Goal: Obtain resource: Obtain resource

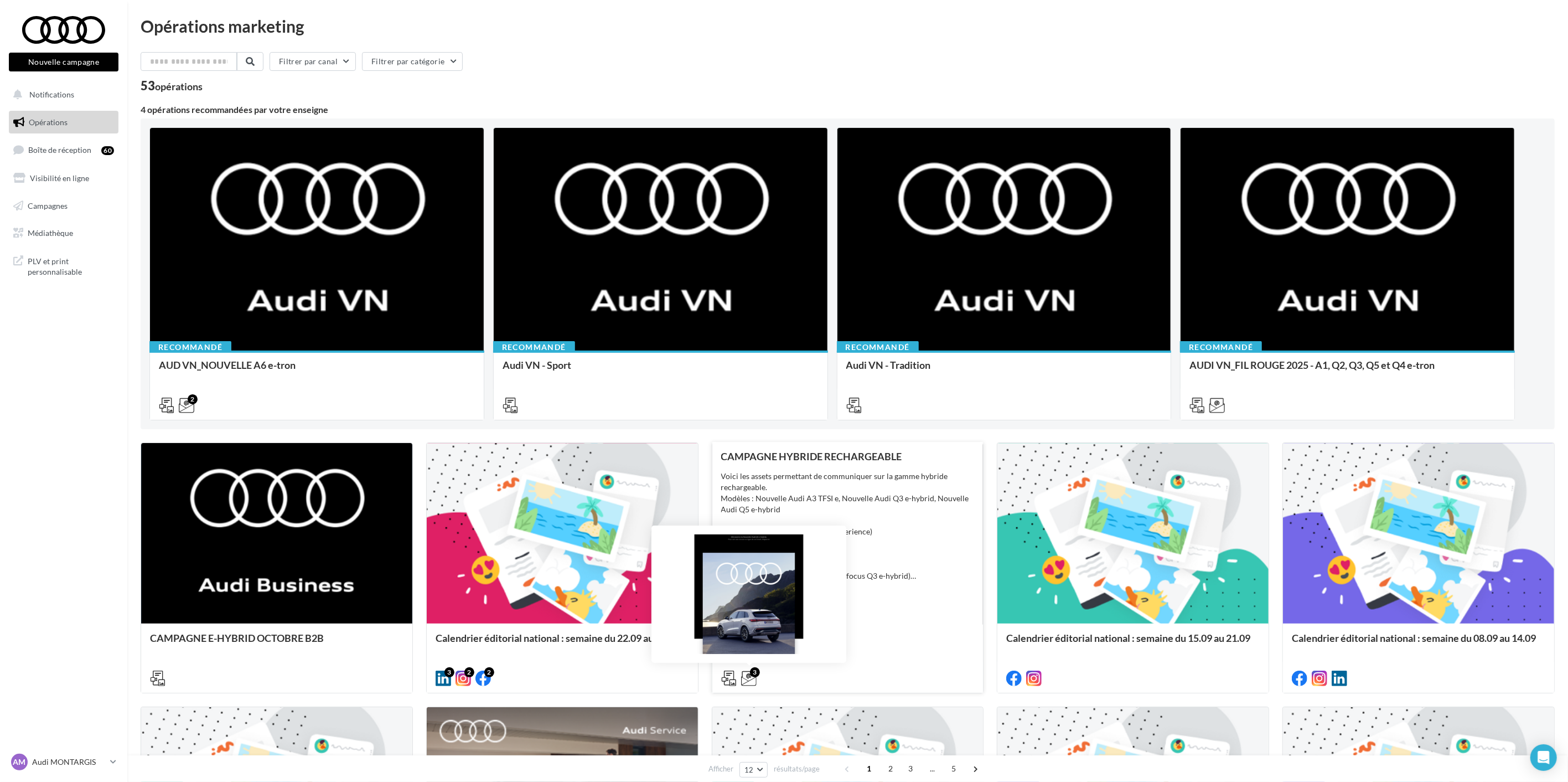
click at [745, 672] on icon at bounding box center [748, 678] width 15 height 15
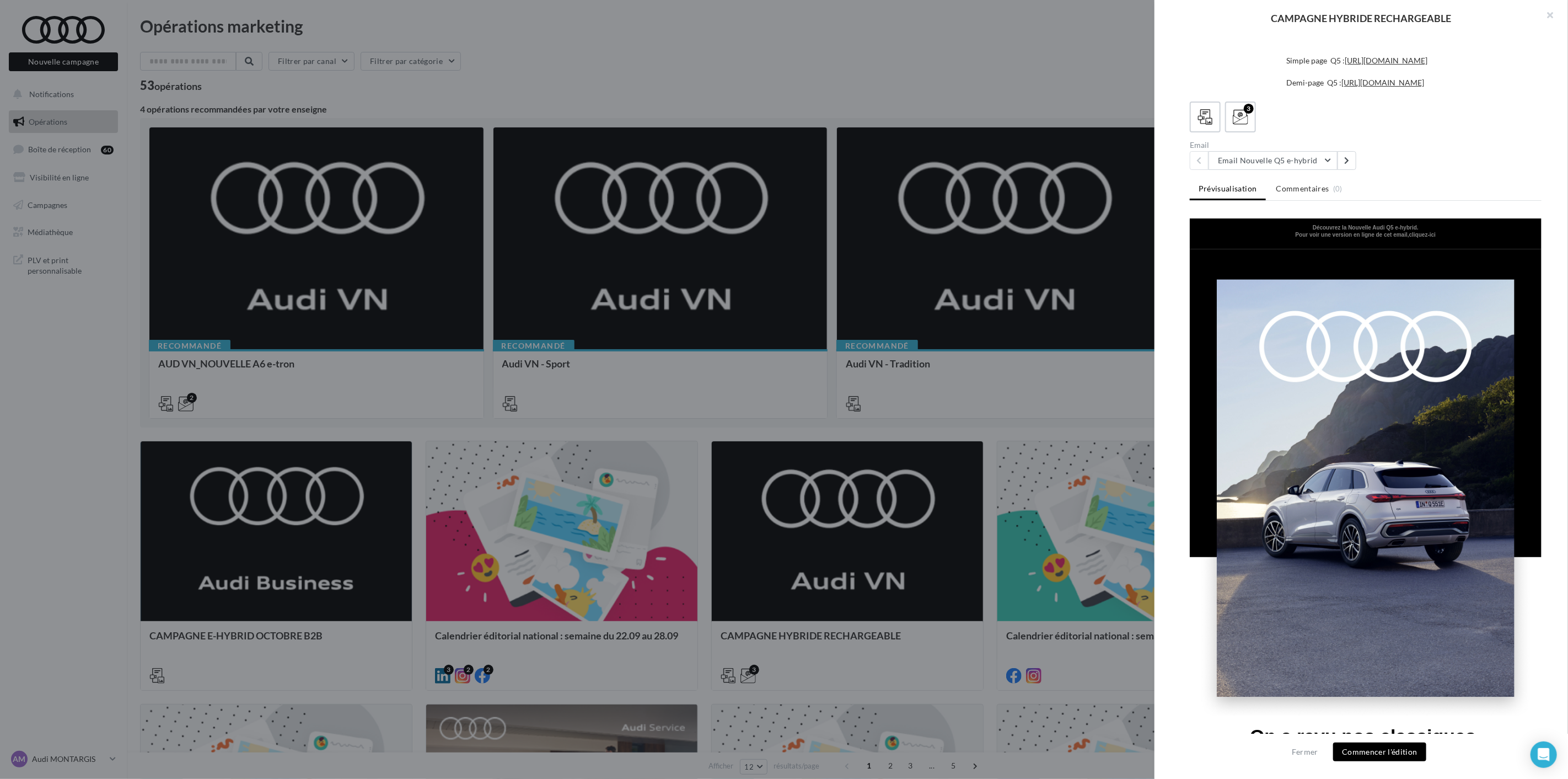
scroll to position [367, 0]
click at [1311, 170] on button "Email Nouvelle Q5 e-hybrid" at bounding box center [1273, 160] width 129 height 19
click at [1300, 222] on span "Email Nouvelle Q3 e-hybrid" at bounding box center [1274, 217] width 95 height 10
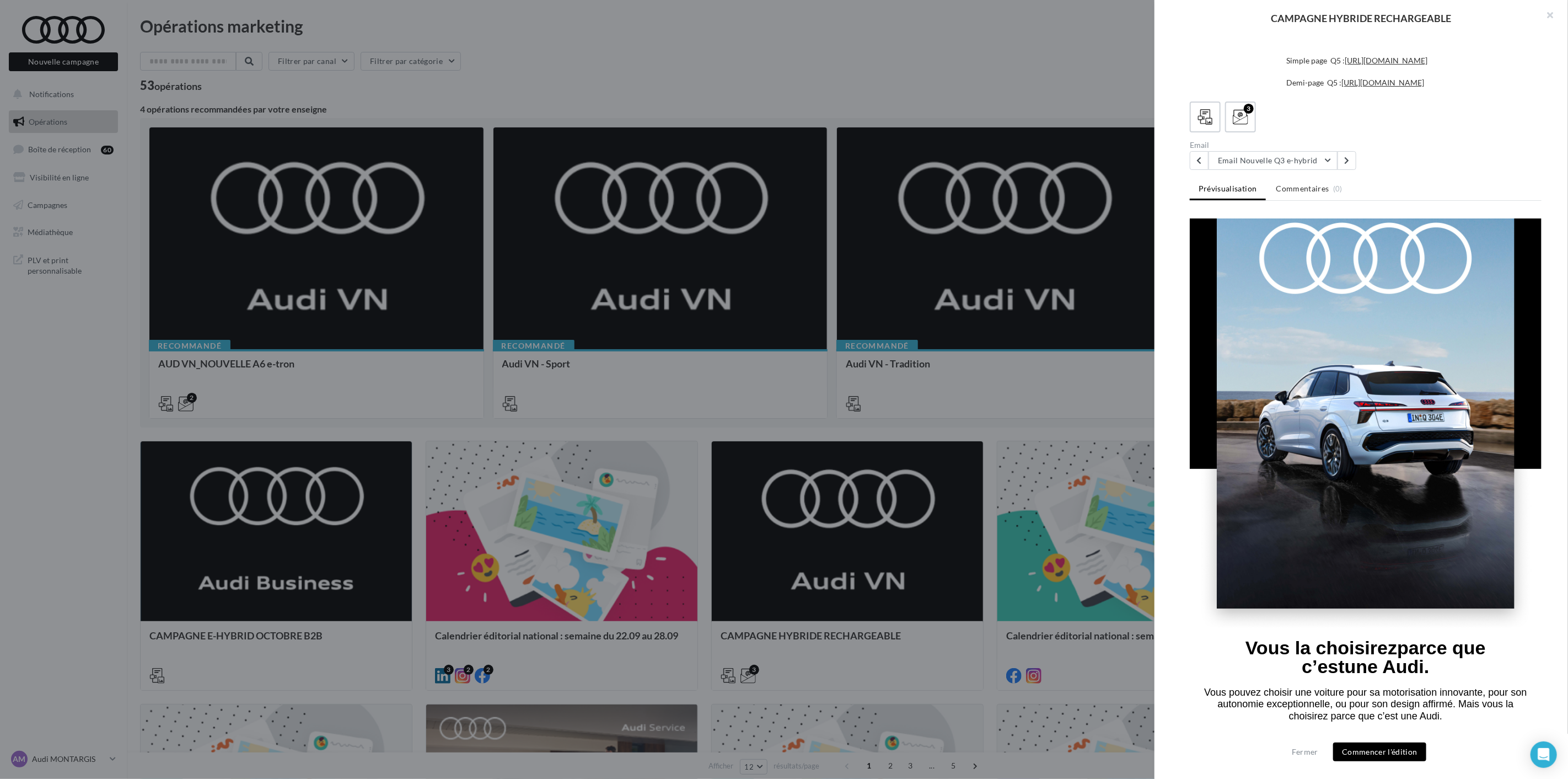
scroll to position [61, 0]
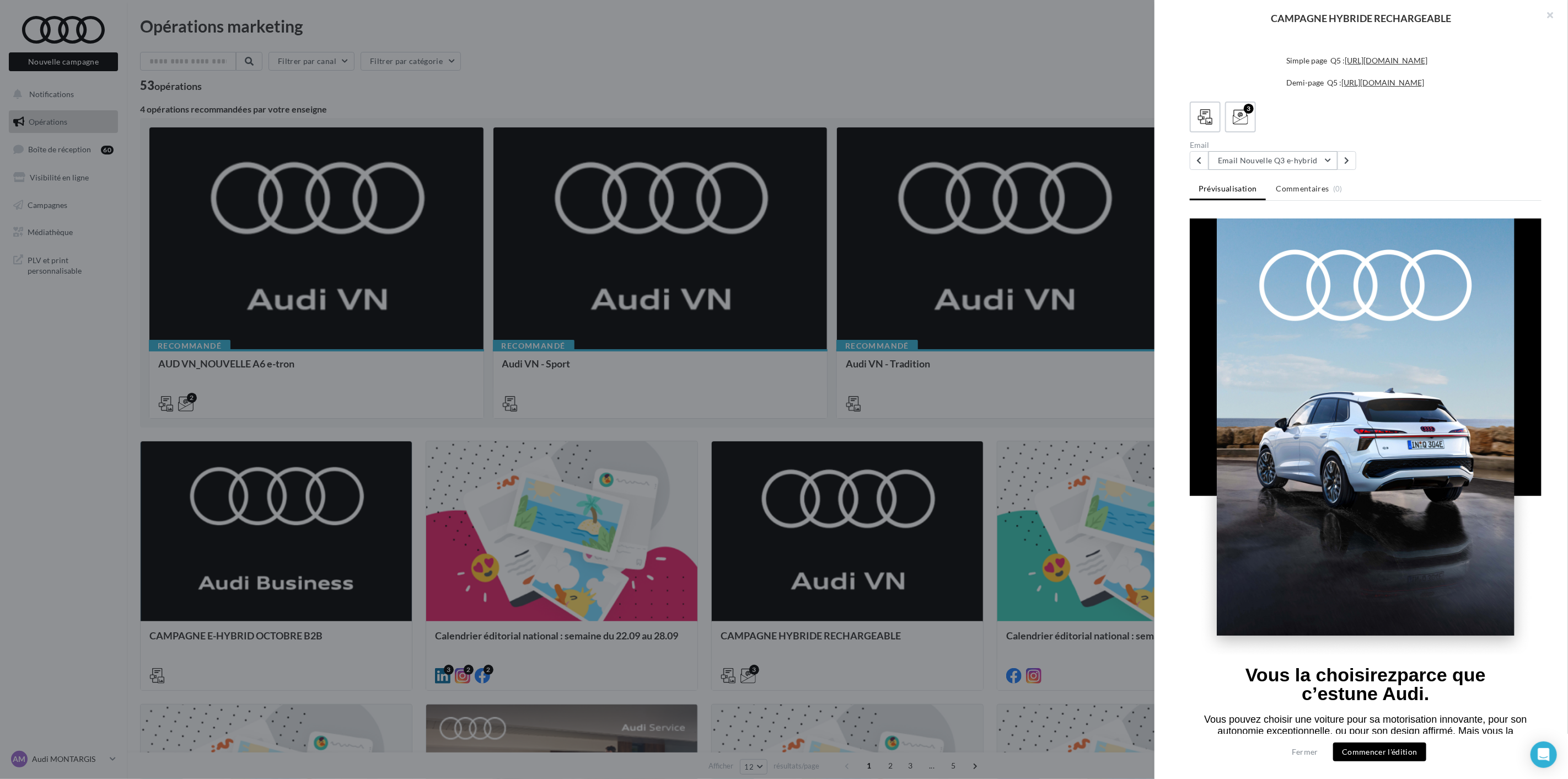
click at [1270, 158] on button "Email Nouvelle Q3 e-hybrid" at bounding box center [1273, 160] width 129 height 19
click at [1267, 185] on span "Email Nouvelle Q5 e-hybrid" at bounding box center [1274, 188] width 95 height 10
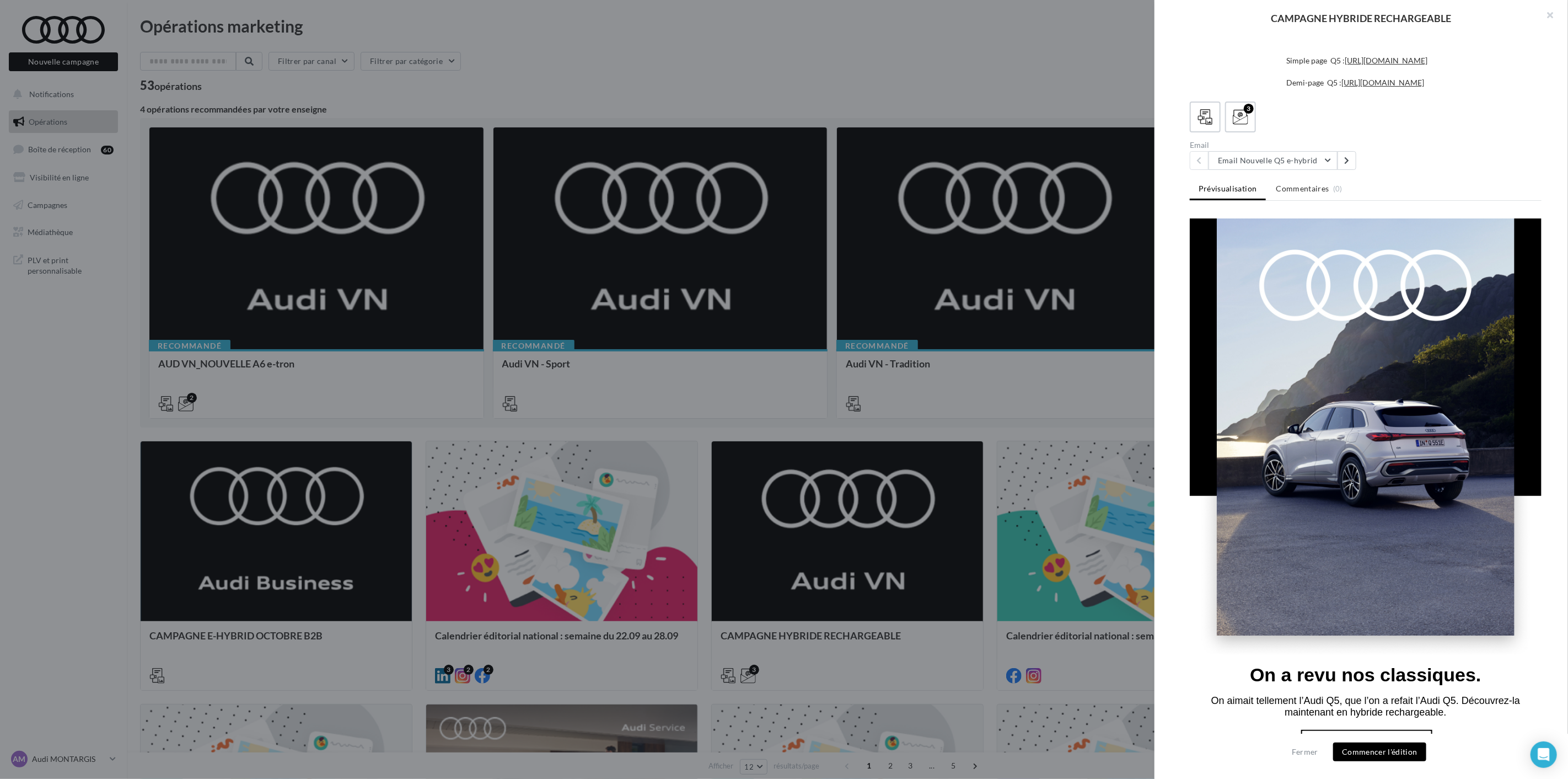
scroll to position [0, 0]
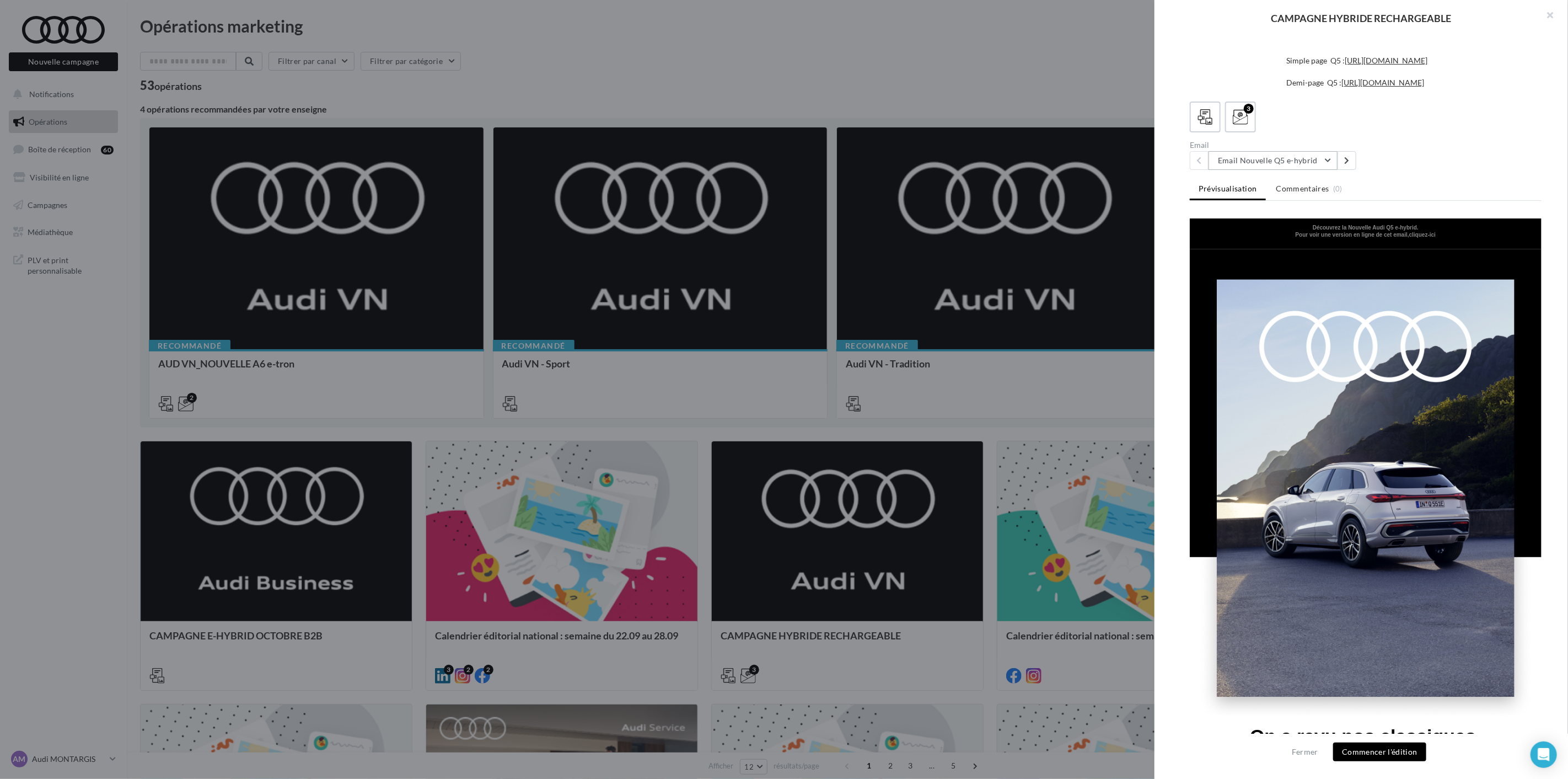
click at [1308, 170] on button "Email Nouvelle Q5 e-hybrid" at bounding box center [1273, 160] width 129 height 19
click at [1282, 250] on span "Email Nouvelle A3 TFSI e" at bounding box center [1269, 246] width 85 height 10
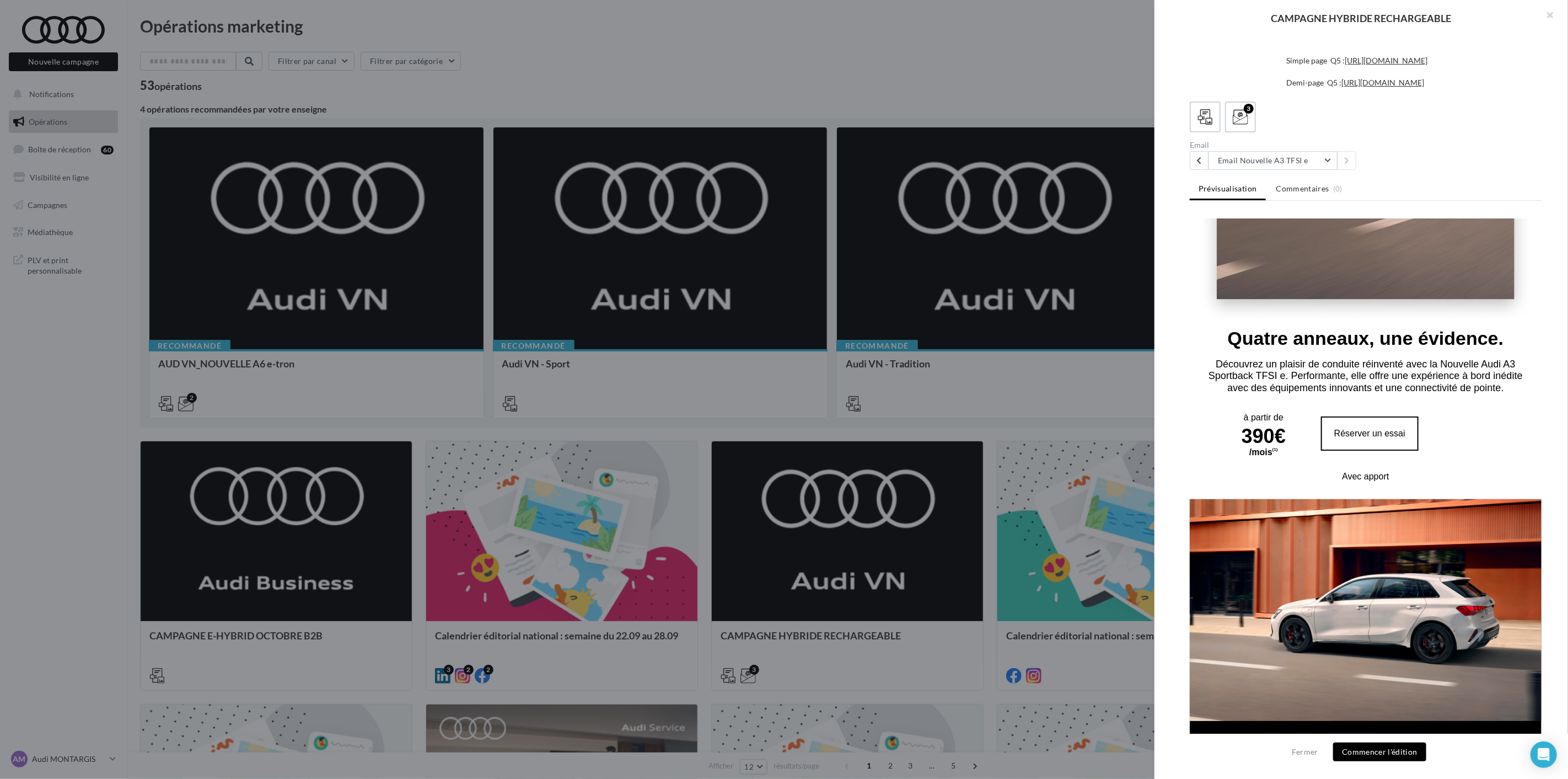
scroll to position [367, 0]
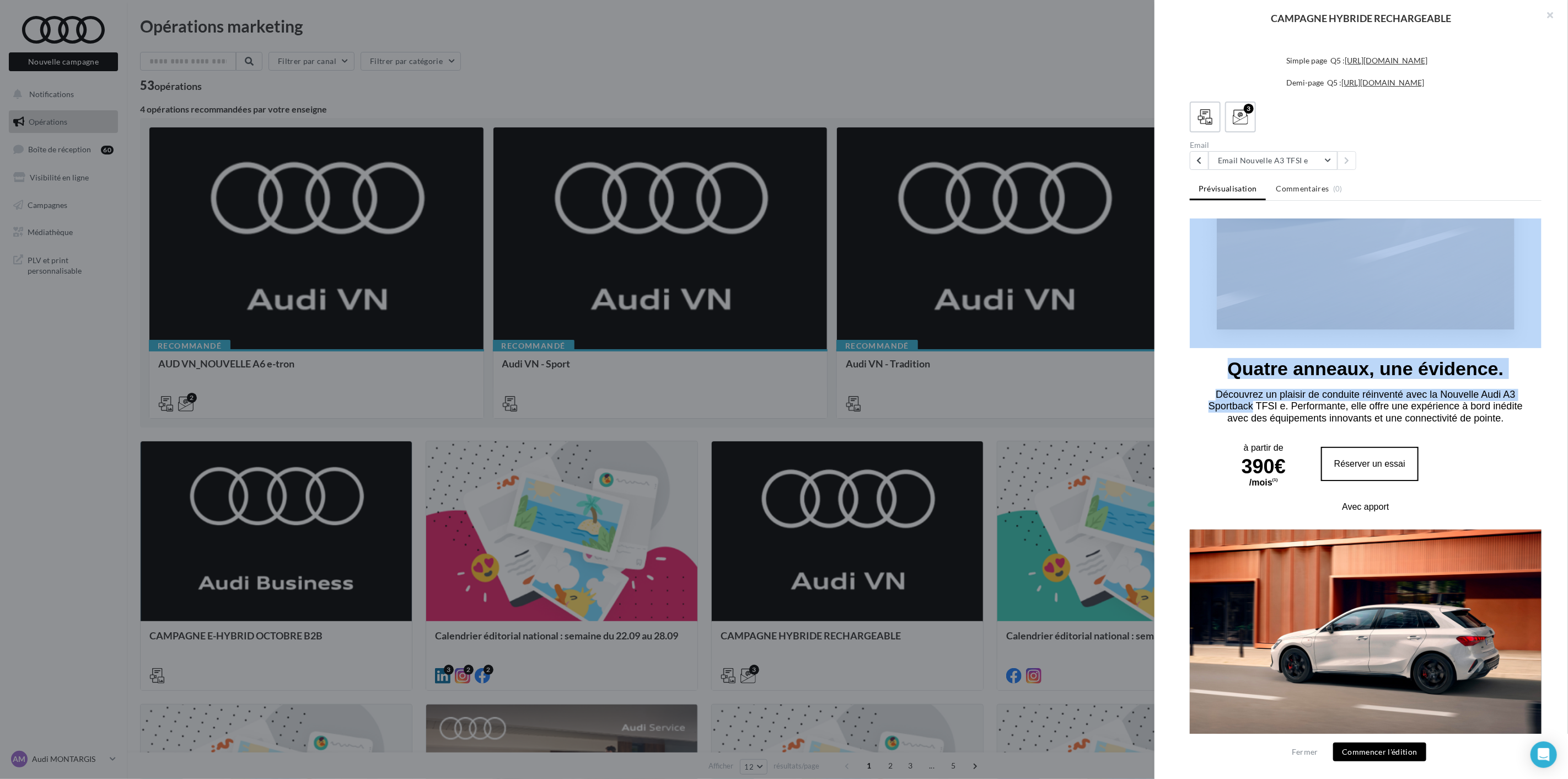
drag, startPoint x: 1351, startPoint y: 310, endPoint x: 1528, endPoint y: 320, distance: 177.3
click at [1365, 389] on font "Découvrez un plaisir de conduite réinventé avec la Nouvelle Audi A3 Sportback T…" at bounding box center [1365, 406] width 315 height 35
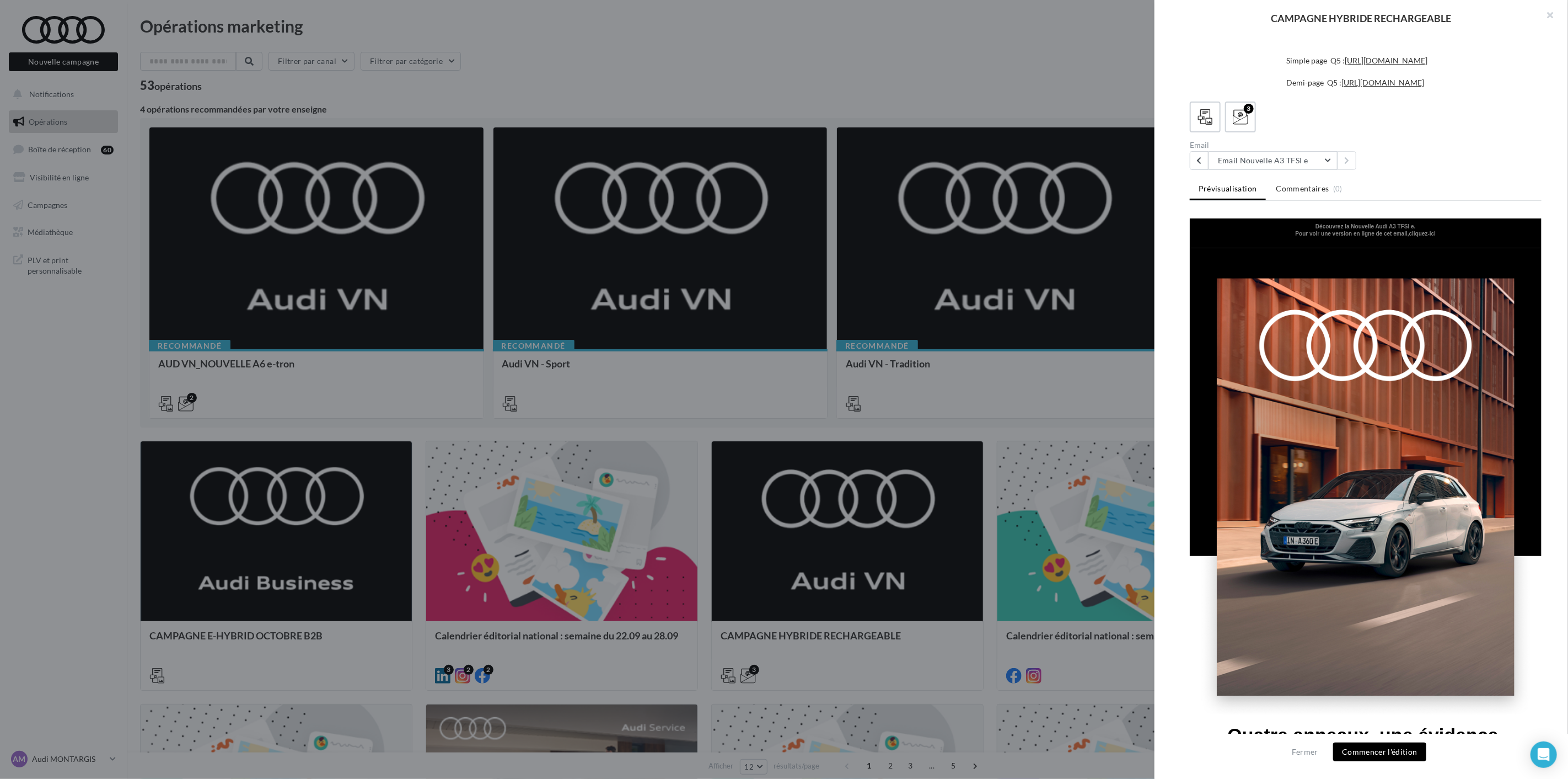
scroll to position [0, 0]
click at [1305, 170] on button "Email Nouvelle A3 TFSI e" at bounding box center [1273, 160] width 129 height 19
click at [1283, 232] on button "Email Nouvelle Q3 e-hybrid" at bounding box center [1291, 217] width 166 height 29
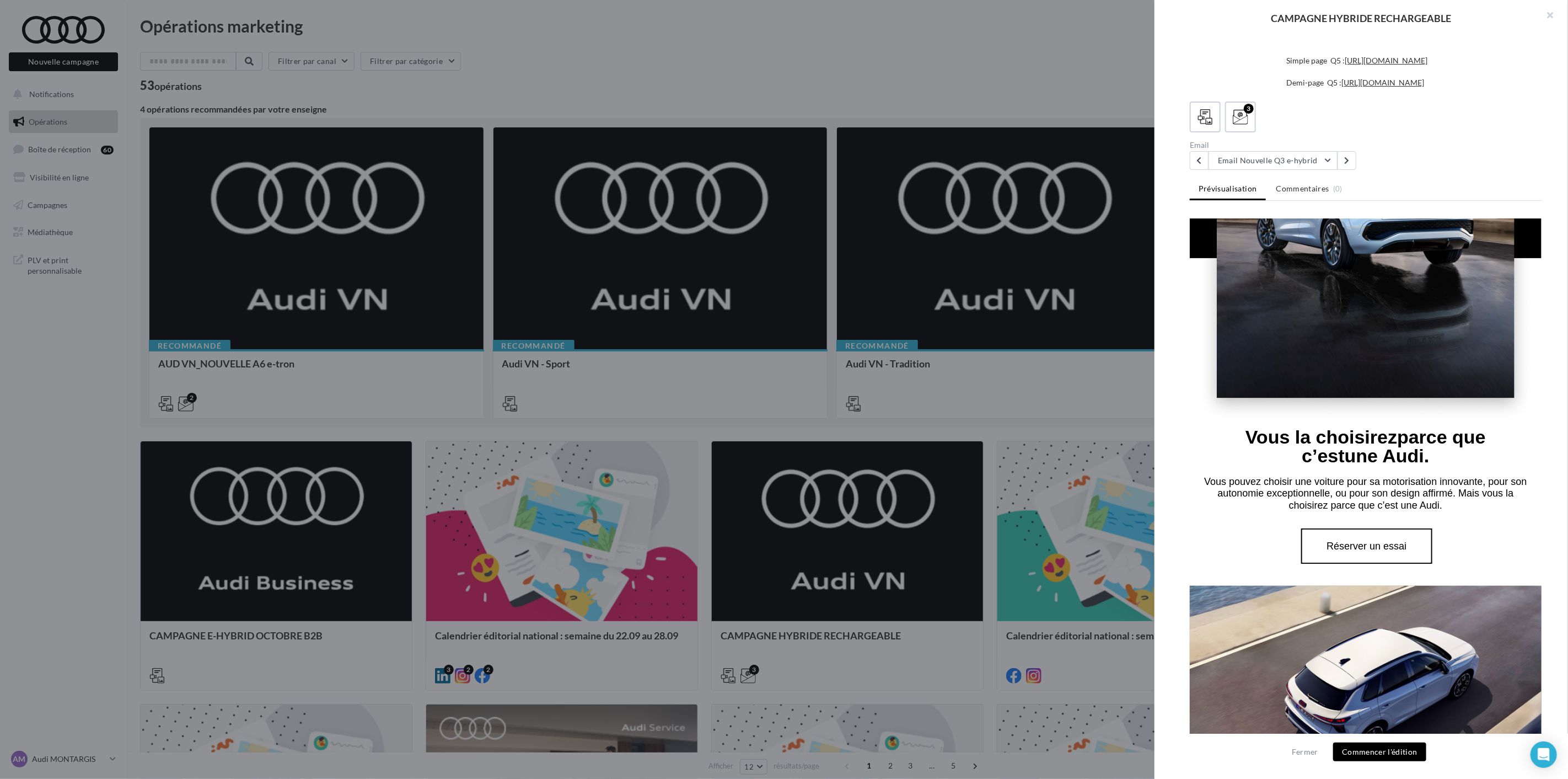
scroll to position [306, 0]
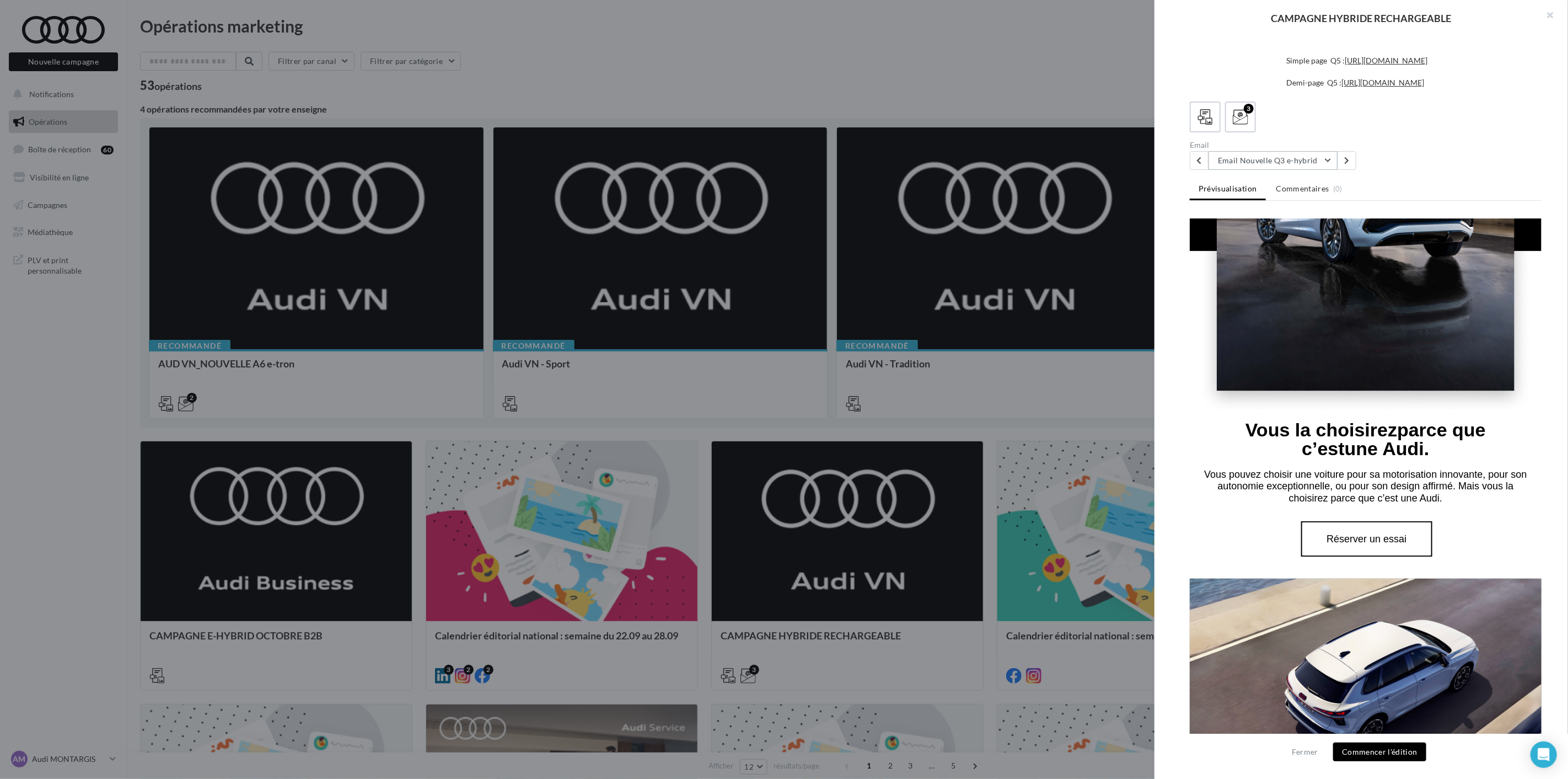
click at [1315, 170] on button "Email Nouvelle Q3 e-hybrid" at bounding box center [1273, 160] width 129 height 19
click at [1291, 193] on span "Email Nouvelle Q5 e-hybrid" at bounding box center [1274, 188] width 95 height 10
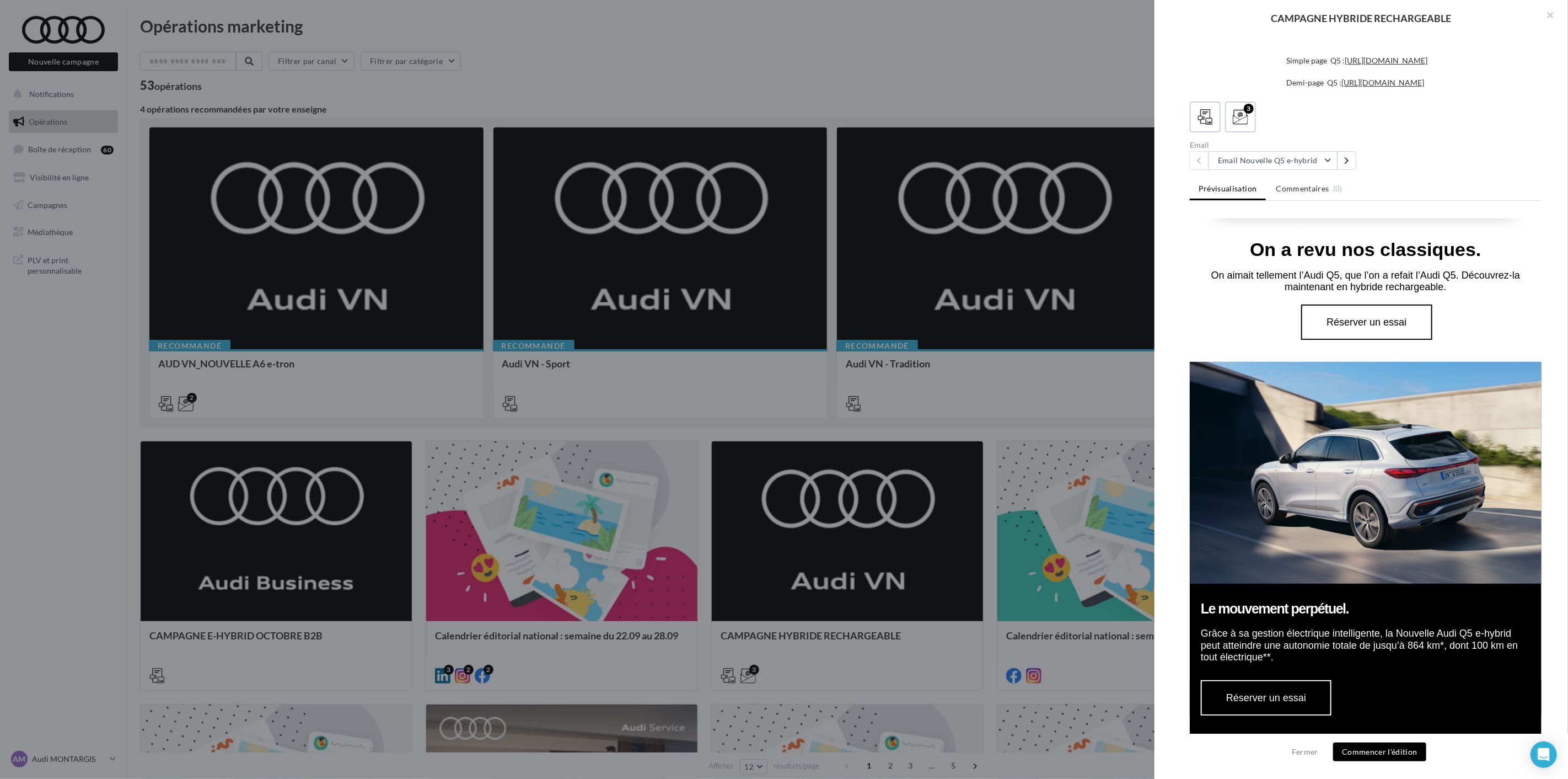
scroll to position [490, 0]
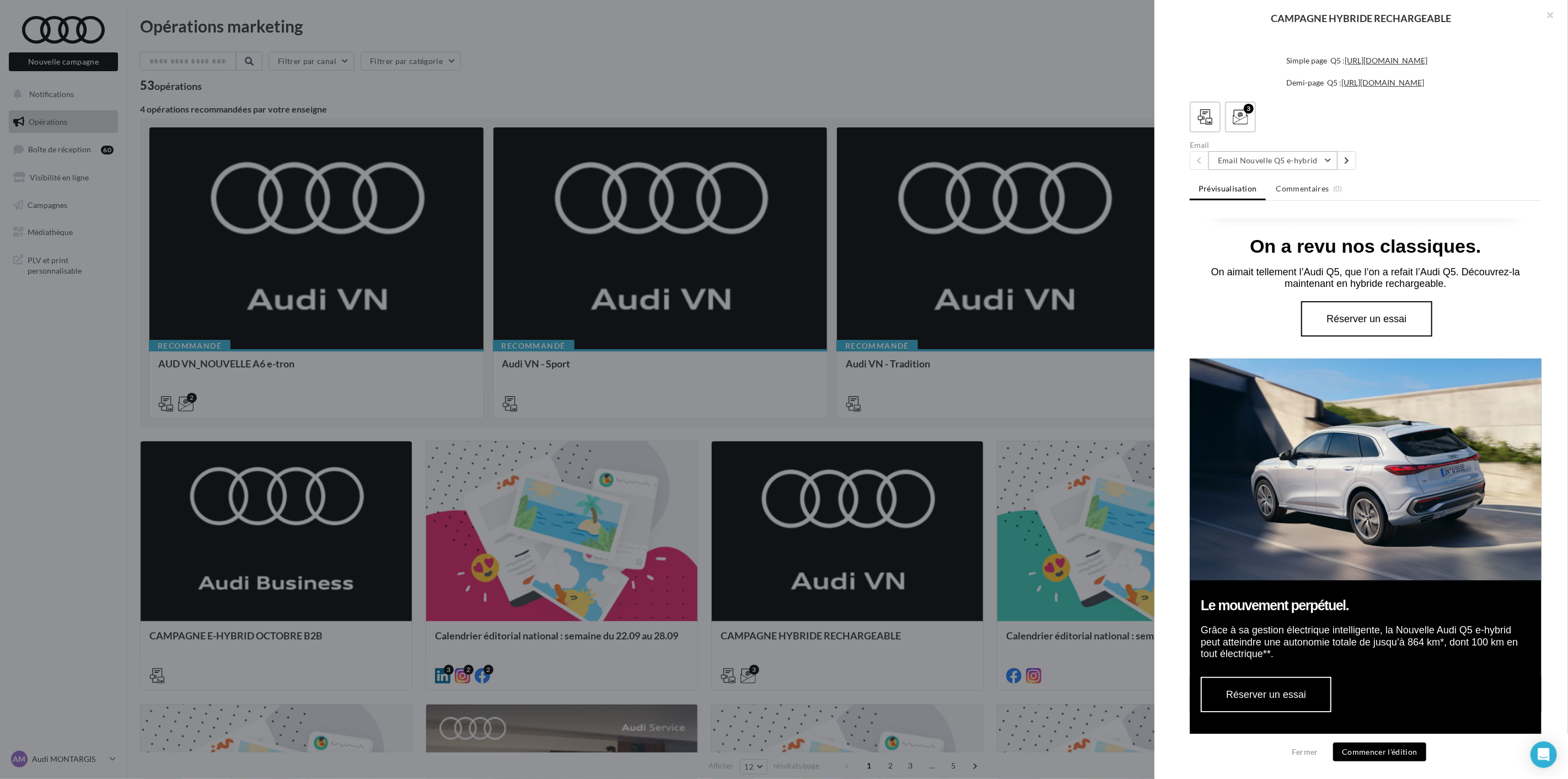
click at [1318, 163] on button "Email Nouvelle Q5 e-hybrid" at bounding box center [1273, 160] width 129 height 19
click at [1300, 245] on span "Email Nouvelle A3 TFSI e" at bounding box center [1269, 246] width 85 height 10
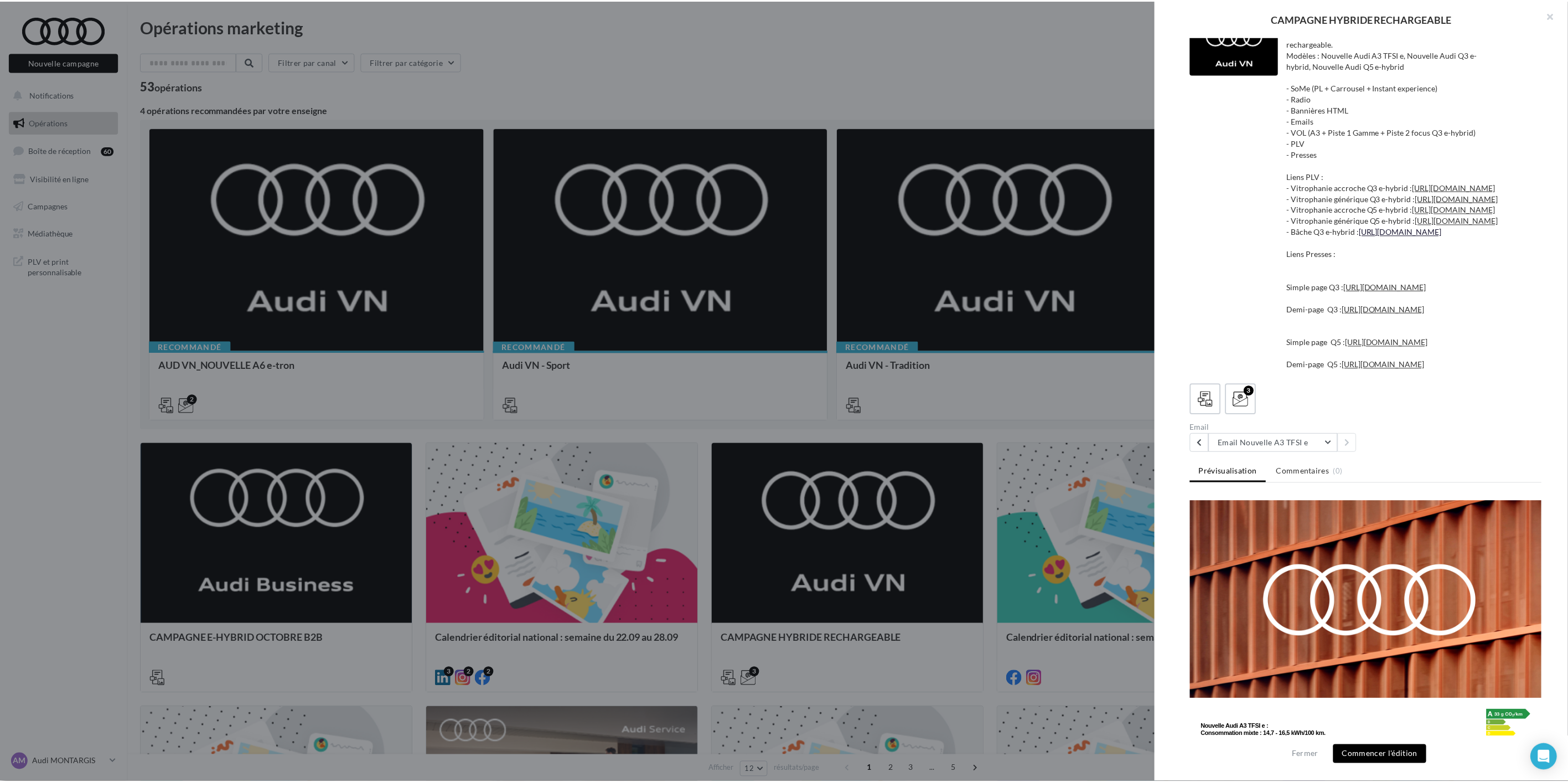
scroll to position [0, 0]
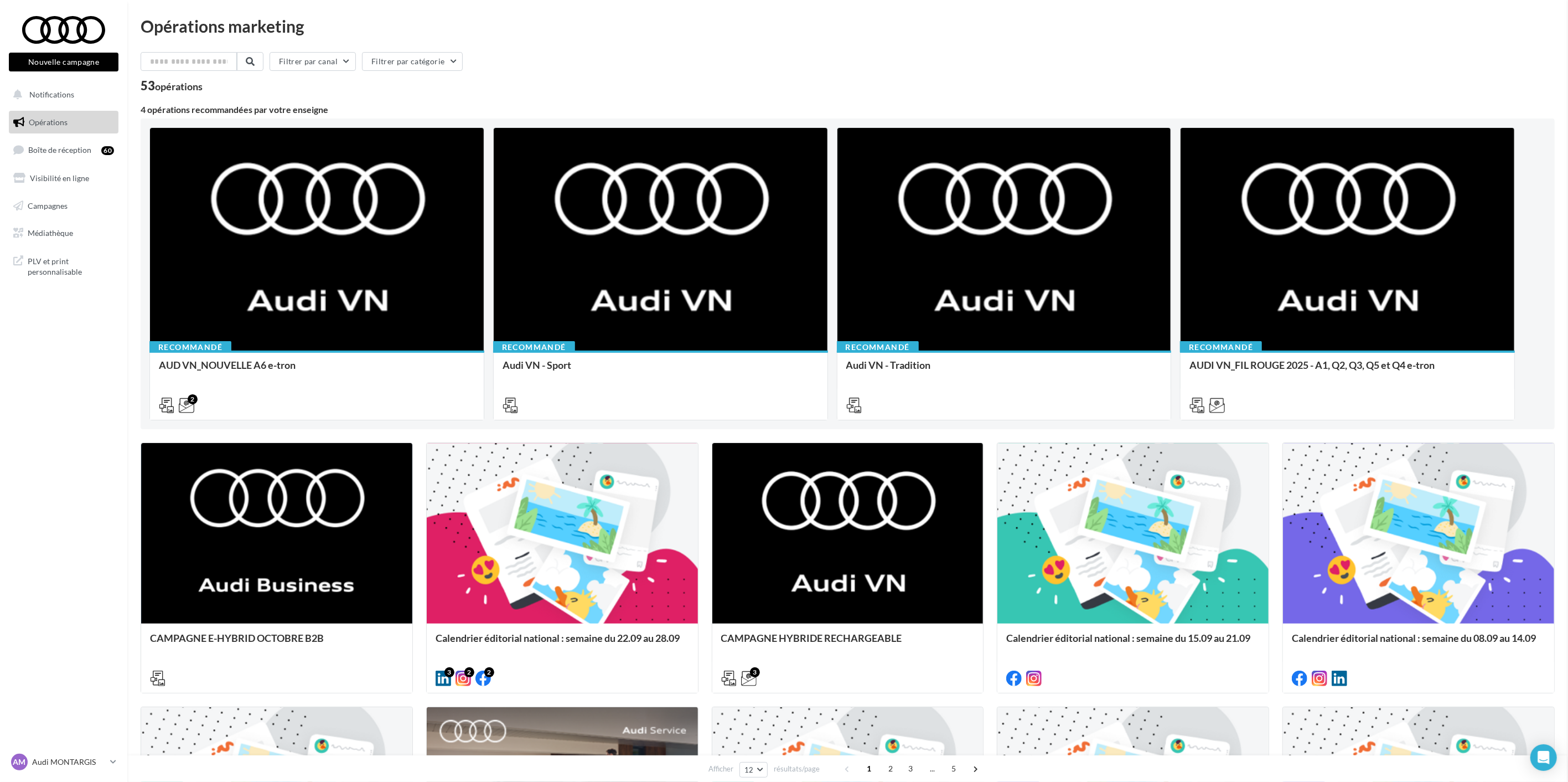
click at [51, 237] on span "Médiathèque" at bounding box center [50, 233] width 45 height 10
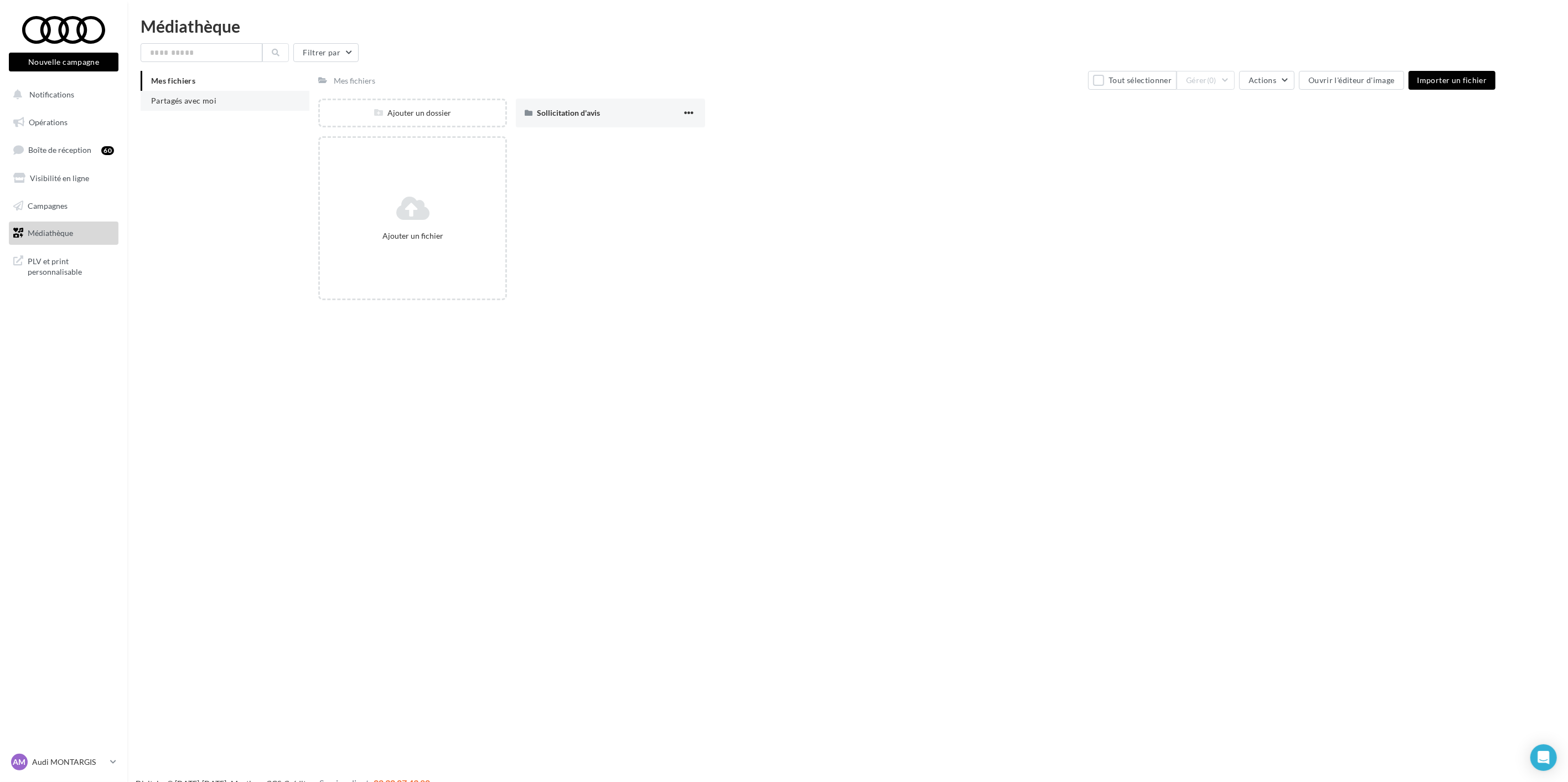
click at [176, 101] on span "Partagés avec moi" at bounding box center [183, 101] width 65 height 10
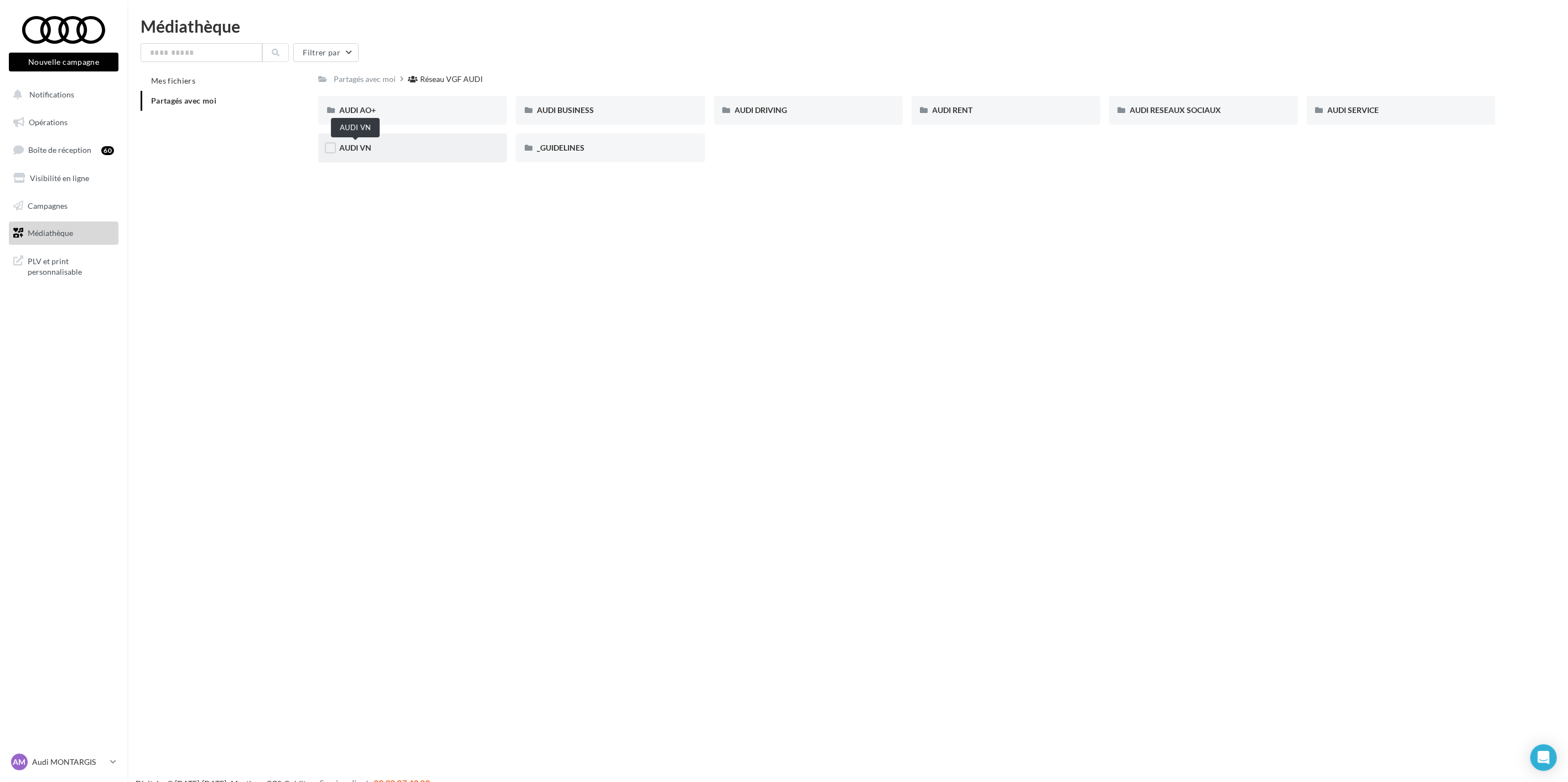
click at [360, 143] on span "AUDI VN" at bounding box center [355, 148] width 32 height 10
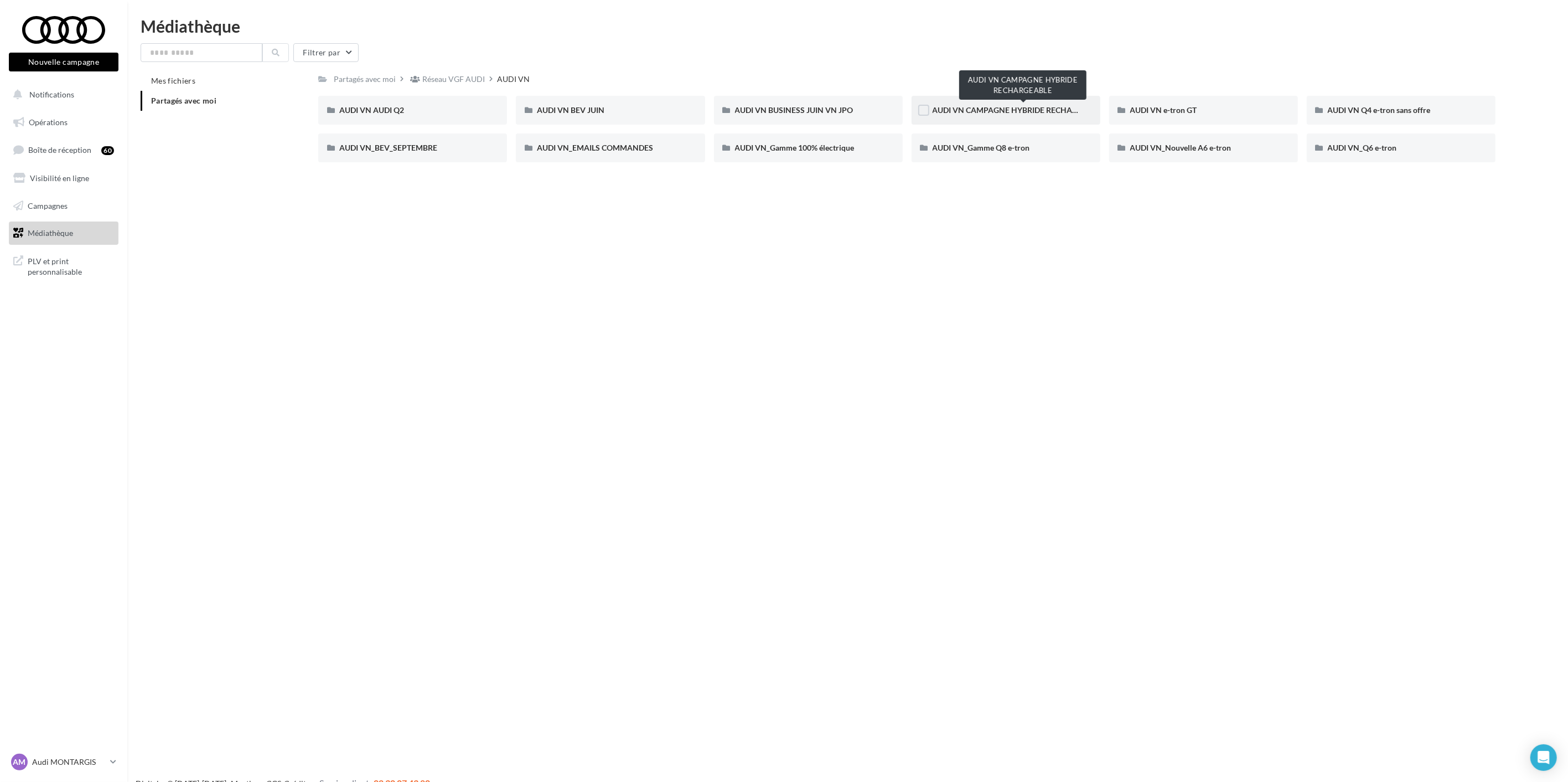
click at [970, 111] on span "AUDI VN CAMPAGNE HYBRIDE RECHARGEABLE" at bounding box center [1019, 110] width 174 height 10
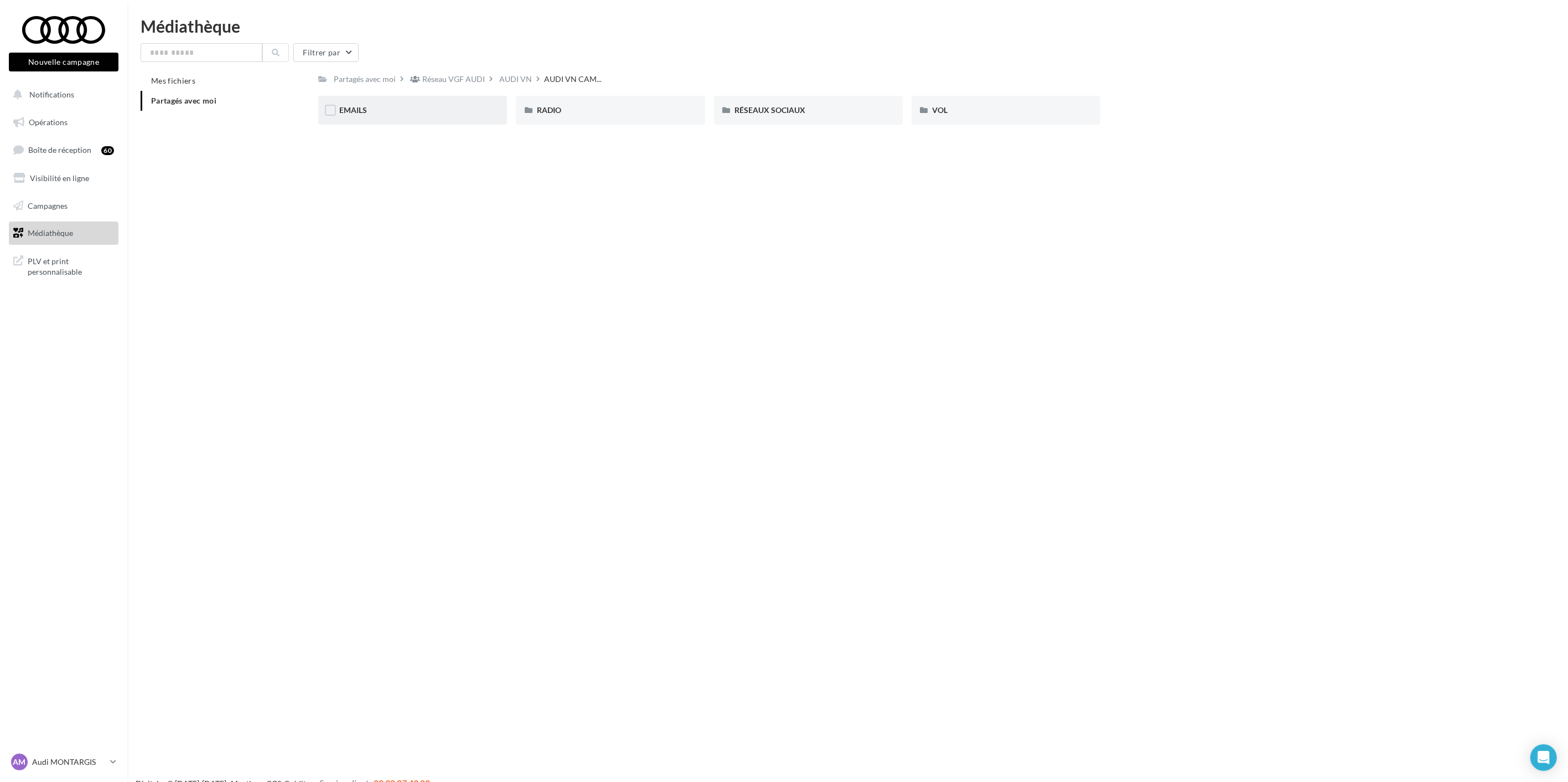
click at [368, 118] on div "EMAILS" at bounding box center [413, 111] width 189 height 29
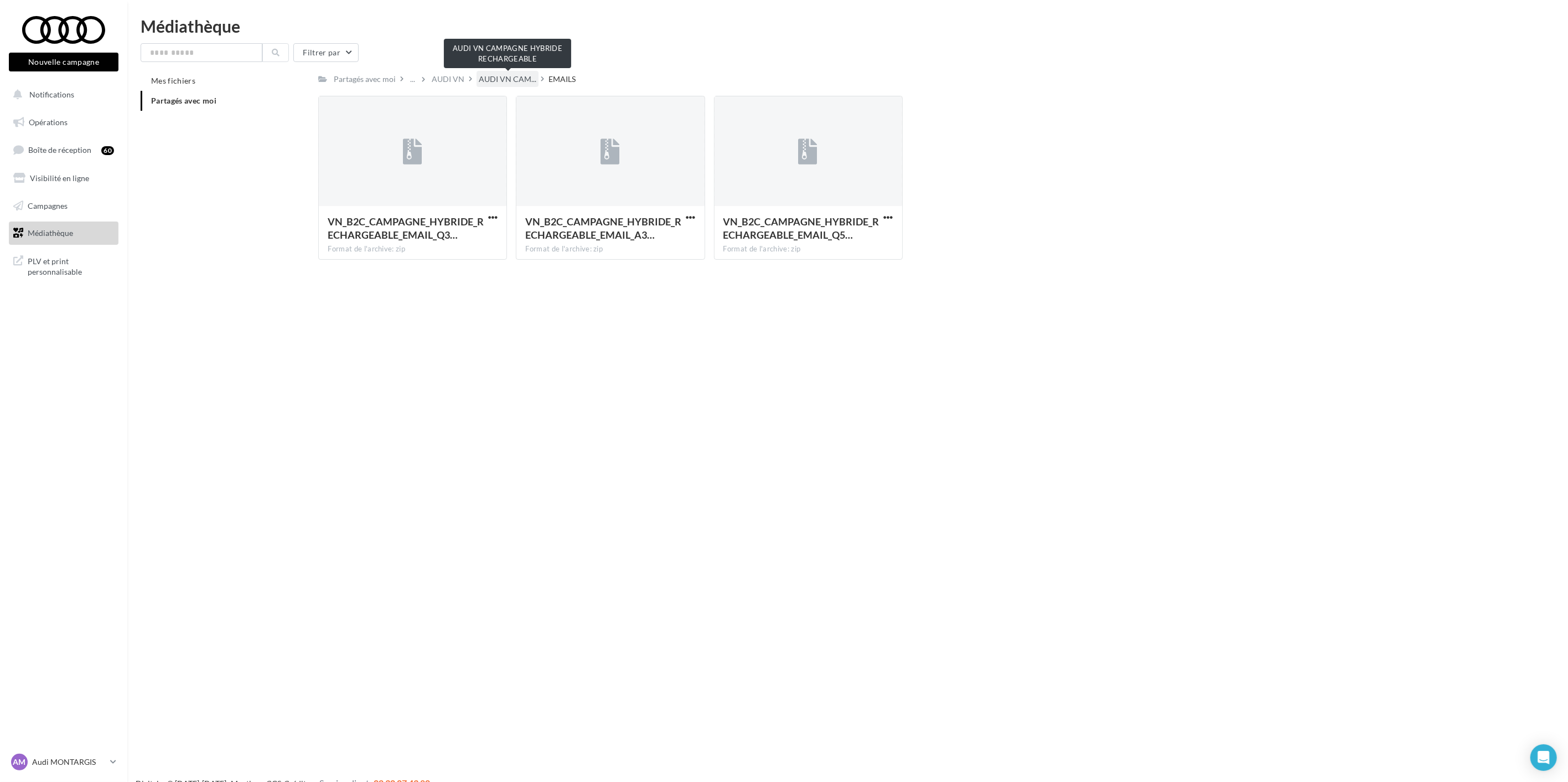
click at [513, 76] on span "AUDI VN CAM..." at bounding box center [507, 79] width 57 height 11
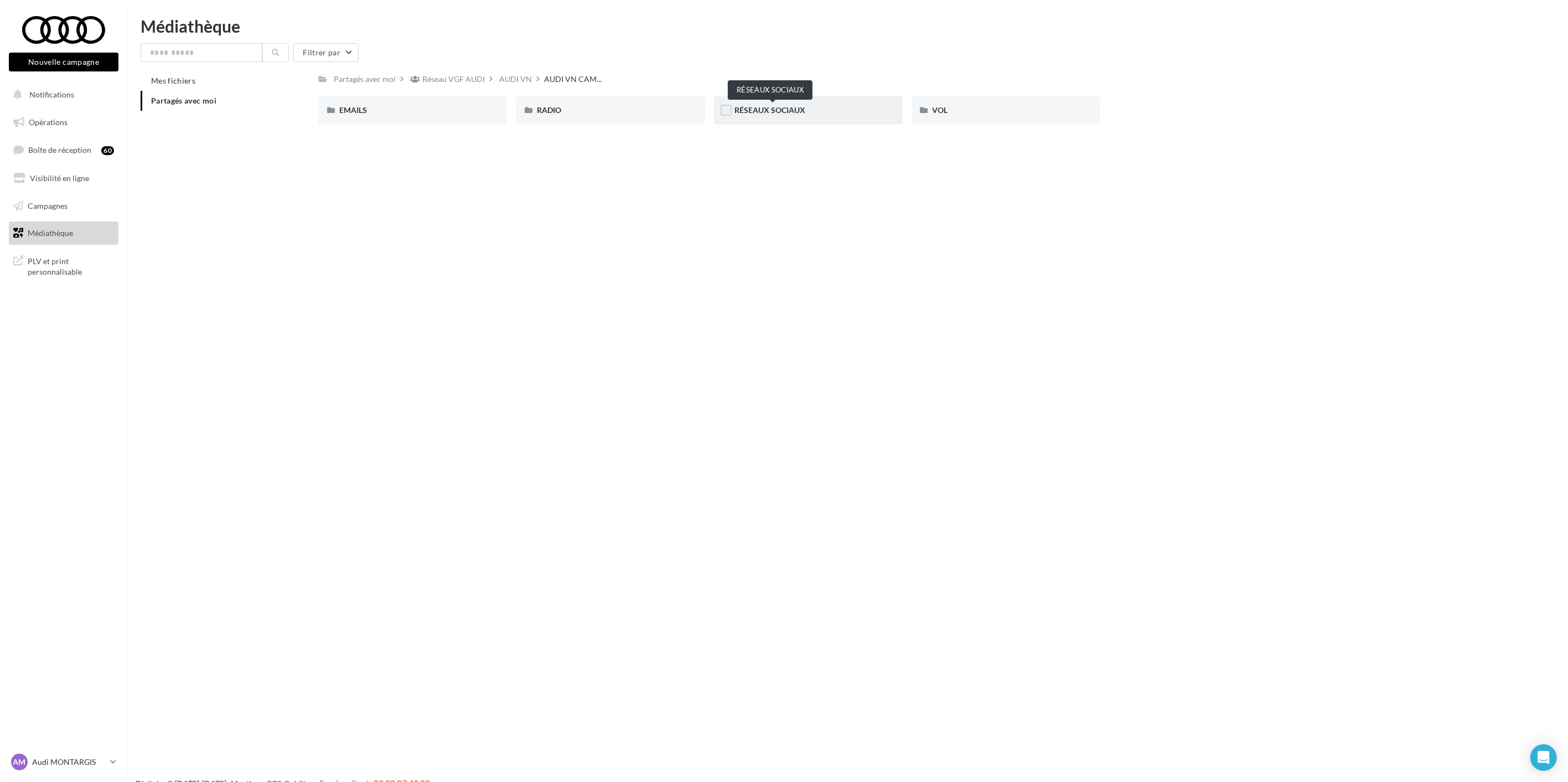
click at [806, 109] on span "RÉSEAUX SOCIAUX" at bounding box center [770, 110] width 71 height 10
click at [595, 111] on span "INSTANT EXPERIENCE" at bounding box center [577, 110] width 81 height 10
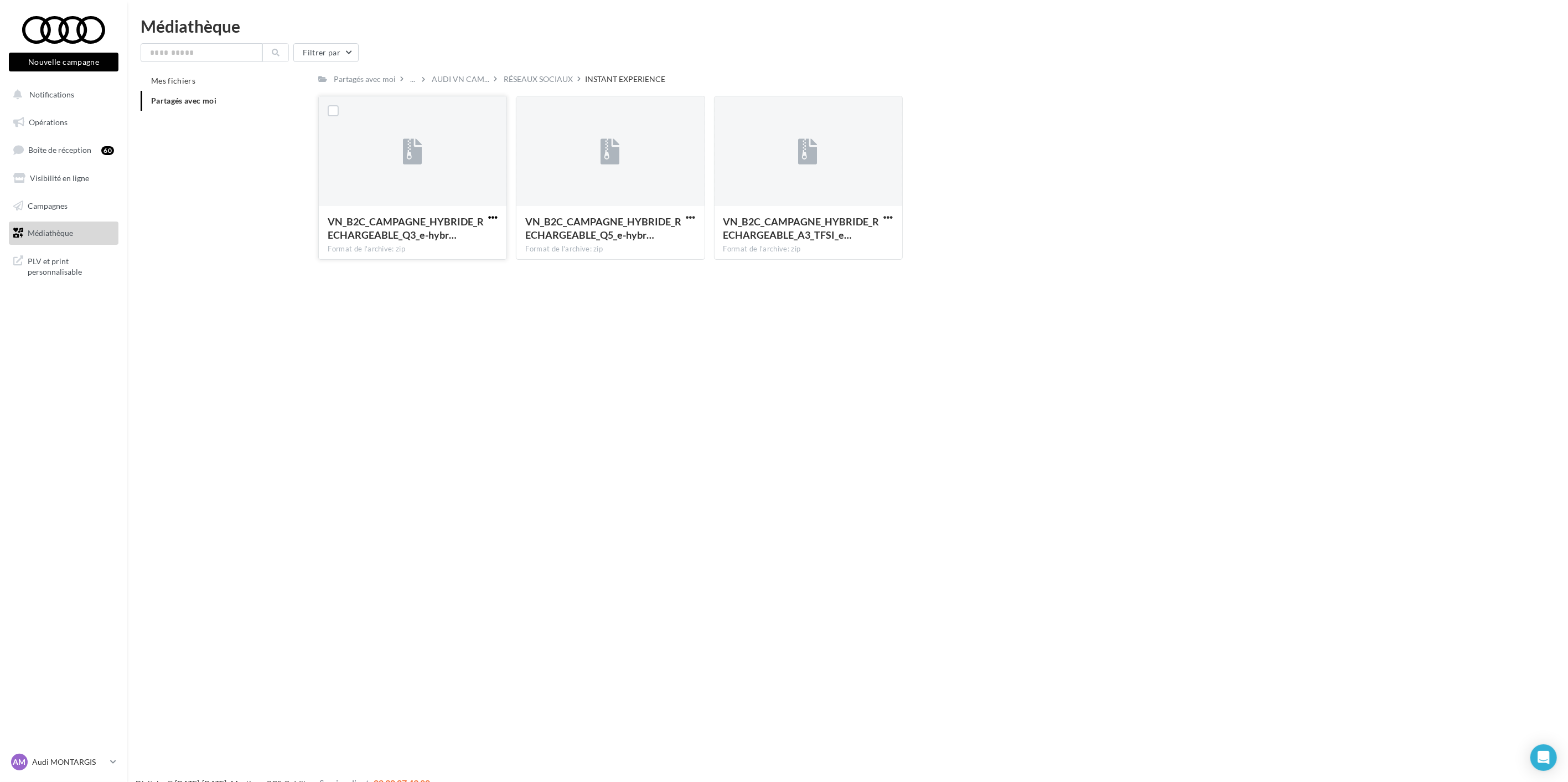
click at [493, 214] on span "button" at bounding box center [493, 217] width 10 height 10
click at [462, 241] on button "Télécharger" at bounding box center [444, 239] width 111 height 29
click at [692, 218] on span "button" at bounding box center [691, 217] width 10 height 10
click at [677, 242] on button "Télécharger" at bounding box center [642, 239] width 111 height 29
click at [884, 217] on span "button" at bounding box center [889, 217] width 10 height 10
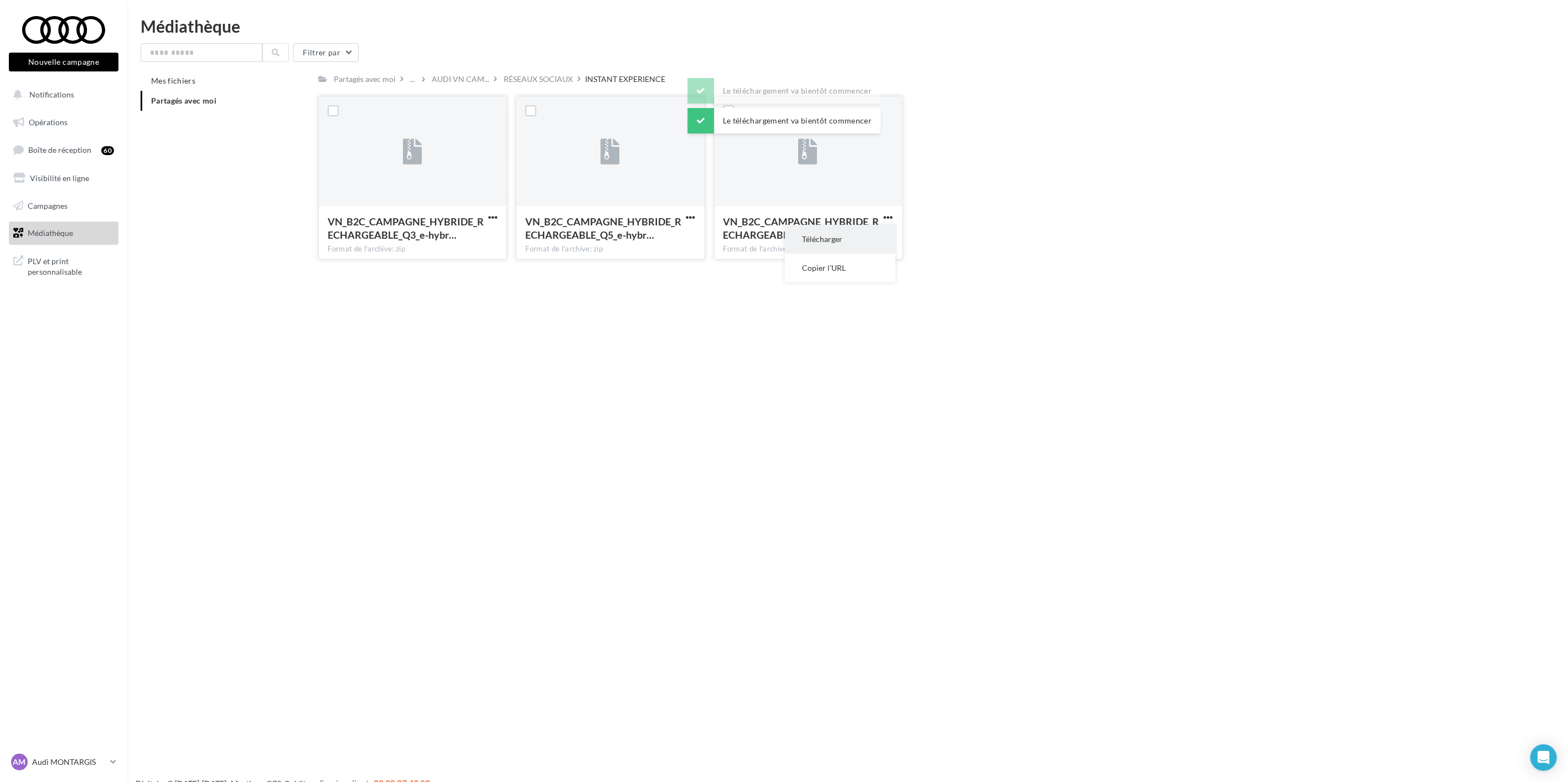
click at [866, 235] on button "Télécharger" at bounding box center [840, 239] width 111 height 29
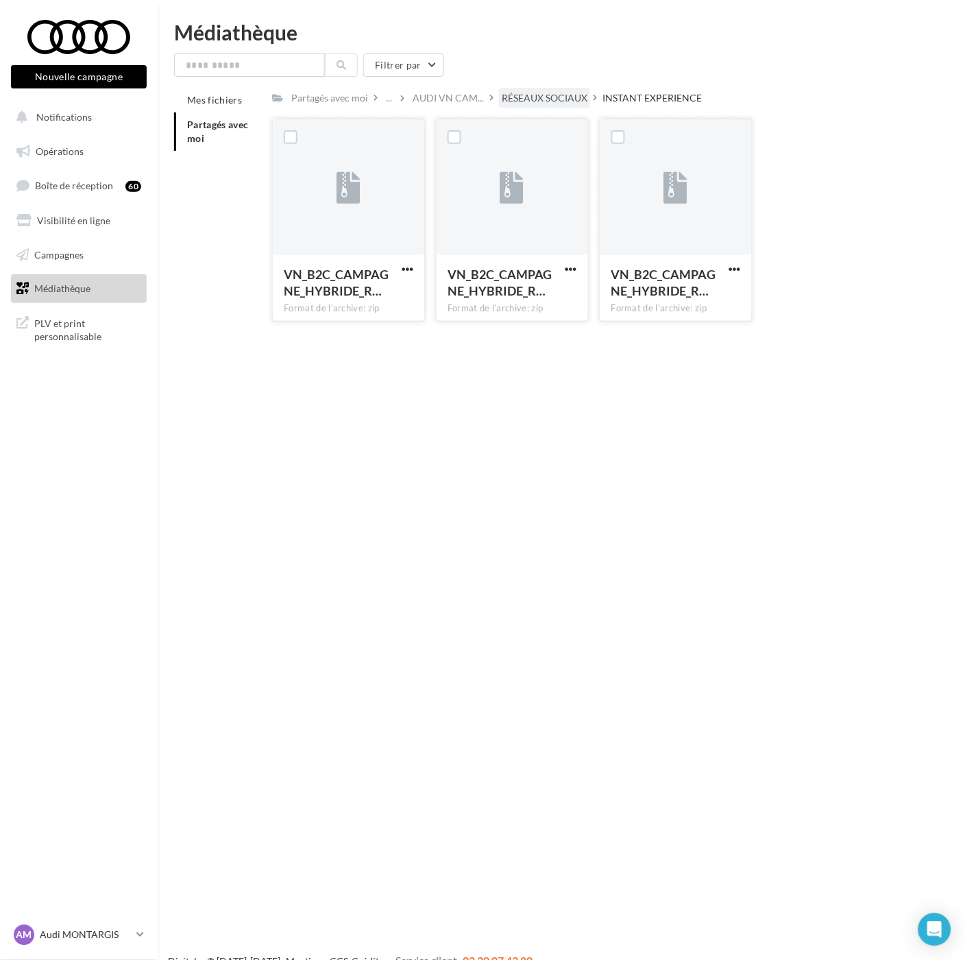
click at [557, 97] on div "RÉSEAUX SOCIAUX" at bounding box center [545, 98] width 86 height 14
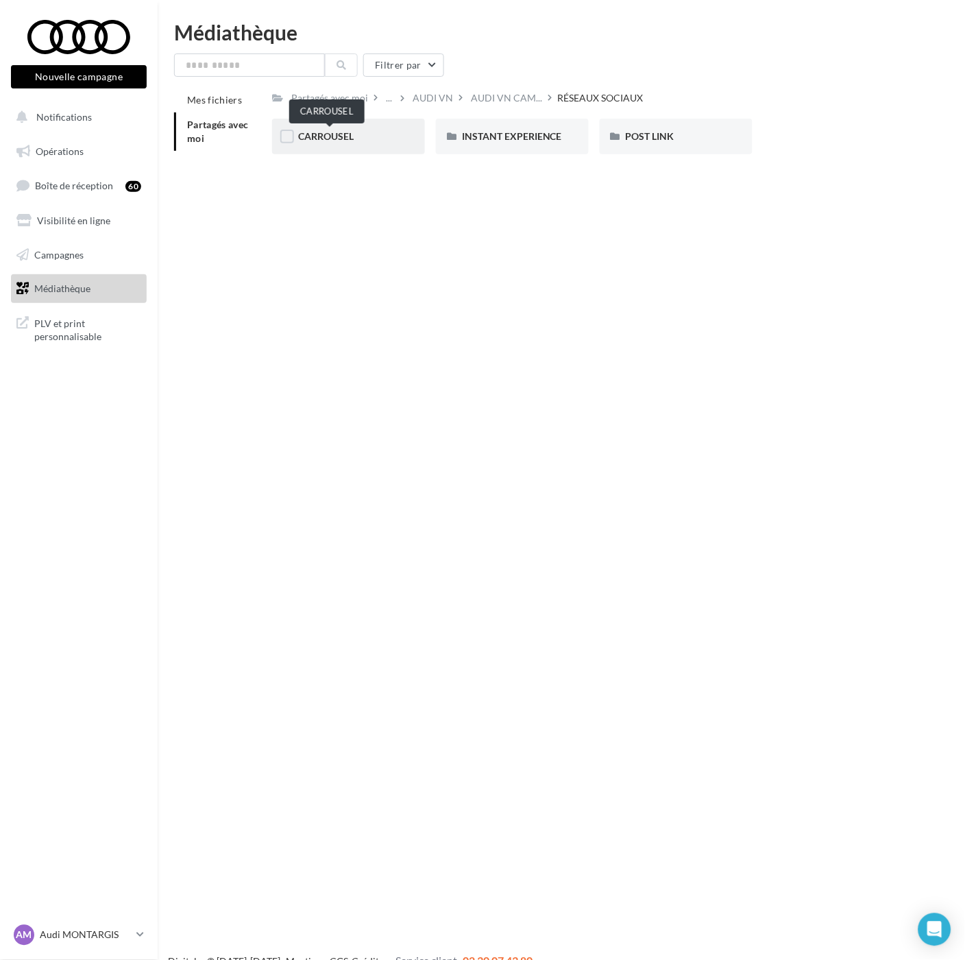
click at [324, 139] on span "CARROUSEL" at bounding box center [326, 136] width 56 height 12
click at [348, 126] on div "A3 TFSI e" at bounding box center [348, 137] width 153 height 36
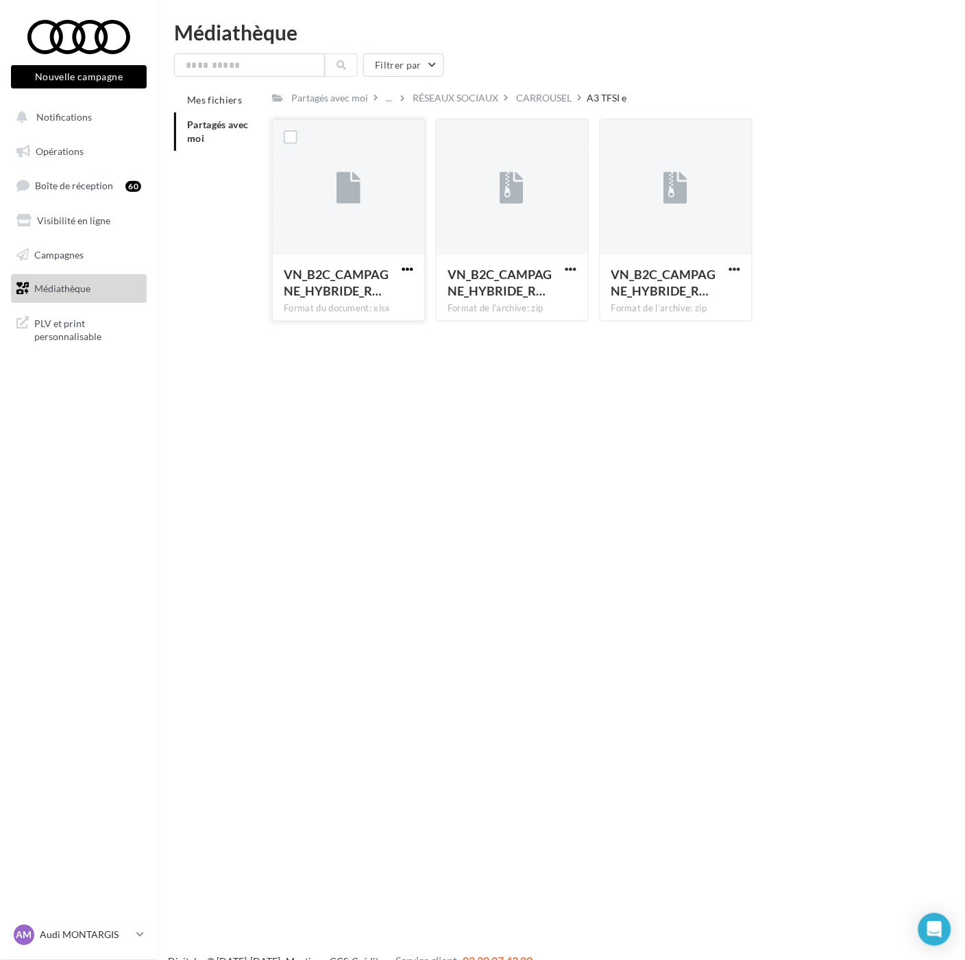
click at [409, 271] on span "button" at bounding box center [408, 269] width 12 height 12
click at [398, 302] on button "Télécharger" at bounding box center [347, 296] width 137 height 36
click at [569, 269] on span "button" at bounding box center [571, 269] width 12 height 12
drag, startPoint x: 547, startPoint y: 300, endPoint x: 556, endPoint y: 298, distance: 9.0
click at [547, 300] on button "Télécharger" at bounding box center [511, 296] width 137 height 36
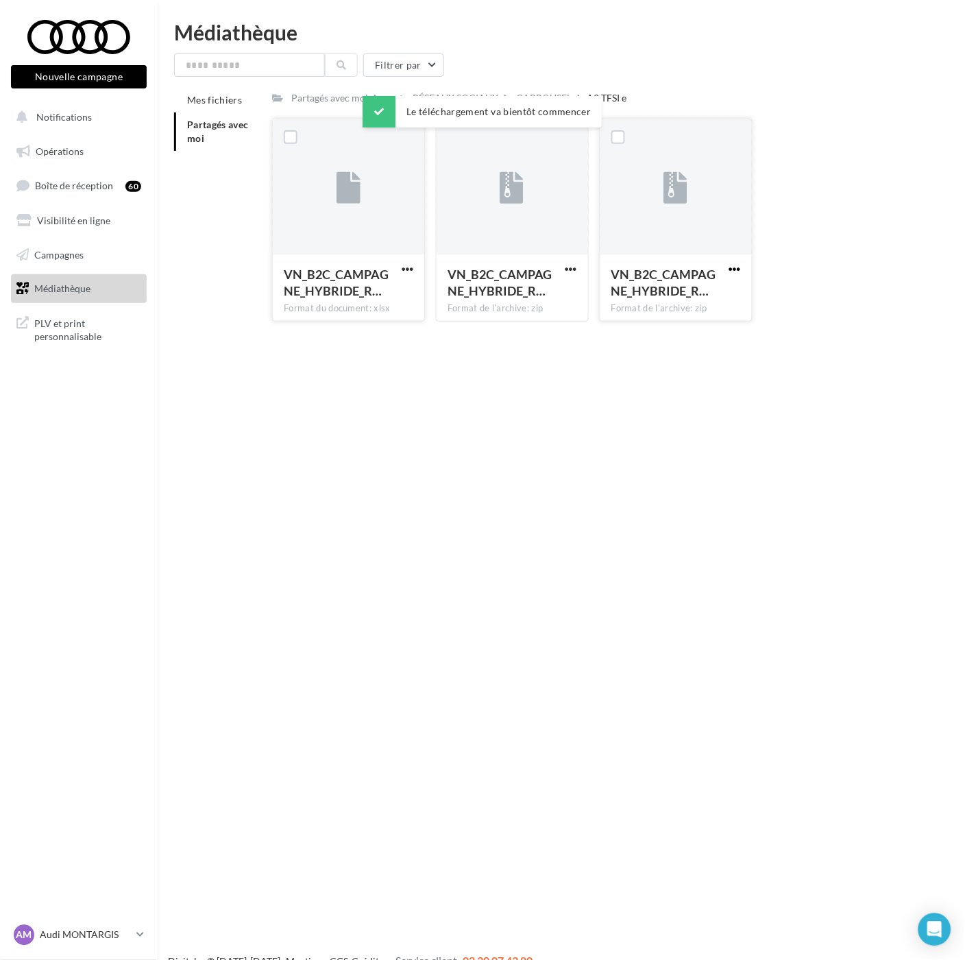
click at [734, 269] on span "button" at bounding box center [735, 269] width 12 height 12
click at [716, 296] on button "Télécharger" at bounding box center [675, 296] width 137 height 36
click at [557, 93] on div "CARROUSEL" at bounding box center [544, 98] width 56 height 14
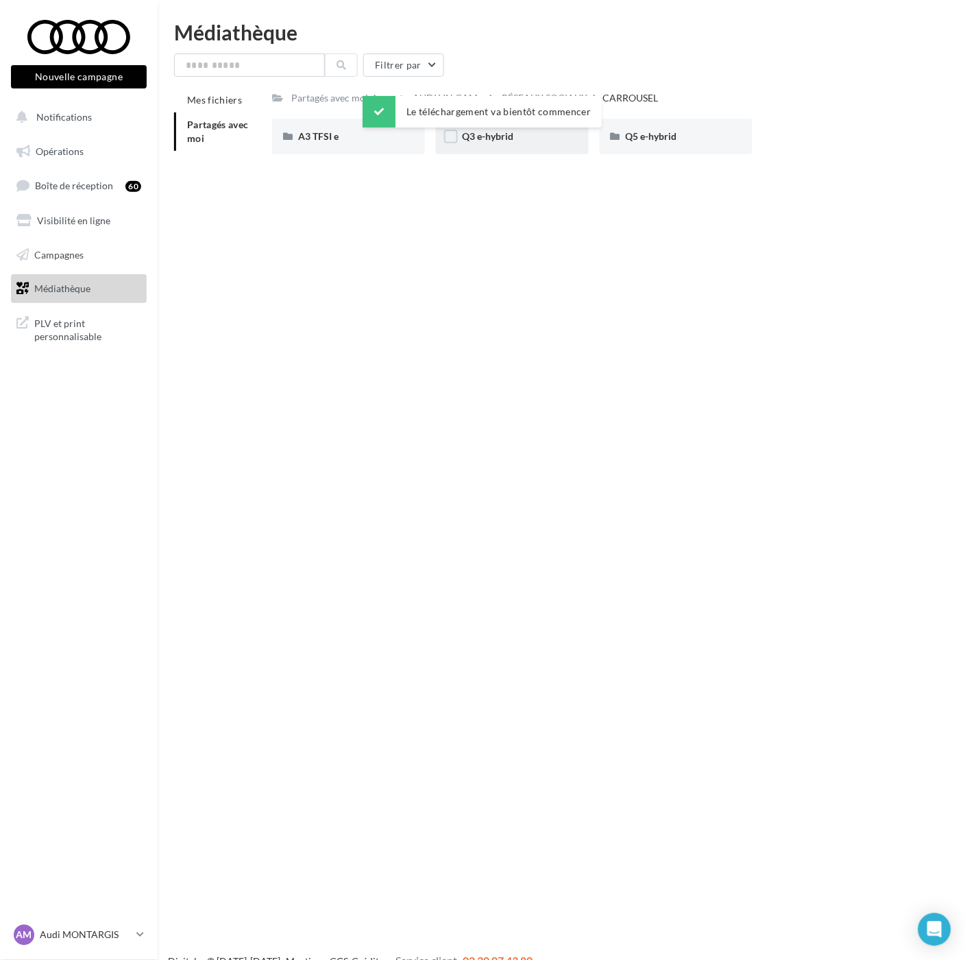
click at [506, 133] on span "Q3 e-hybrid" at bounding box center [487, 136] width 51 height 12
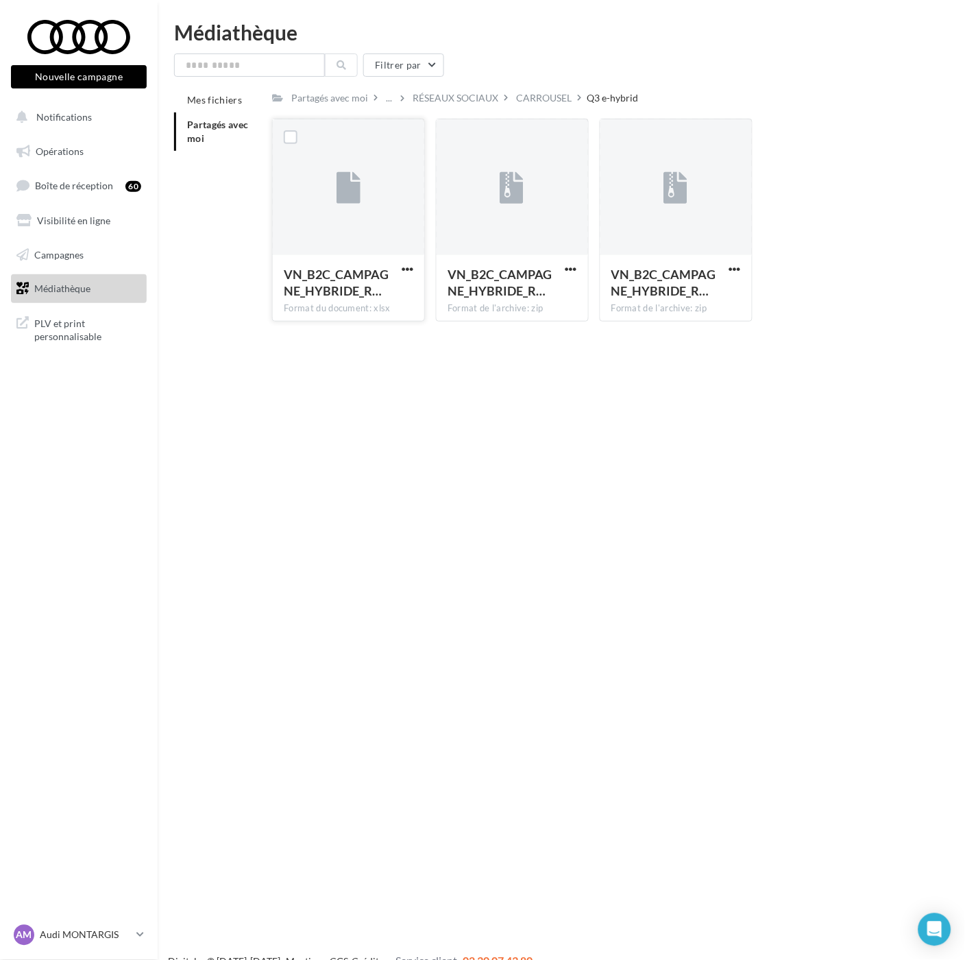
click at [414, 265] on button "button" at bounding box center [407, 270] width 17 height 14
click at [402, 293] on button "Télécharger" at bounding box center [347, 296] width 137 height 36
click at [564, 268] on button "button" at bounding box center [571, 270] width 17 height 14
drag, startPoint x: 542, startPoint y: 295, endPoint x: 643, endPoint y: 274, distance: 102.8
click at [543, 295] on button "Télécharger" at bounding box center [511, 296] width 137 height 36
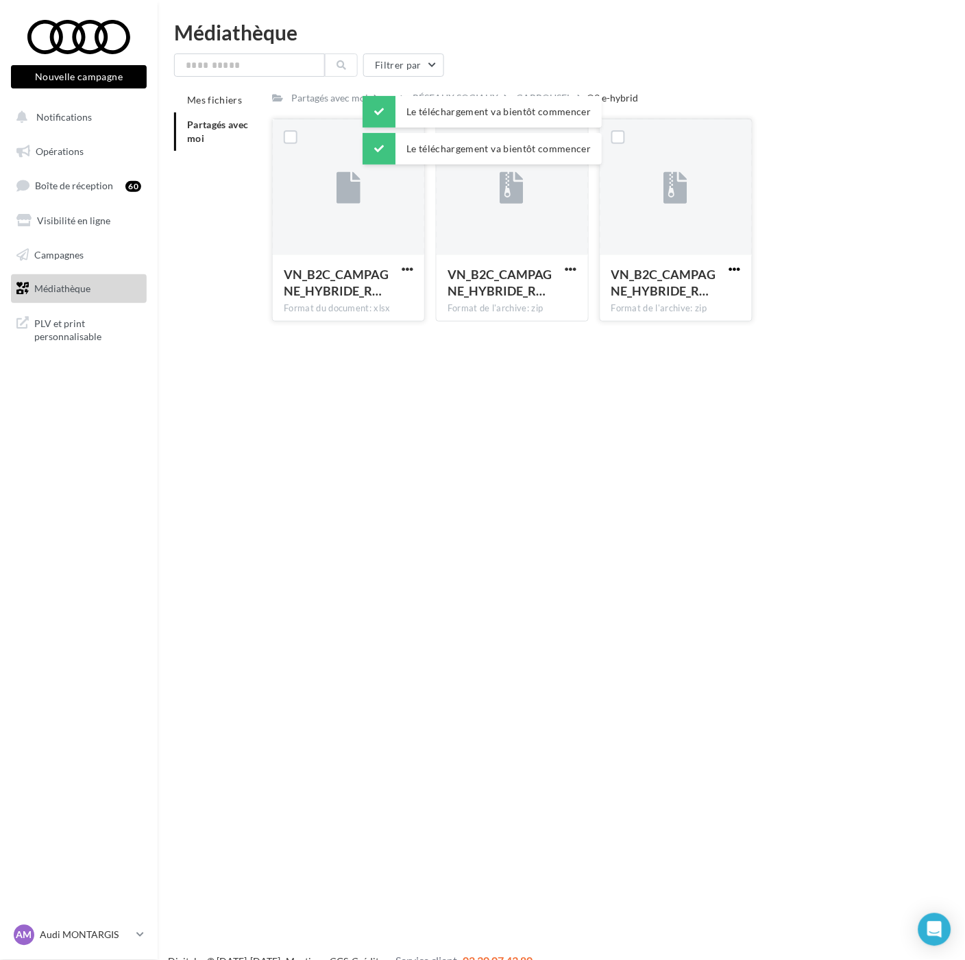
click at [738, 270] on span "button" at bounding box center [735, 269] width 12 height 12
click at [720, 296] on button "Télécharger" at bounding box center [675, 296] width 137 height 36
click at [565, 92] on div "CARROUSEL" at bounding box center [544, 98] width 56 height 14
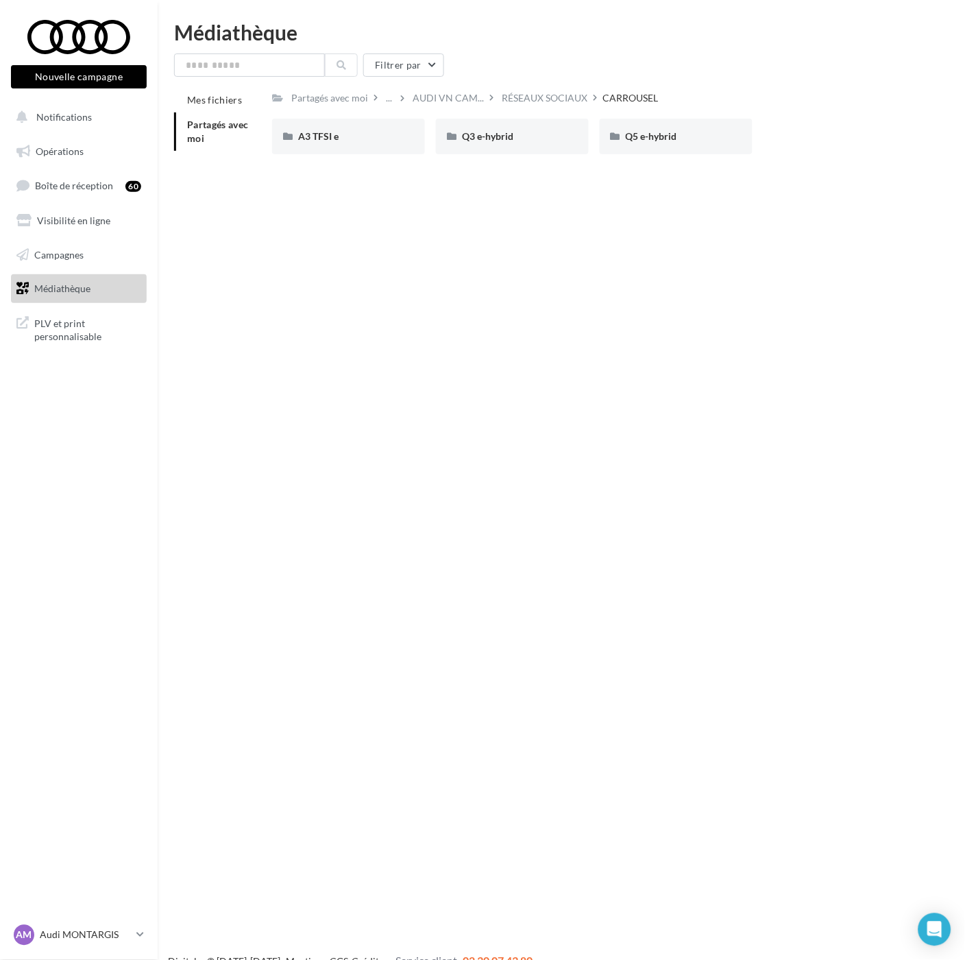
drag, startPoint x: 460, startPoint y: 247, endPoint x: 470, endPoint y: 245, distance: 10.5
click at [465, 247] on div "Nouvelle campagne Nouvelle campagne Notifications Opérations Boîte de réception…" at bounding box center [482, 502] width 965 height 960
click at [655, 135] on span "Q5 e-hybrid" at bounding box center [651, 136] width 51 height 12
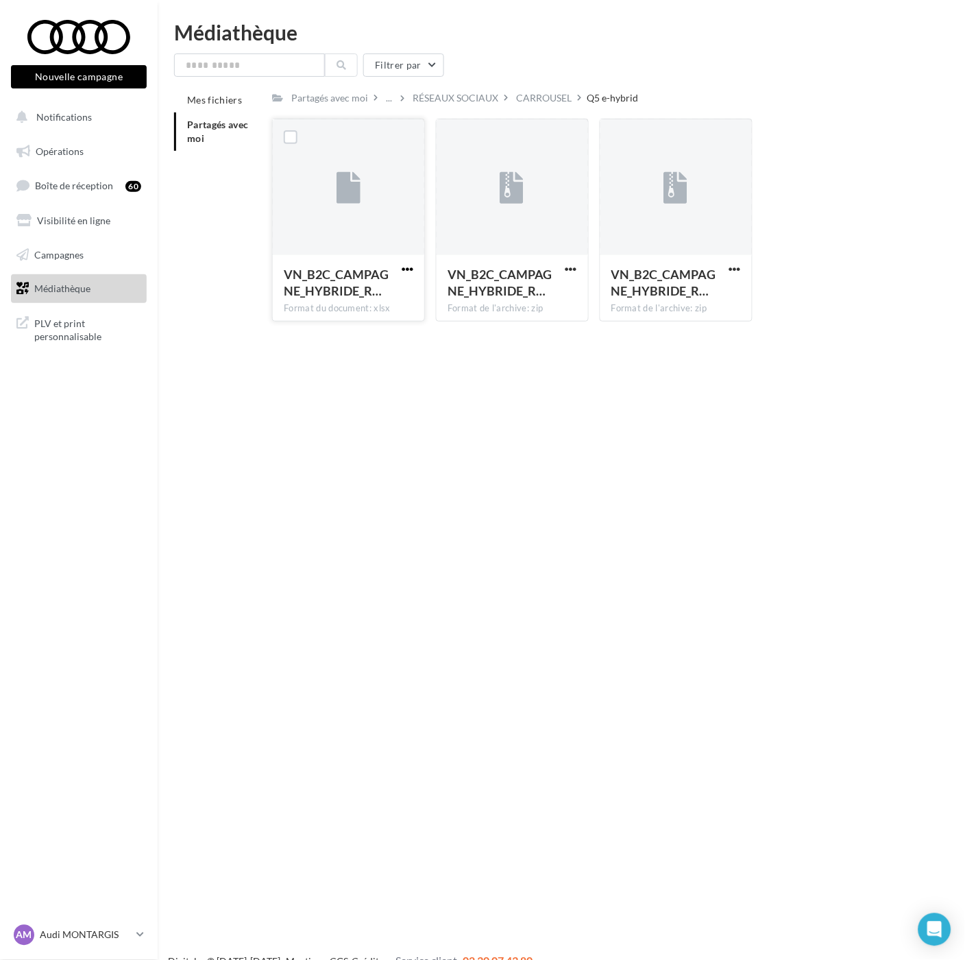
click at [408, 266] on span "button" at bounding box center [408, 269] width 12 height 12
click at [379, 297] on button "Télécharger" at bounding box center [347, 296] width 137 height 36
click at [571, 267] on span "button" at bounding box center [571, 269] width 12 height 12
click at [550, 300] on button "Télécharger" at bounding box center [511, 296] width 137 height 36
click at [739, 268] on span "button" at bounding box center [735, 269] width 12 height 12
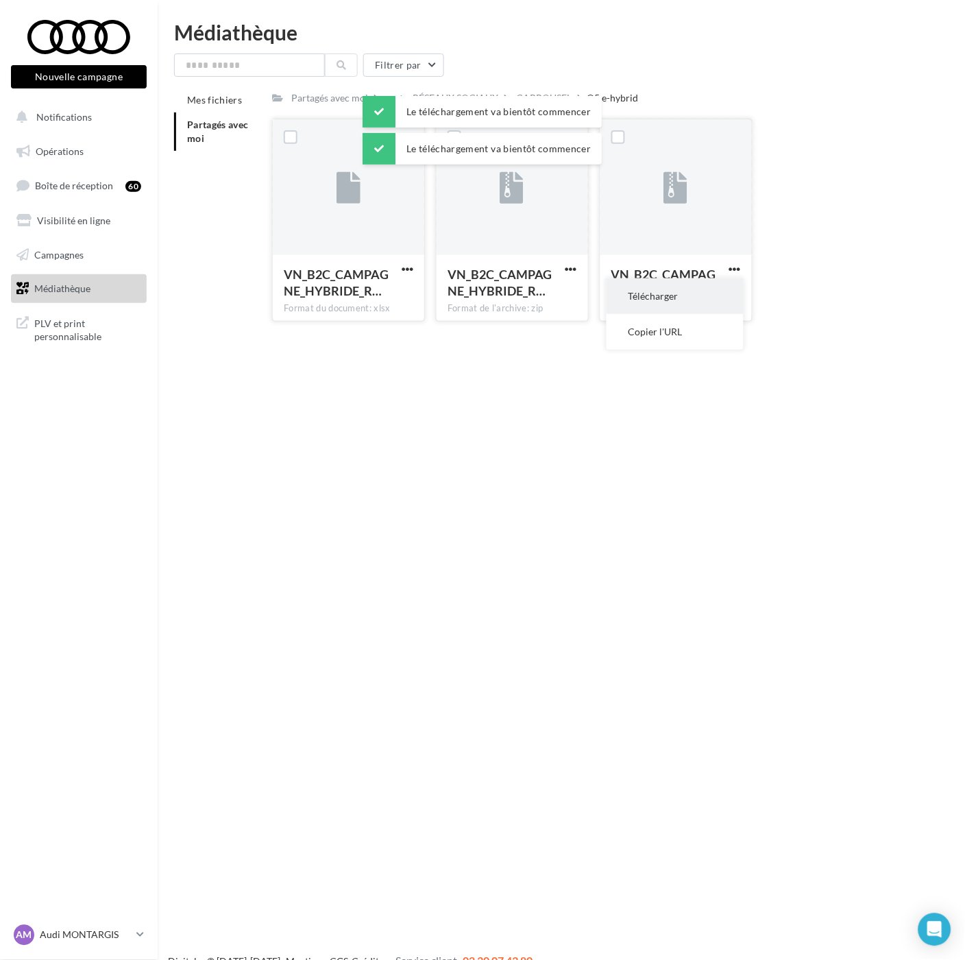
click at [716, 295] on button "Télécharger" at bounding box center [675, 296] width 137 height 36
click at [481, 91] on div "RÉSEAUX SOCIAUX" at bounding box center [456, 98] width 86 height 14
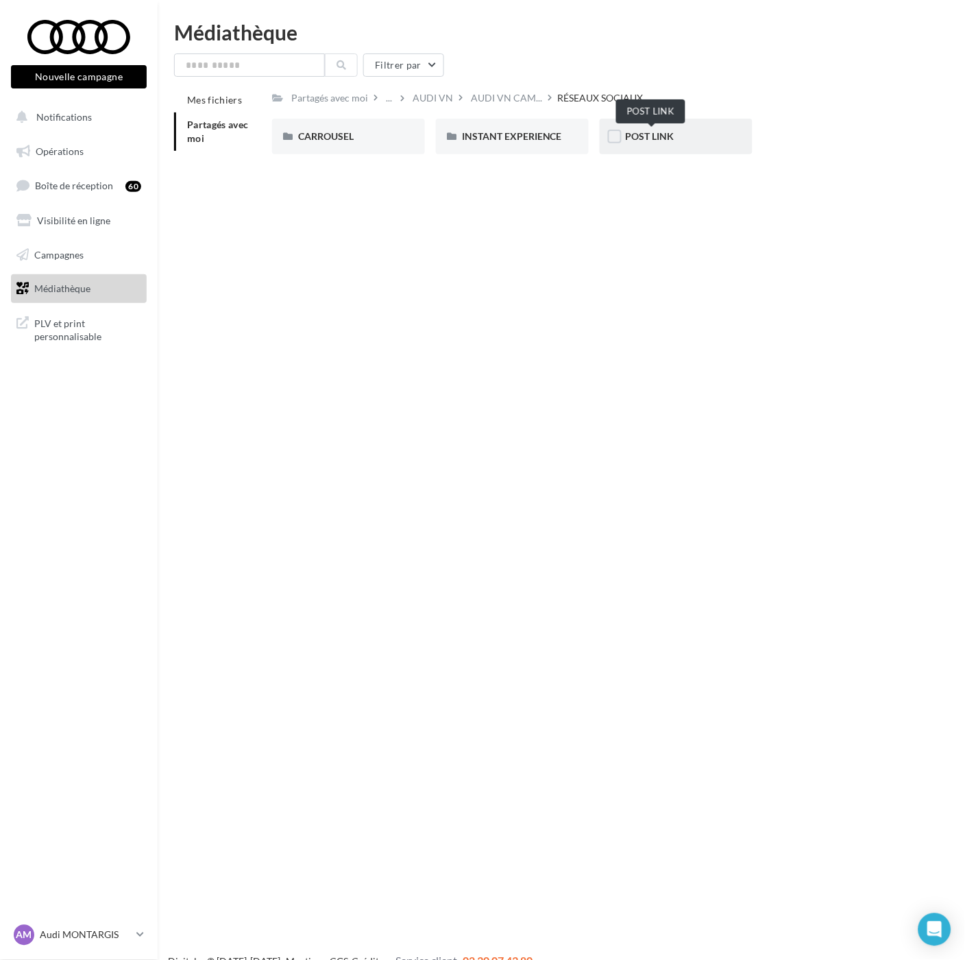
click at [668, 138] on span "POST LINK" at bounding box center [650, 136] width 49 height 12
click at [314, 130] on span "A3 TFSI e" at bounding box center [318, 136] width 40 height 12
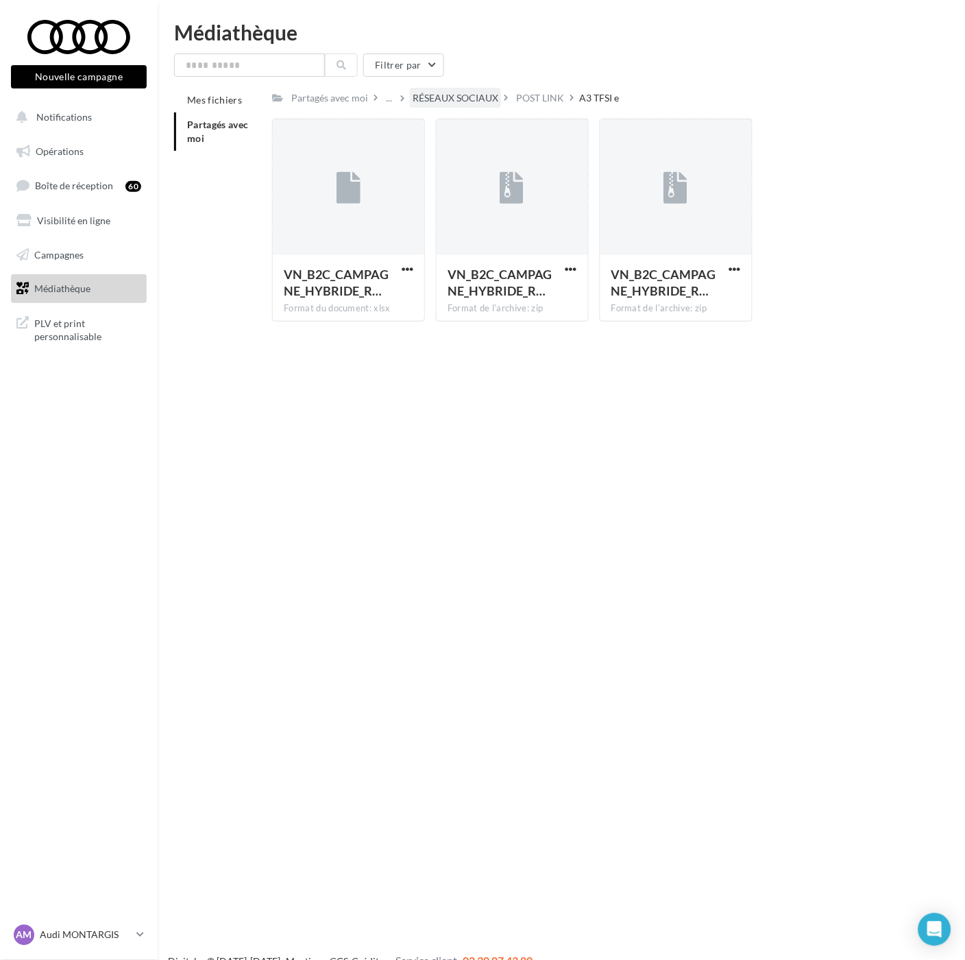
click at [470, 99] on div "RÉSEAUX SOCIAUX" at bounding box center [456, 98] width 86 height 14
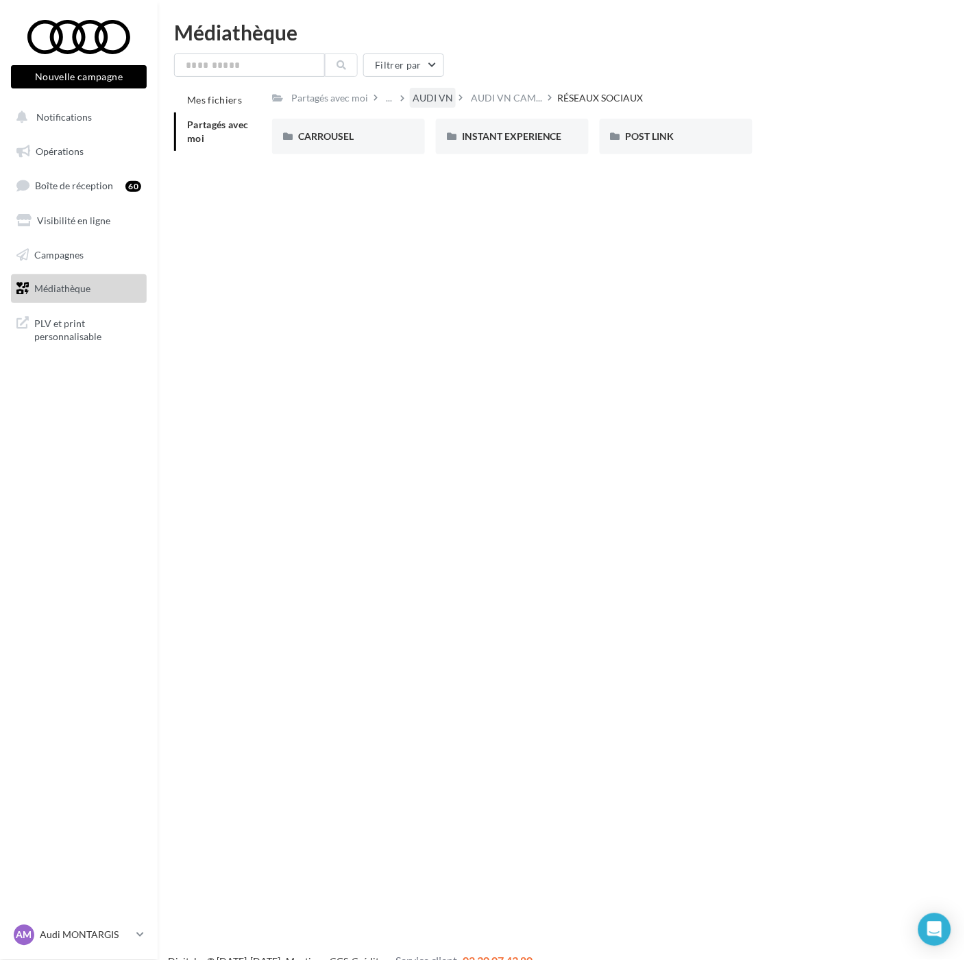
click at [429, 96] on div "AUDI VN" at bounding box center [433, 98] width 40 height 14
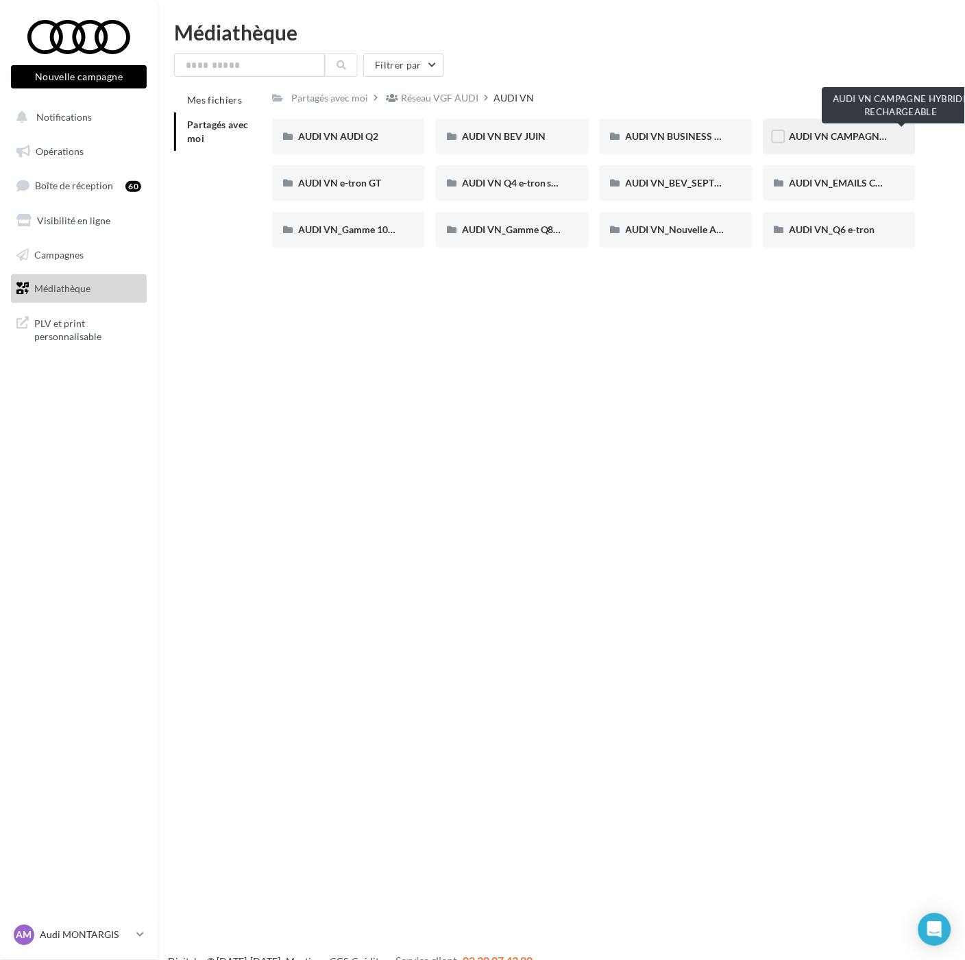
click at [840, 130] on span "AUDI VN CAMPAGNE HYBRIDE RECHARGEABLE" at bounding box center [897, 136] width 215 height 12
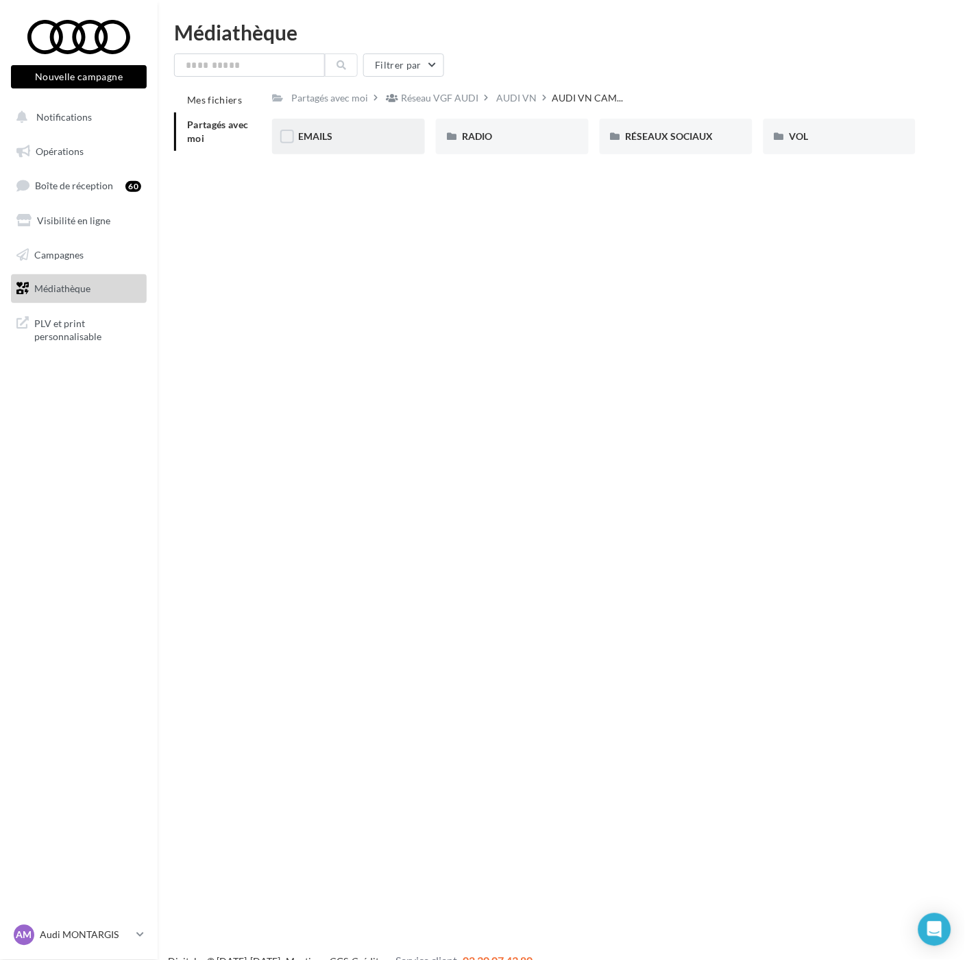
click at [325, 130] on div "EMAILS" at bounding box center [348, 137] width 101 height 14
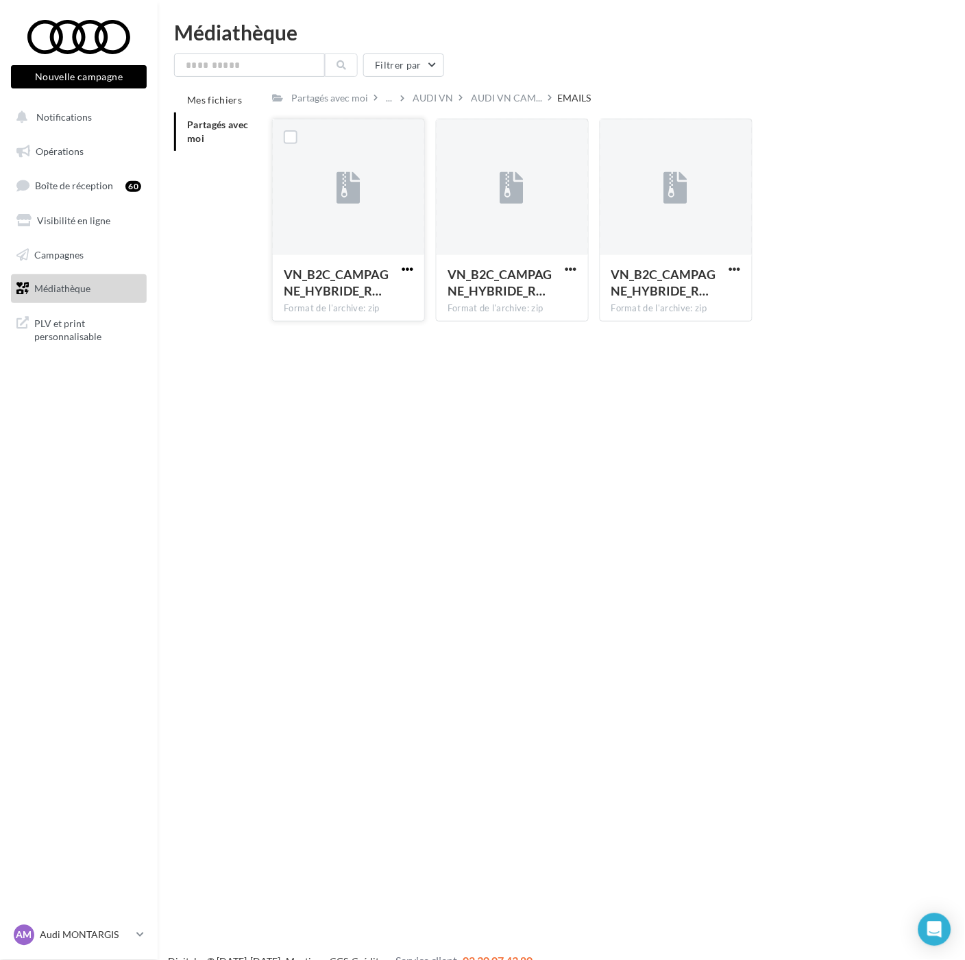
click at [410, 271] on span "button" at bounding box center [408, 269] width 12 height 12
click at [398, 293] on button "Télécharger" at bounding box center [347, 296] width 137 height 36
click at [570, 260] on div "VN_B2C_CAMPAGNE_HYBRIDE_R… Format de l'archive: zip" at bounding box center [512, 287] width 151 height 64
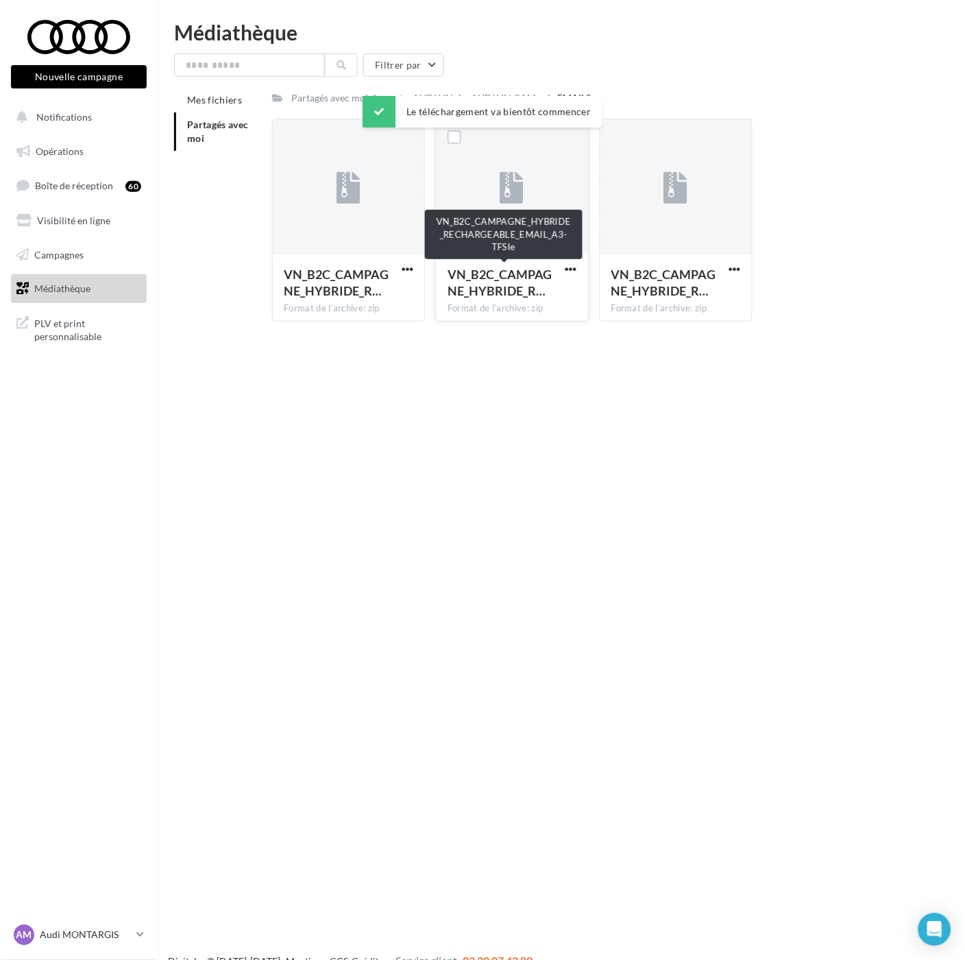
click at [496, 276] on span "VN_B2C_CAMPAGNE_HYBRIDE_R…" at bounding box center [500, 283] width 105 height 32
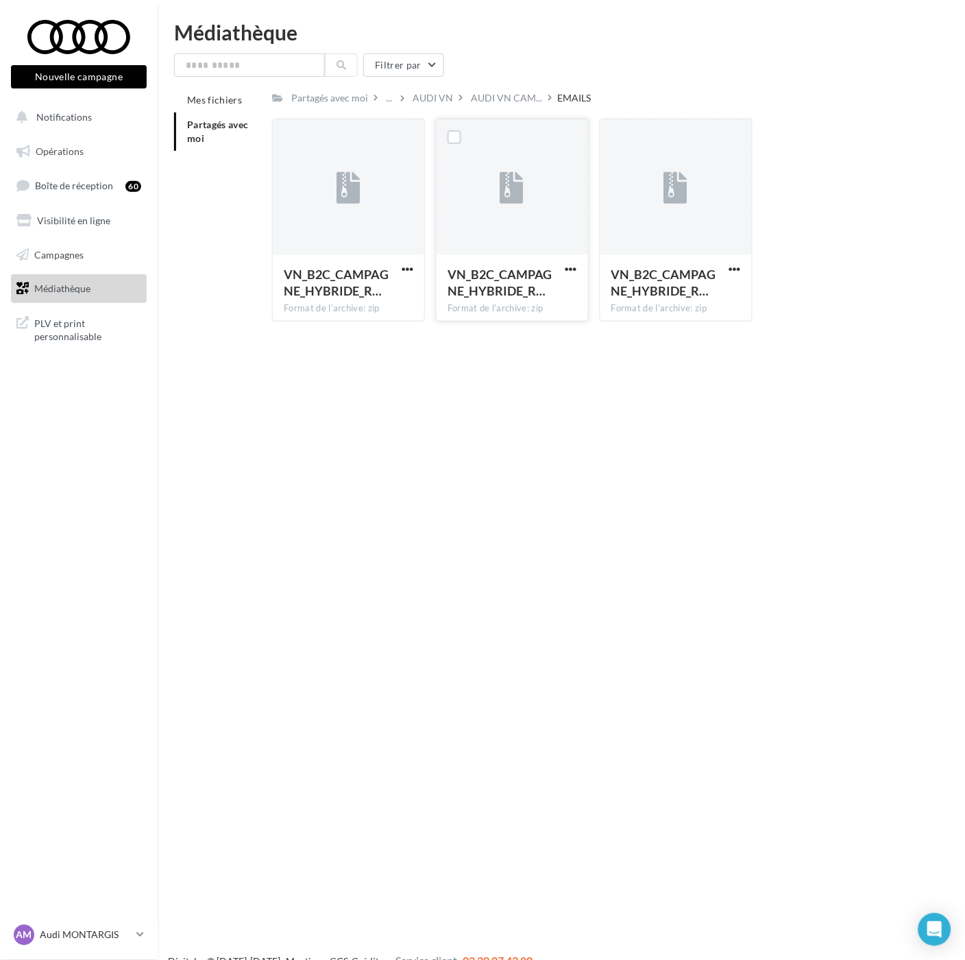
click at [563, 269] on button "button" at bounding box center [571, 270] width 17 height 14
click at [546, 292] on button "Télécharger" at bounding box center [511, 296] width 137 height 36
click at [736, 268] on span "button" at bounding box center [735, 269] width 12 height 12
click at [703, 289] on button "Télécharger" at bounding box center [675, 296] width 137 height 36
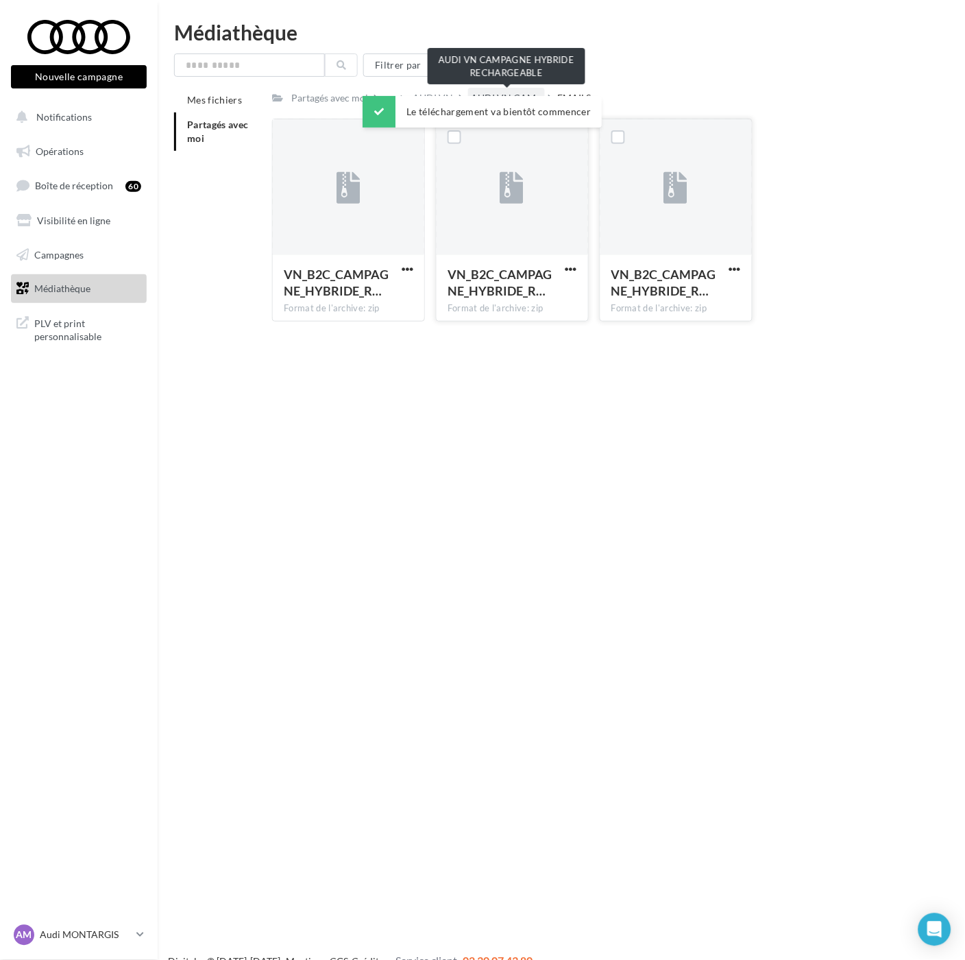
click at [509, 94] on span "AUDI VN CAM..." at bounding box center [506, 98] width 71 height 14
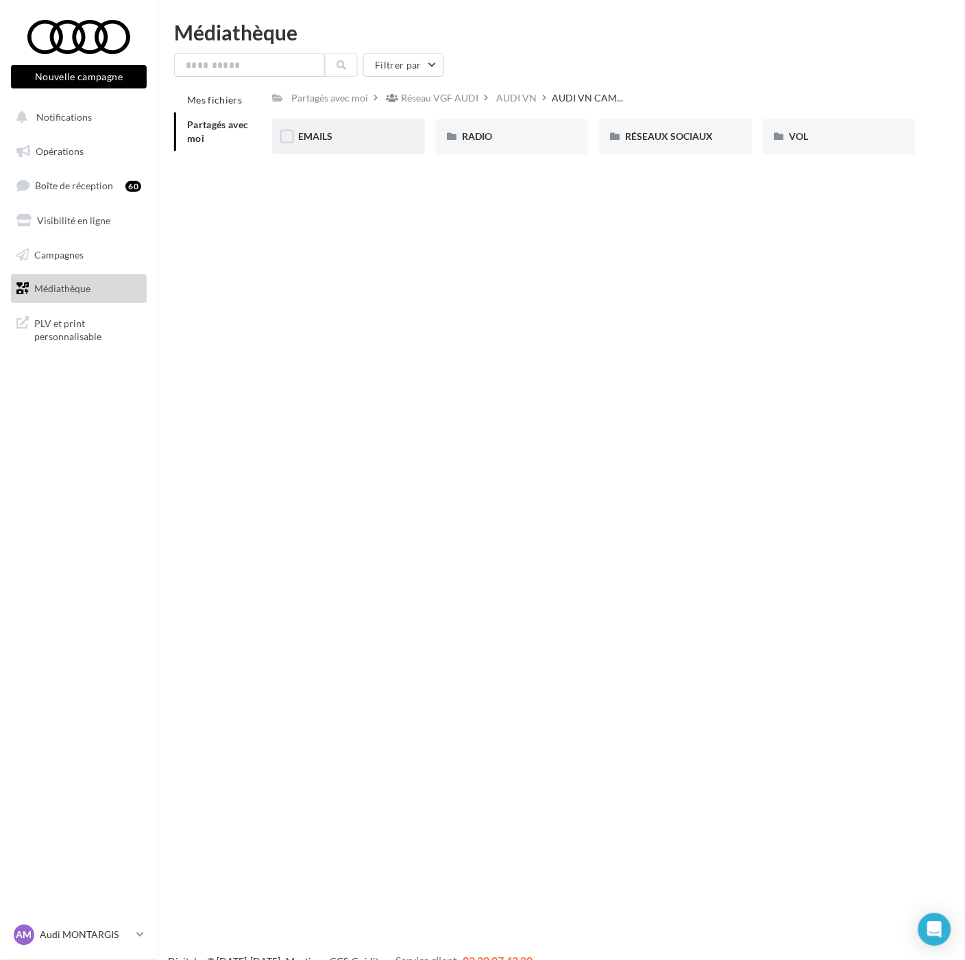
click at [341, 130] on div "EMAILS" at bounding box center [348, 137] width 101 height 14
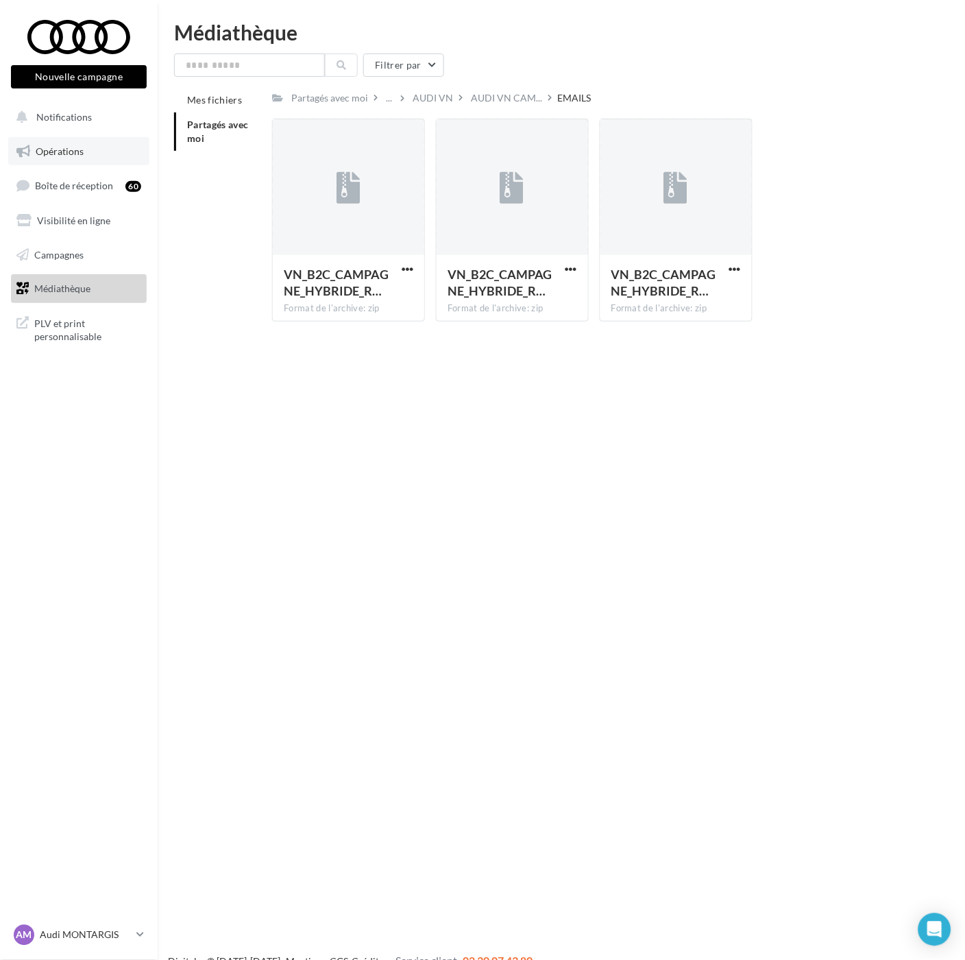
click at [62, 145] on span "Opérations" at bounding box center [60, 151] width 48 height 12
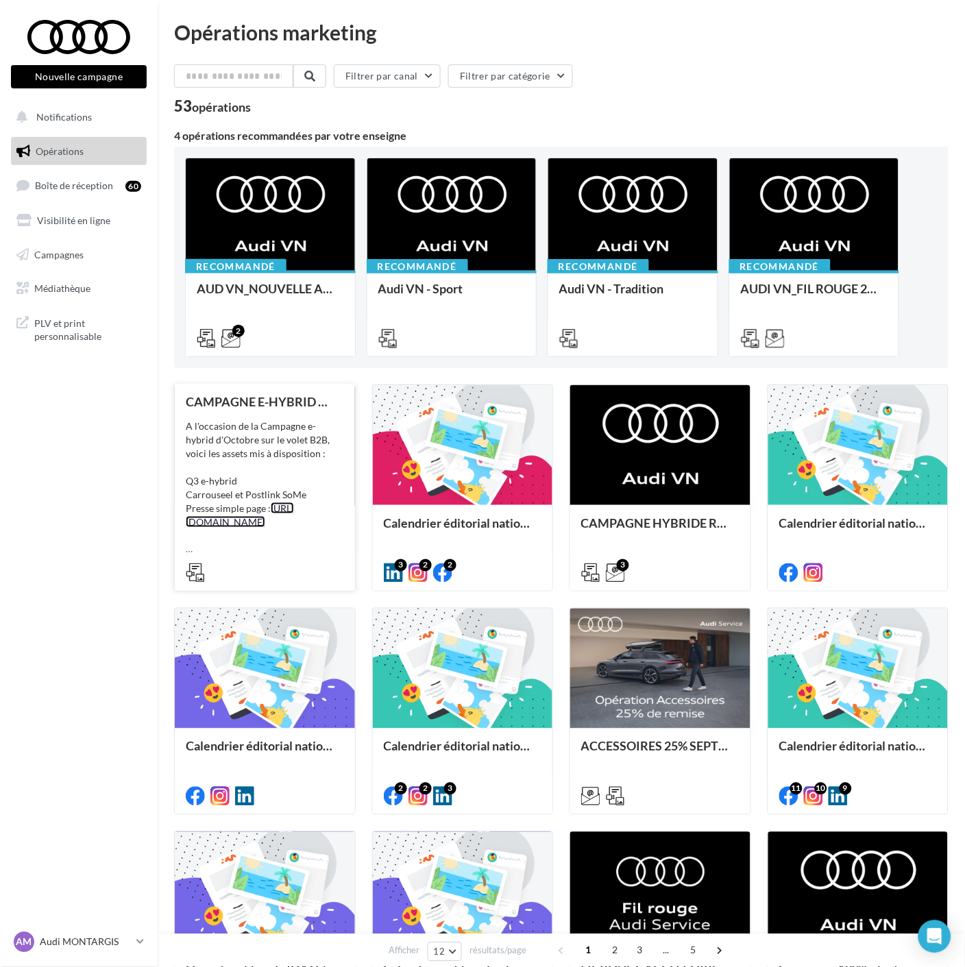
click at [256, 519] on link "[URL][DOMAIN_NAME]" at bounding box center [240, 514] width 108 height 25
click at [194, 564] on icon at bounding box center [195, 572] width 19 height 19
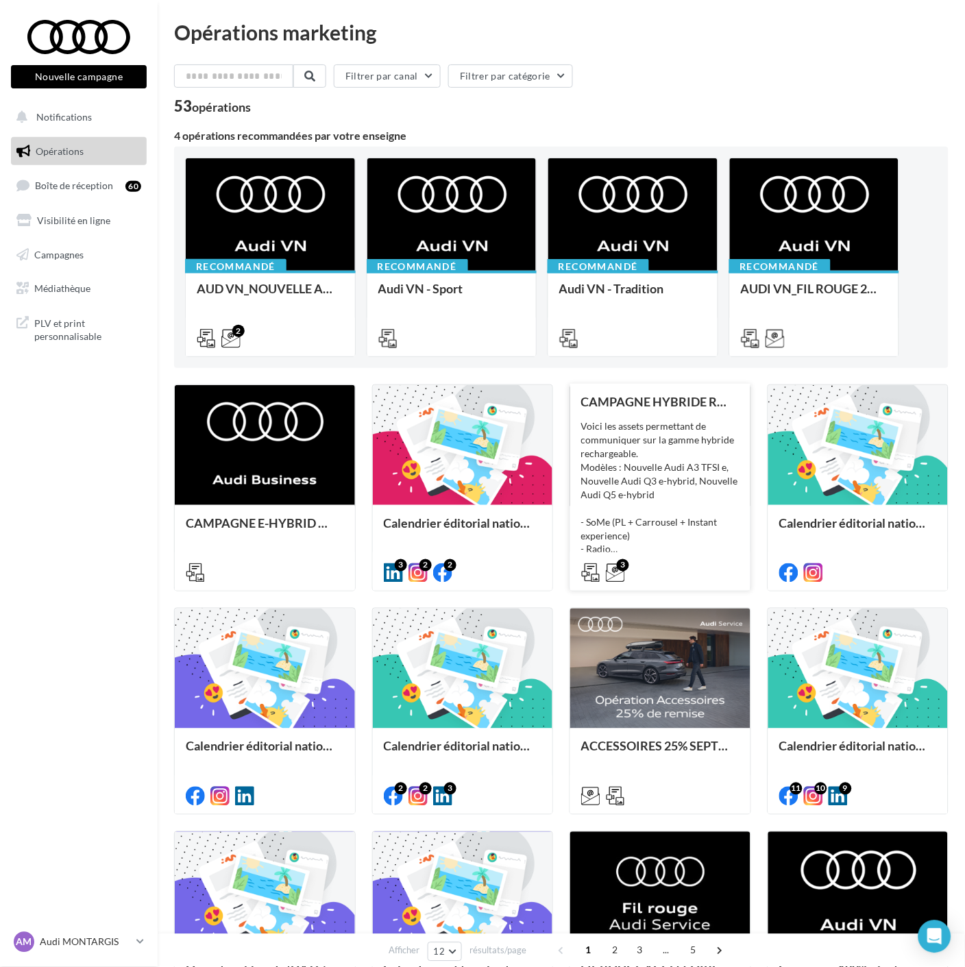
click at [622, 566] on div "3" at bounding box center [623, 565] width 12 height 12
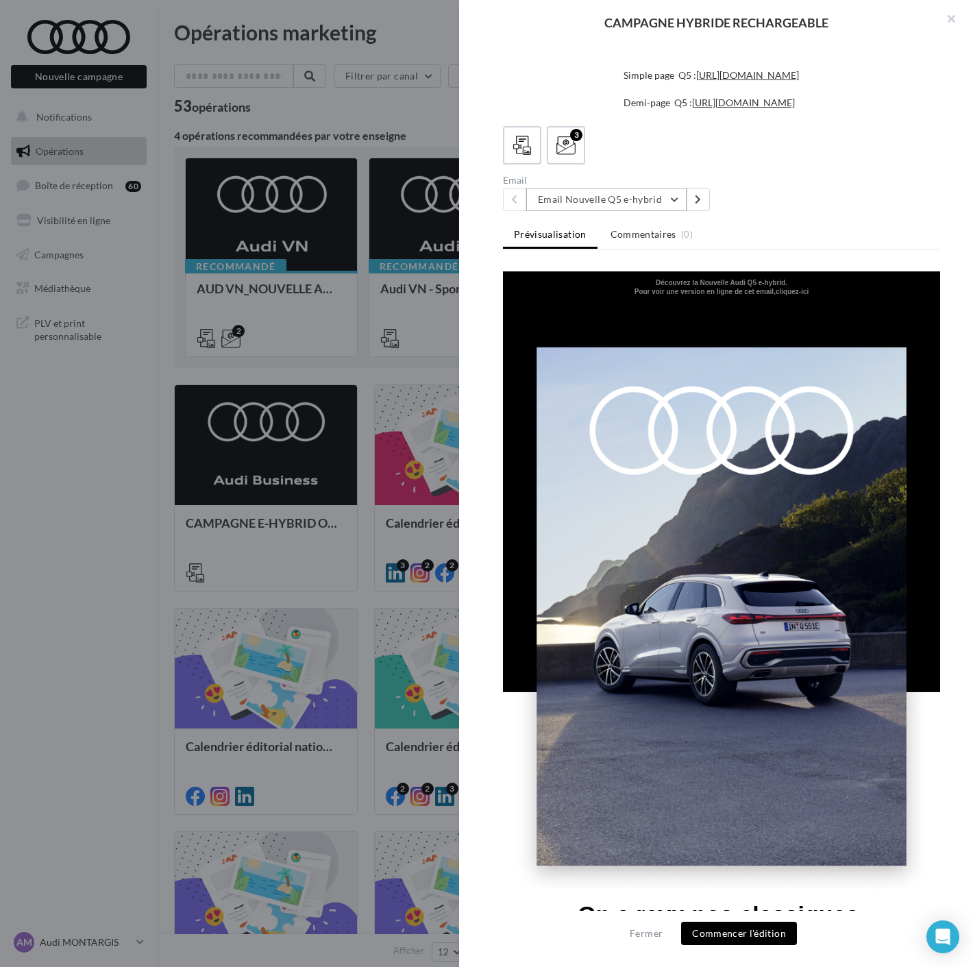
click at [636, 196] on button "Email Nouvelle Q5 e-hybrid" at bounding box center [606, 199] width 160 height 23
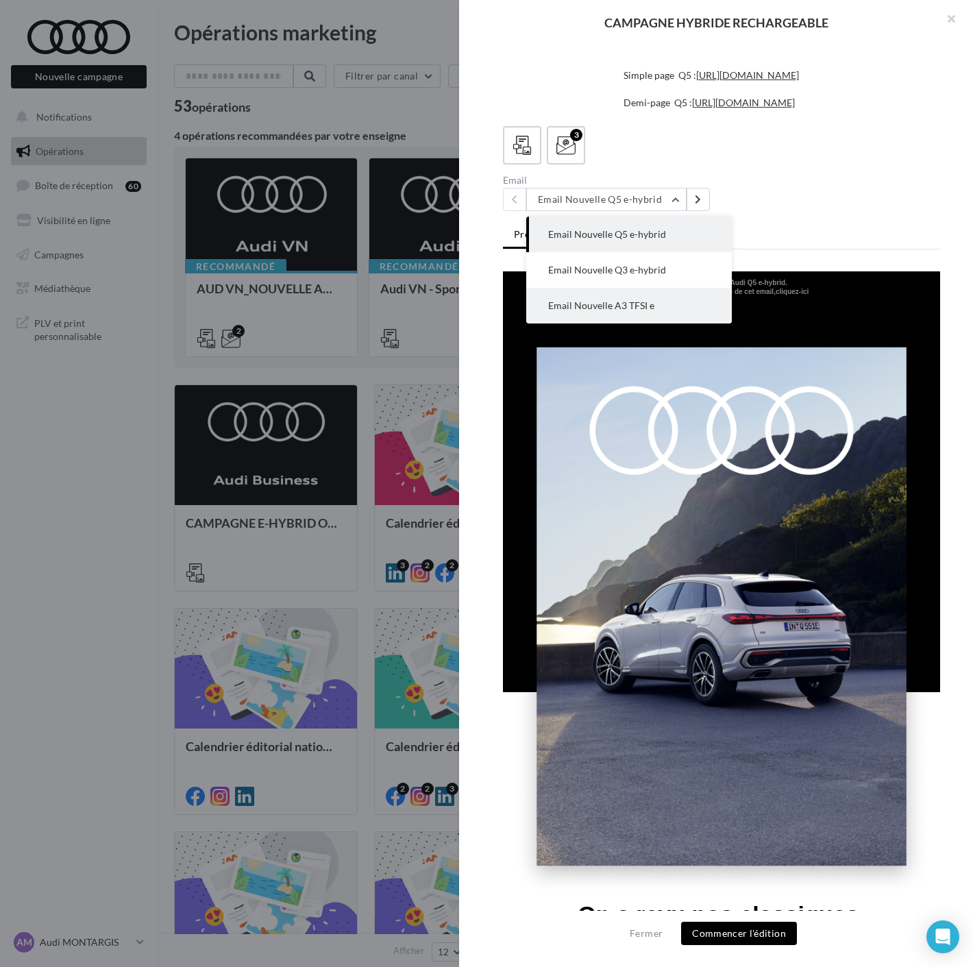
click at [576, 316] on button "Email Nouvelle A3 TFSI e" at bounding box center [629, 306] width 206 height 36
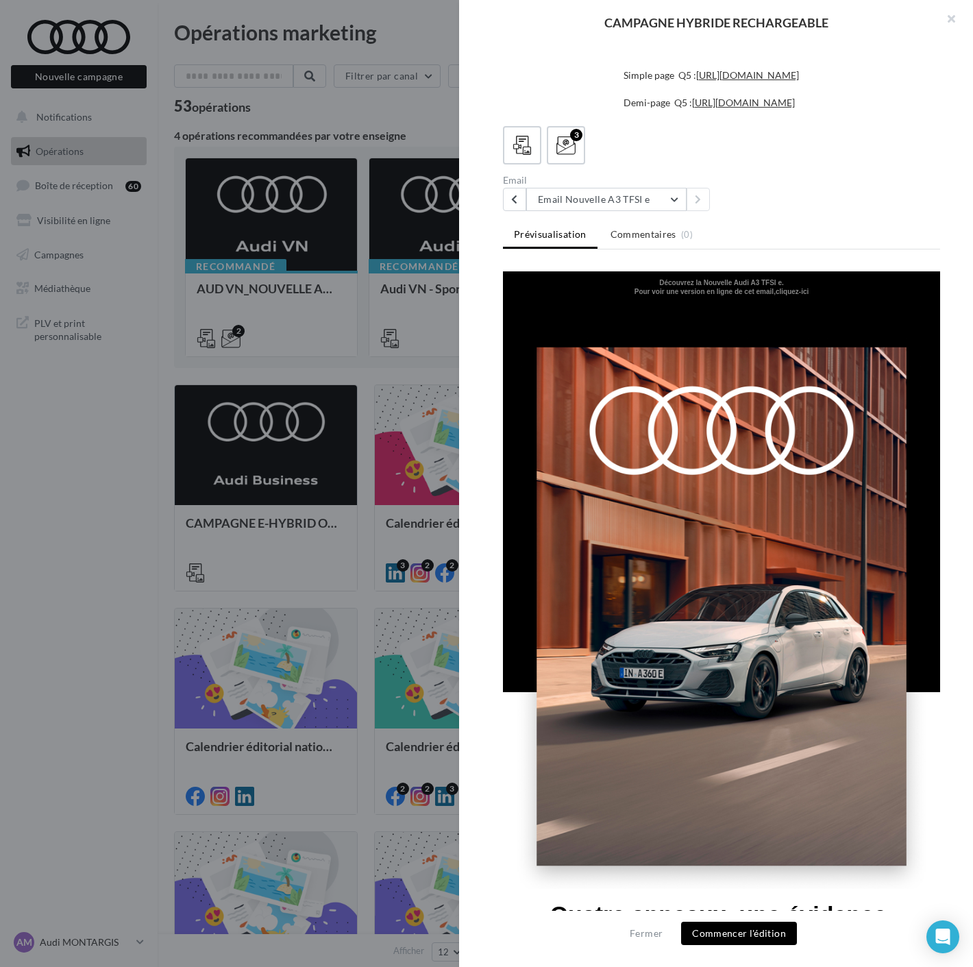
scroll to position [451, 0]
drag, startPoint x: 650, startPoint y: 282, endPoint x: 794, endPoint y: 281, distance: 143.9
click at [794, 281] on td "Découvrez la Nouvelle Audi A3 TFSI e." at bounding box center [721, 279] width 437 height 16
copy b "Découvrez la Nouvelle Audi A3 TFSI e."
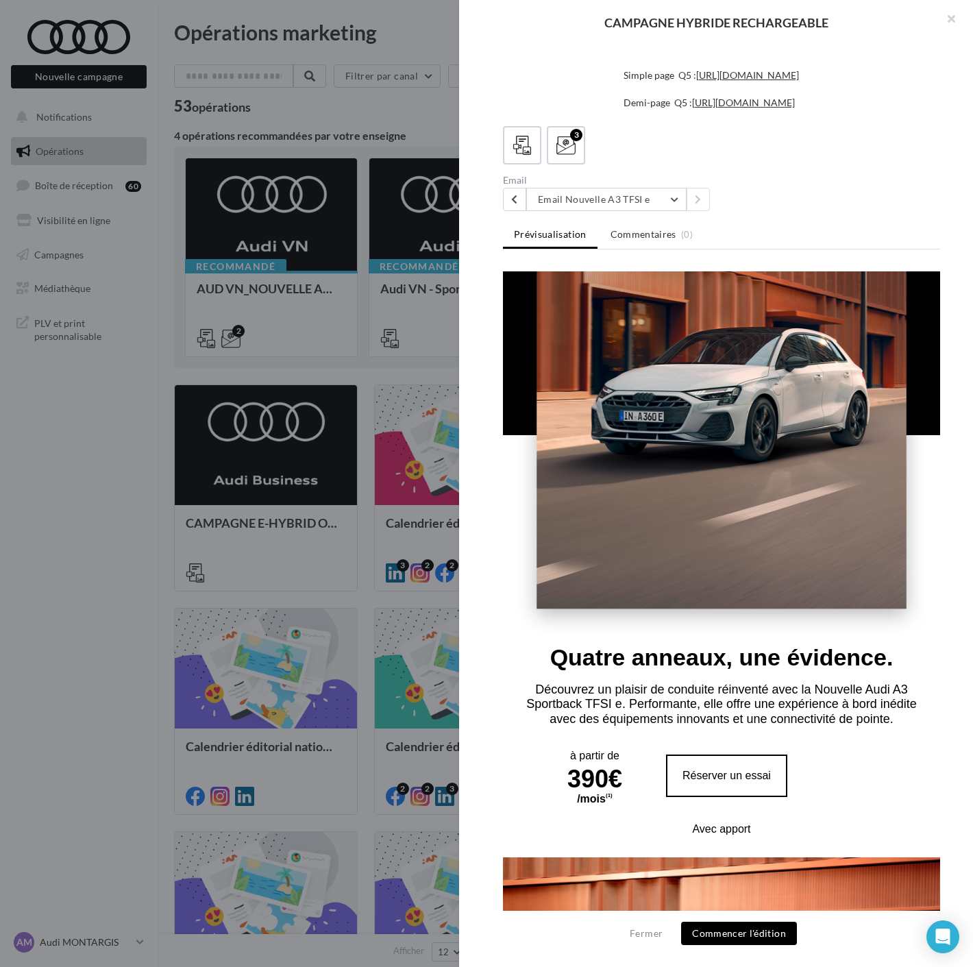
scroll to position [304, 0]
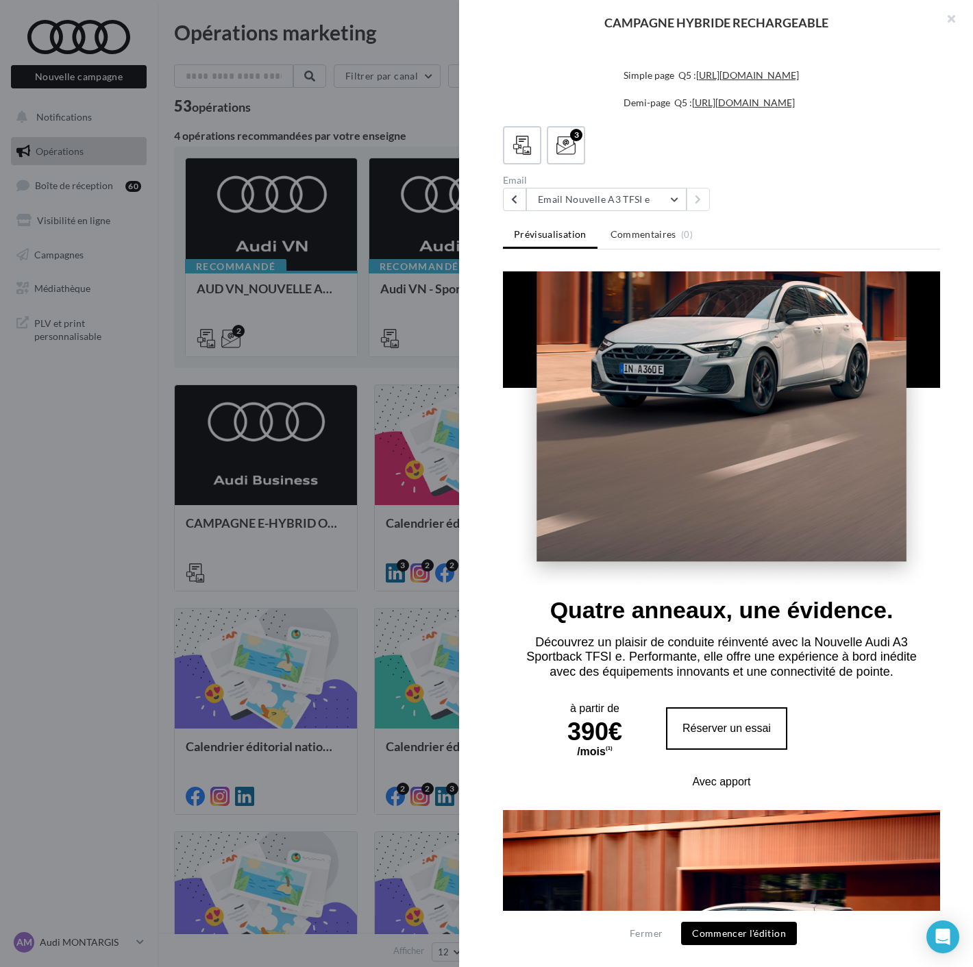
drag, startPoint x: 544, startPoint y: 584, endPoint x: 860, endPoint y: 664, distance: 326.0
click at [860, 664] on tbody "Quatre anneaux, une évidence. Découvrez un plaisir de conduite réinventé avec l…" at bounding box center [721, 698] width 437 height 226
copy tbody "Quatre anneaux, une évidence. Découvrez un plaisir de conduite réinventé avec l…"
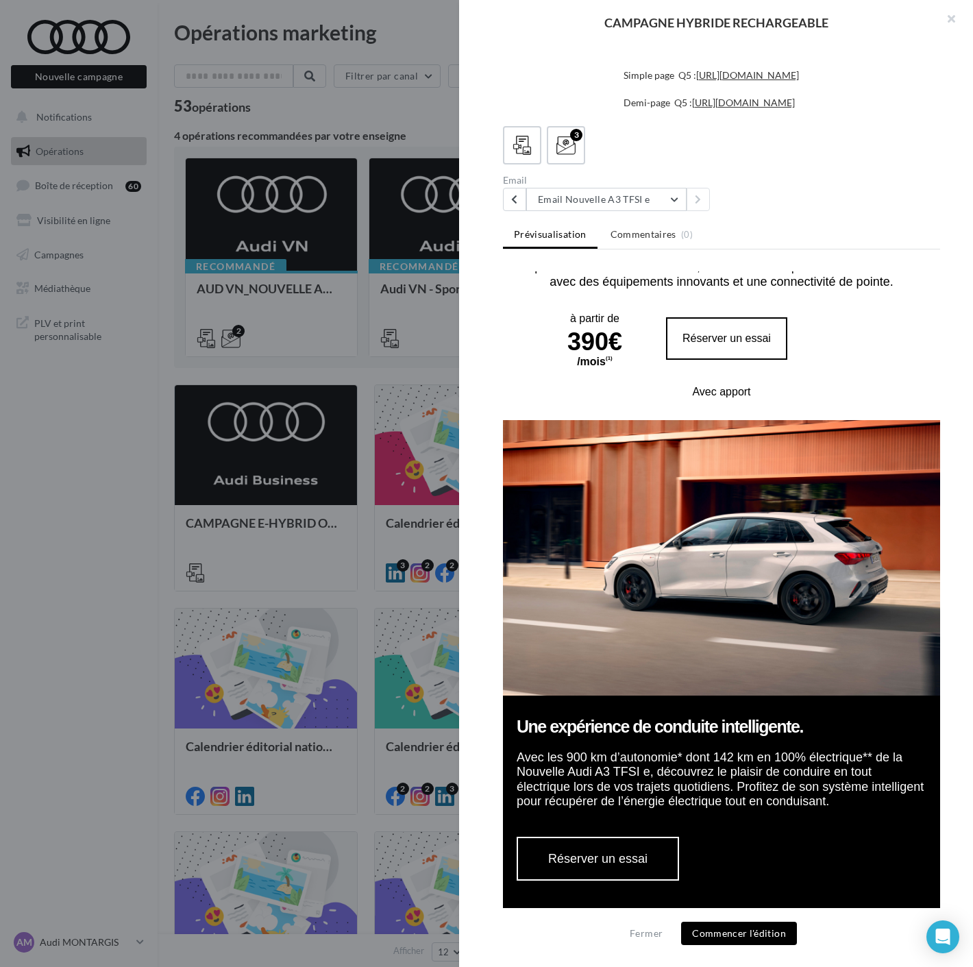
scroll to position [838, 0]
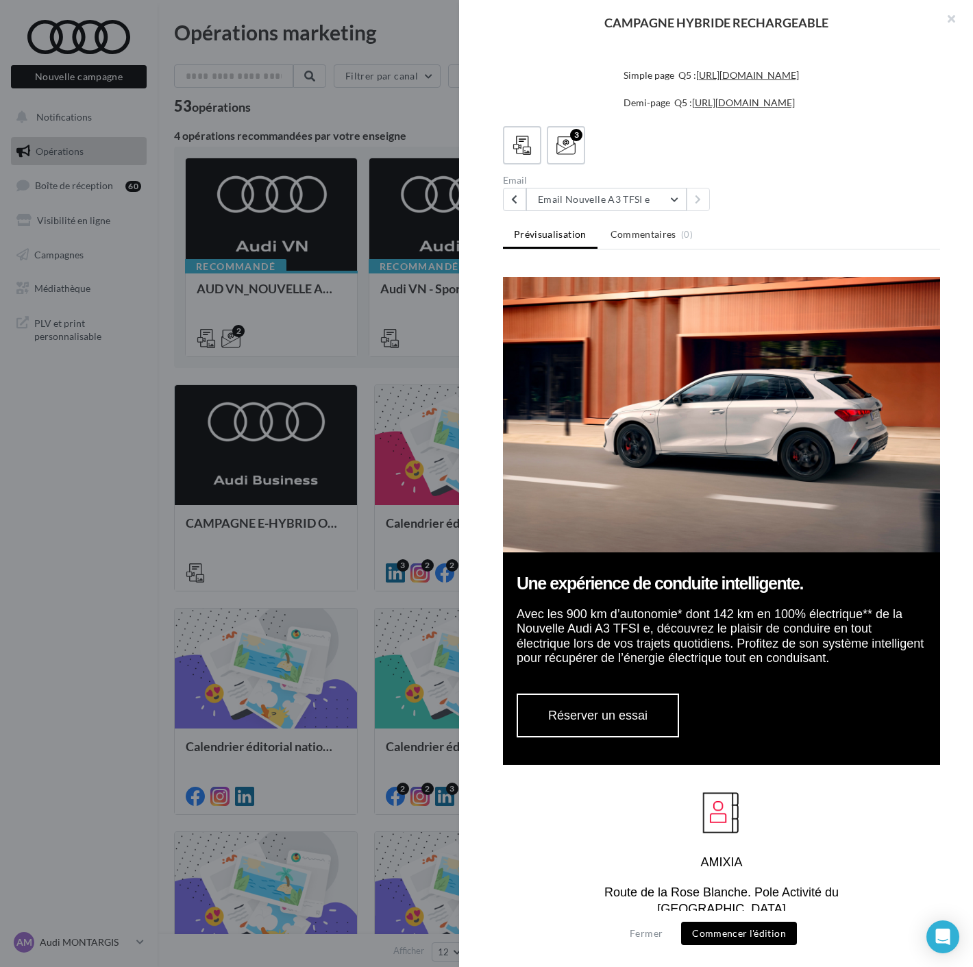
drag, startPoint x: 519, startPoint y: 556, endPoint x: 906, endPoint y: 638, distance: 395.9
click at [906, 638] on tbody "Une expérience de conduite intelligente. Avec les 900 km d’autonomie* dont 142 …" at bounding box center [721, 521] width 437 height 488
copy tbody "Une expérience de conduite intelligente. Avec les 900 km d’autonomie* dont 142 …"
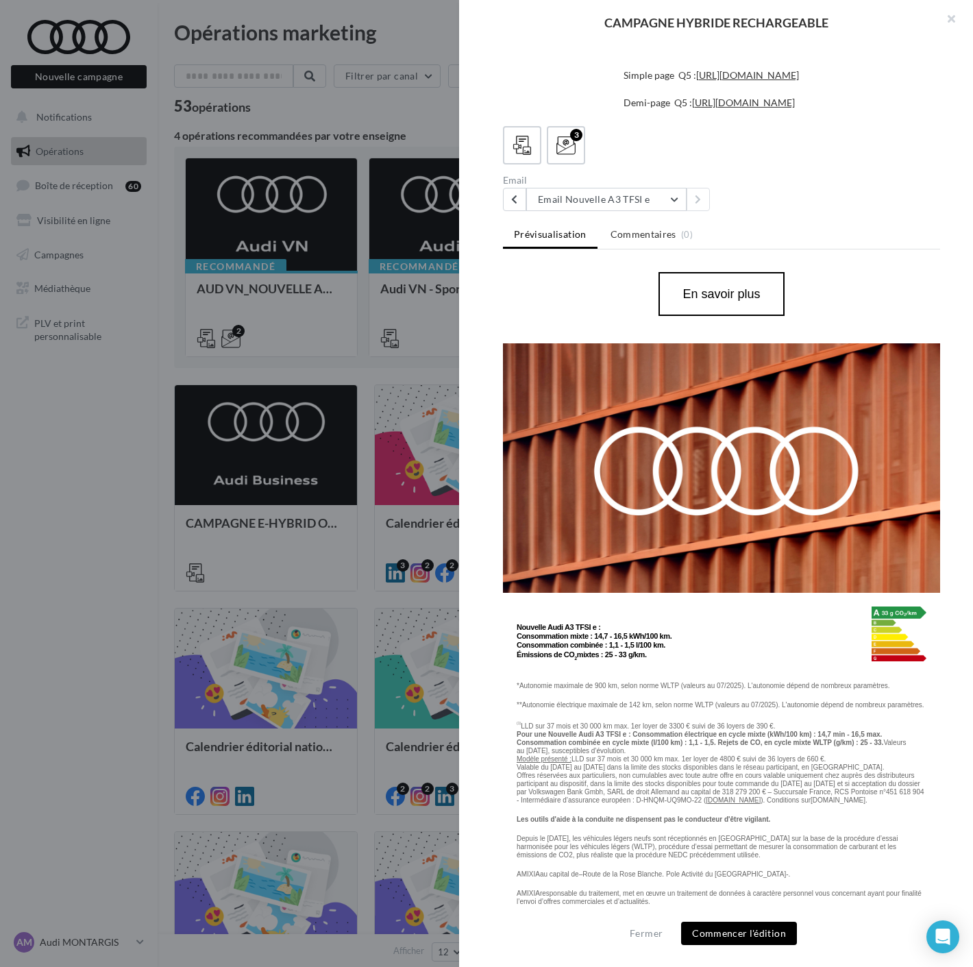
scroll to position [375, 0]
click at [629, 211] on button "Email Nouvelle A3 TFSI e" at bounding box center [606, 199] width 160 height 23
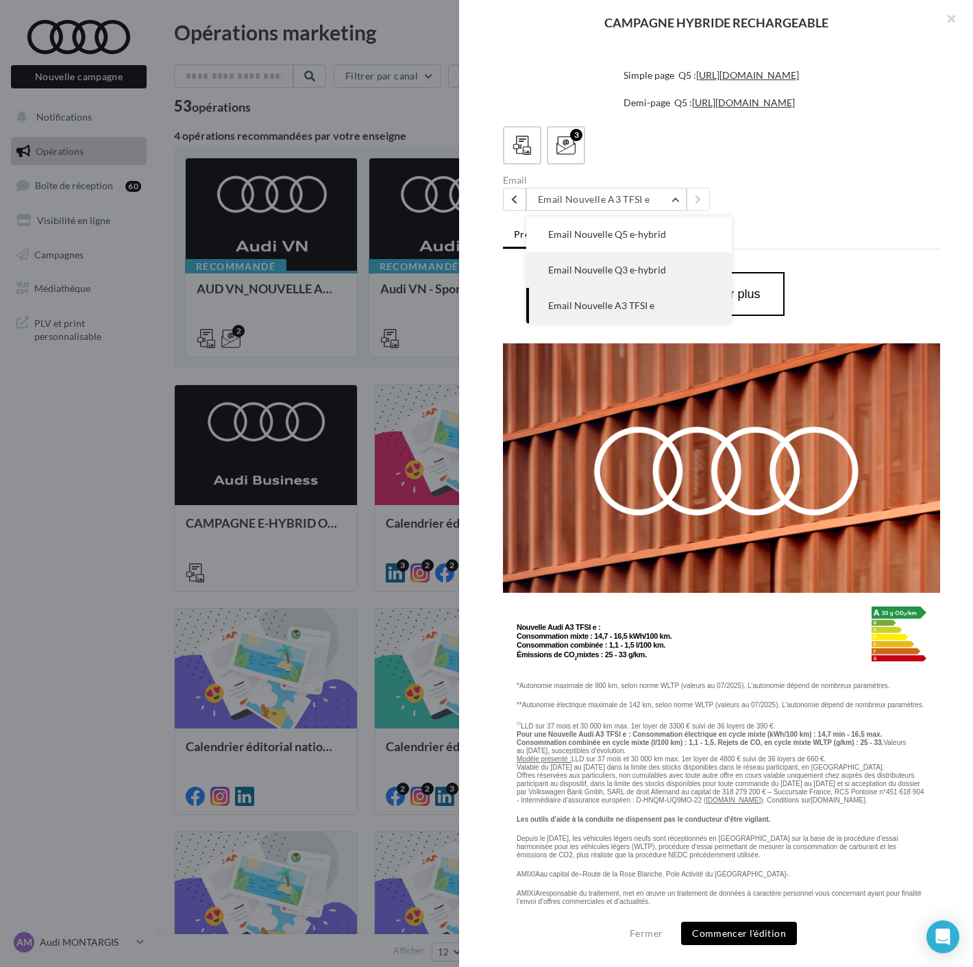
click at [631, 288] on button "Email Nouvelle Q3 e-hybrid" at bounding box center [629, 270] width 206 height 36
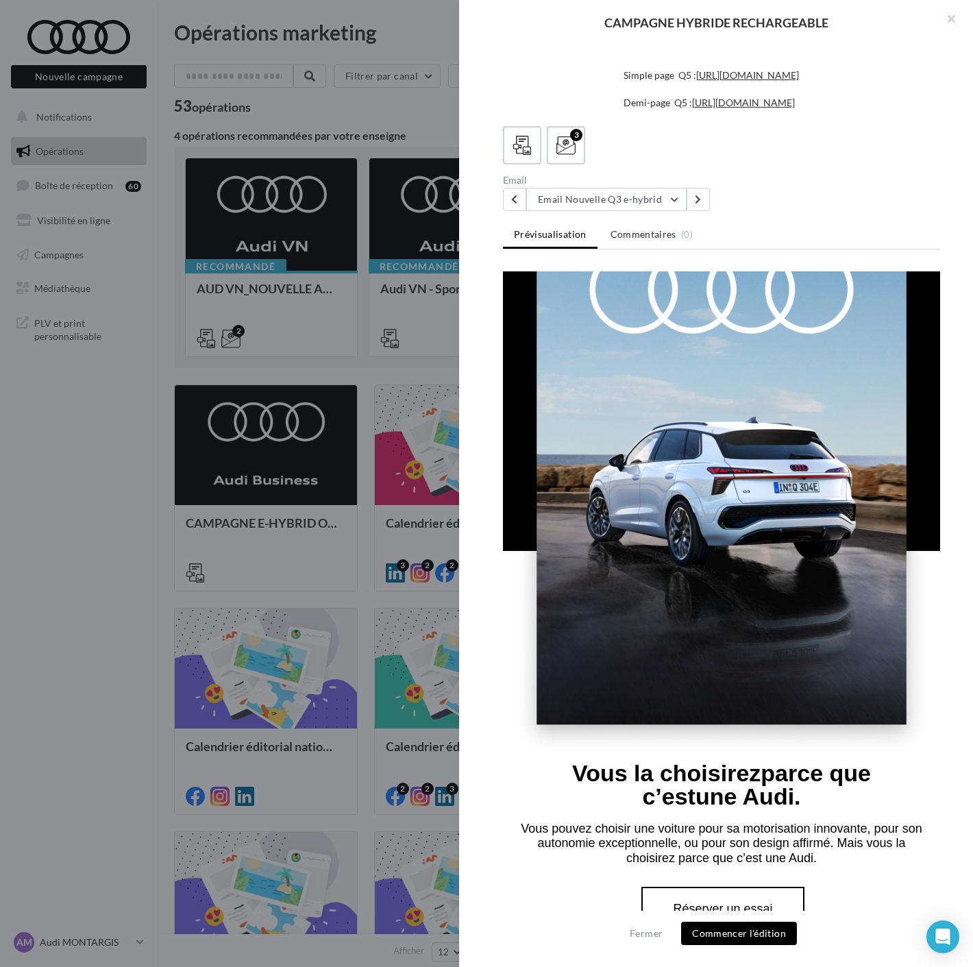
scroll to position [152, 0]
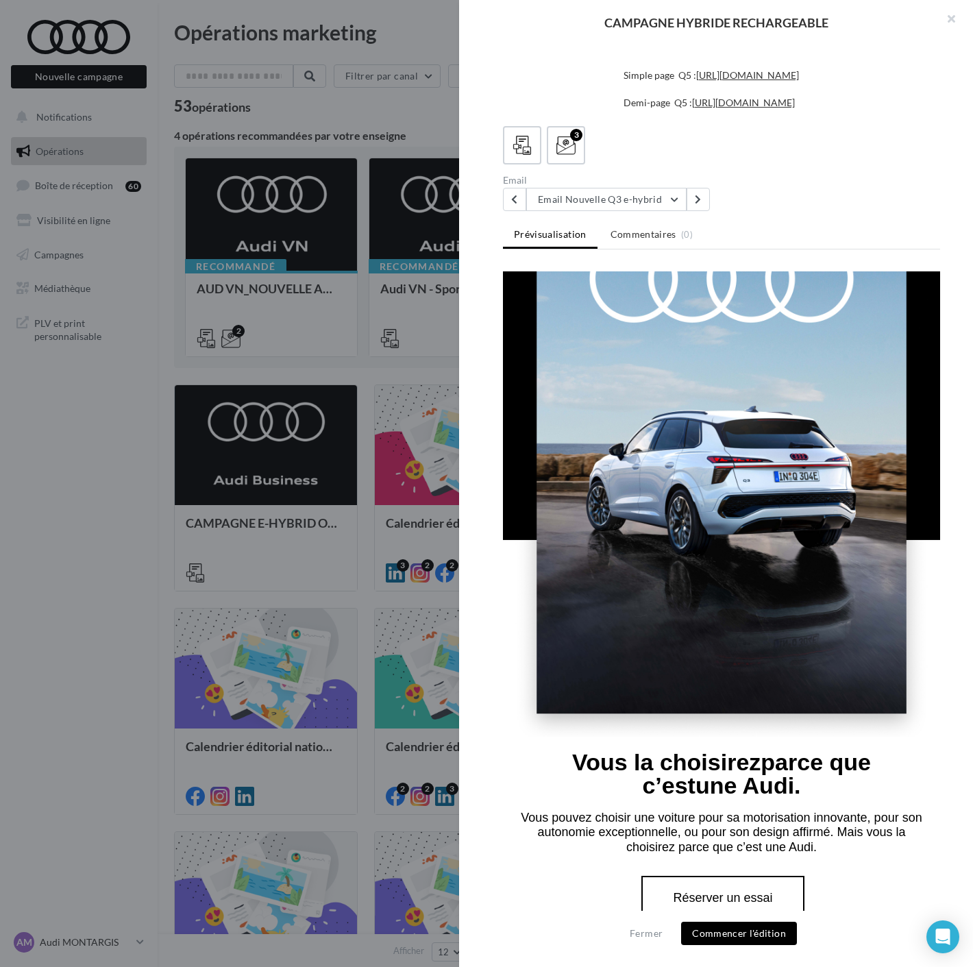
click at [495, 773] on div "Description Voici les assets permettant de communiquer sur la gamme hybride rec…" at bounding box center [721, 484] width 525 height 878
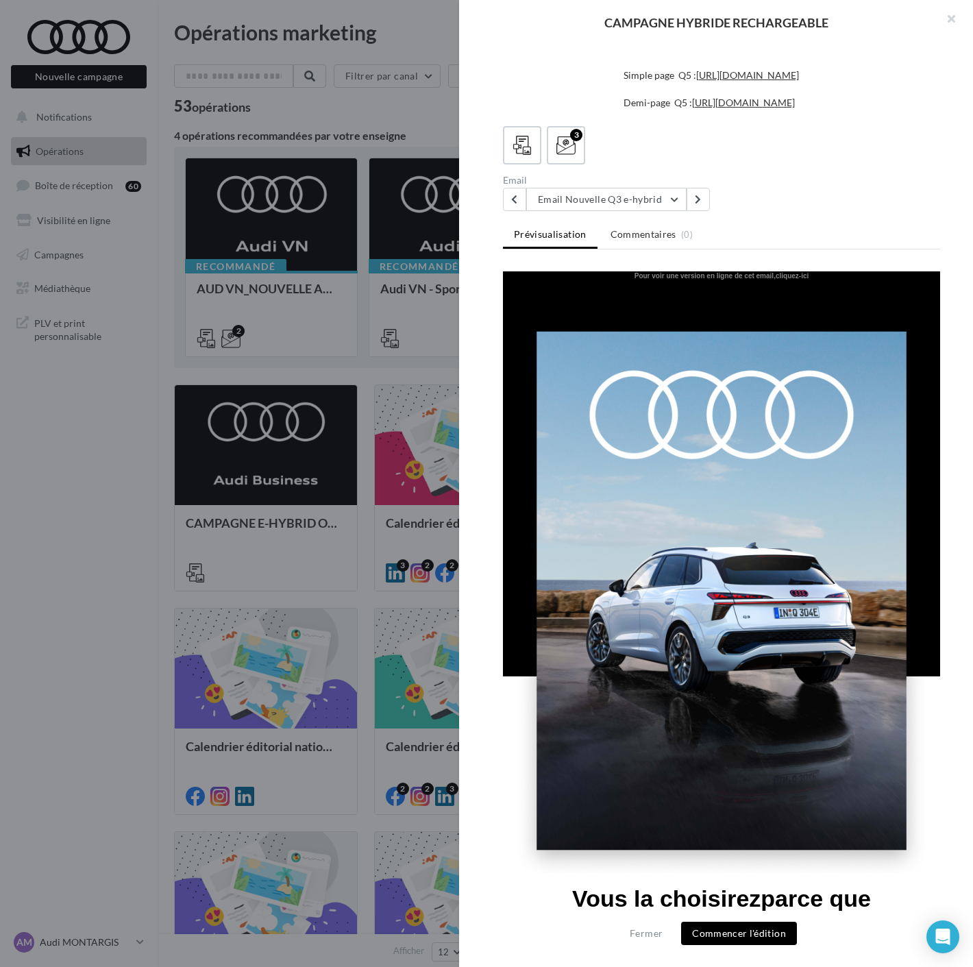
scroll to position [0, 0]
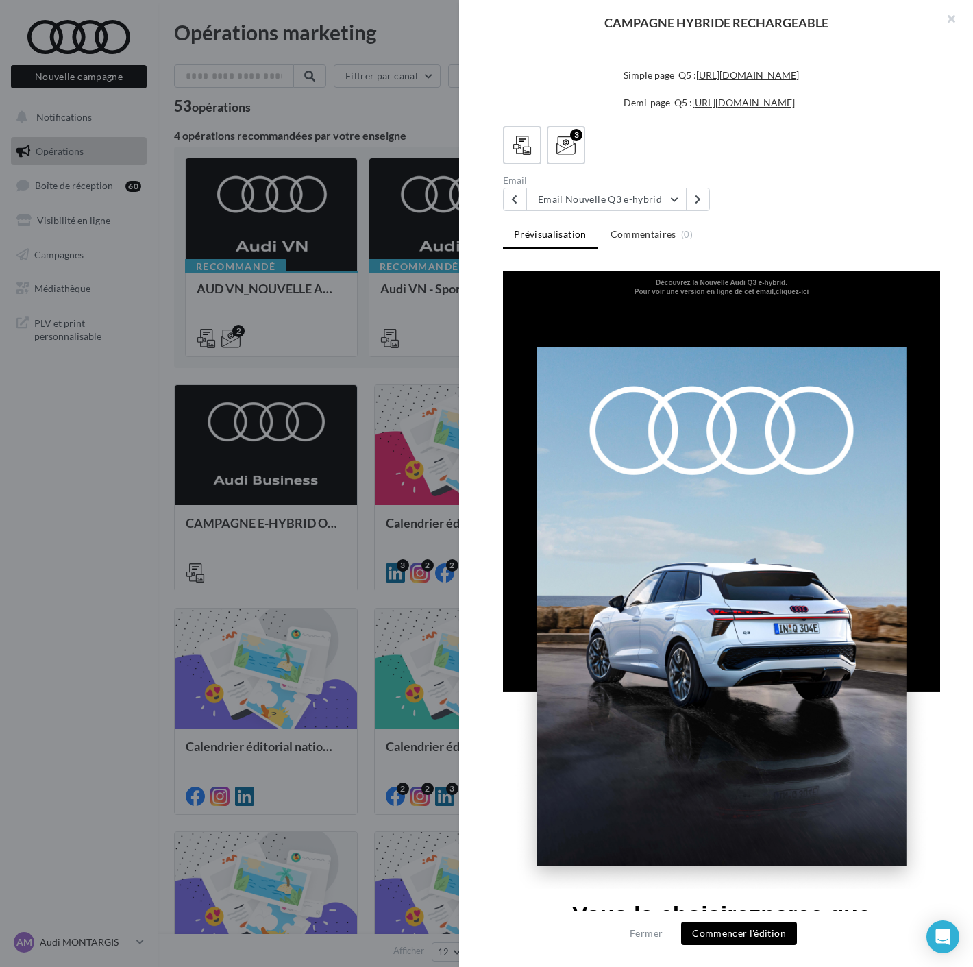
drag, startPoint x: 647, startPoint y: 282, endPoint x: 792, endPoint y: 279, distance: 145.3
click at [792, 279] on td "Découvrez la Nouvelle Audi Q3 e-hybrid." at bounding box center [721, 279] width 437 height 16
copy b "Découvrez la Nouvelle Audi Q3 e-hybrid."
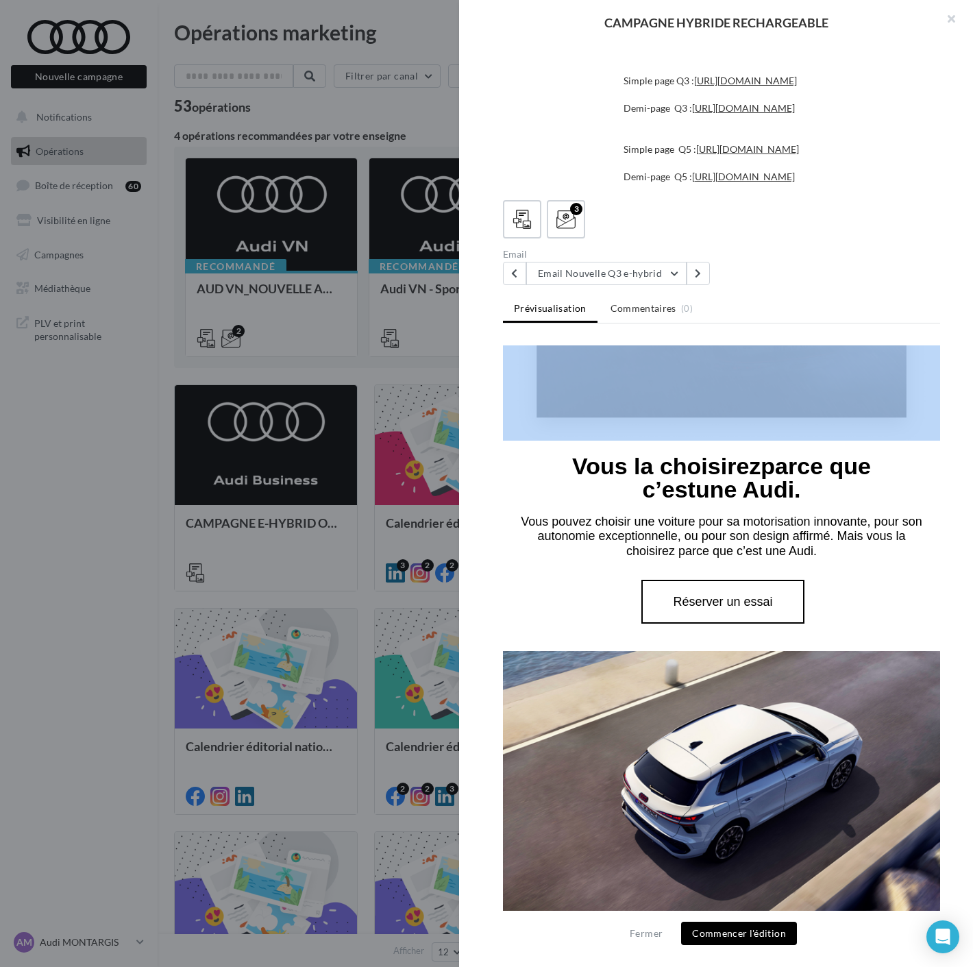
scroll to position [518, 0]
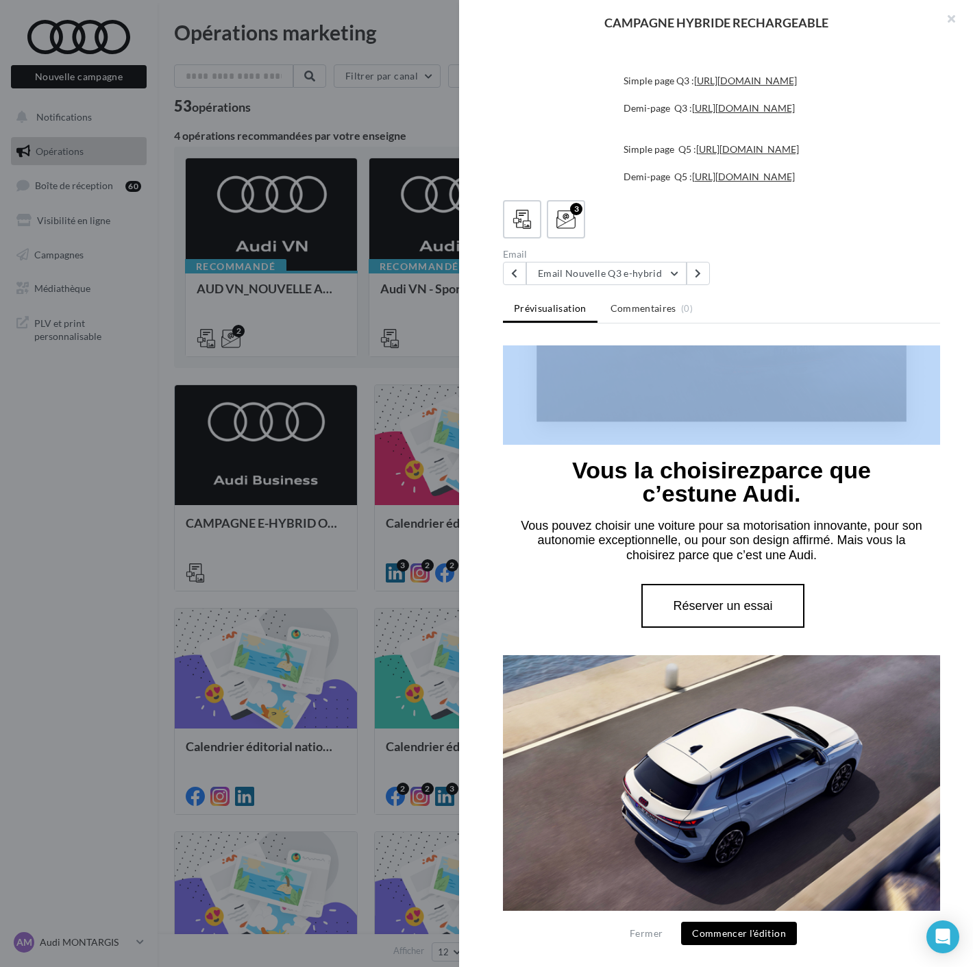
drag, startPoint x: 536, startPoint y: 347, endPoint x: 839, endPoint y: 526, distance: 352.2
click at [839, 526] on tbody "Vous la choisirez parce que c’est une Audi. Vous pouvez choisir une voiture pou…" at bounding box center [721, 550] width 437 height 210
copy tbody "Vous la choisirez parce que c’est une Audi. Vous pouvez choisir une voiture pou…"
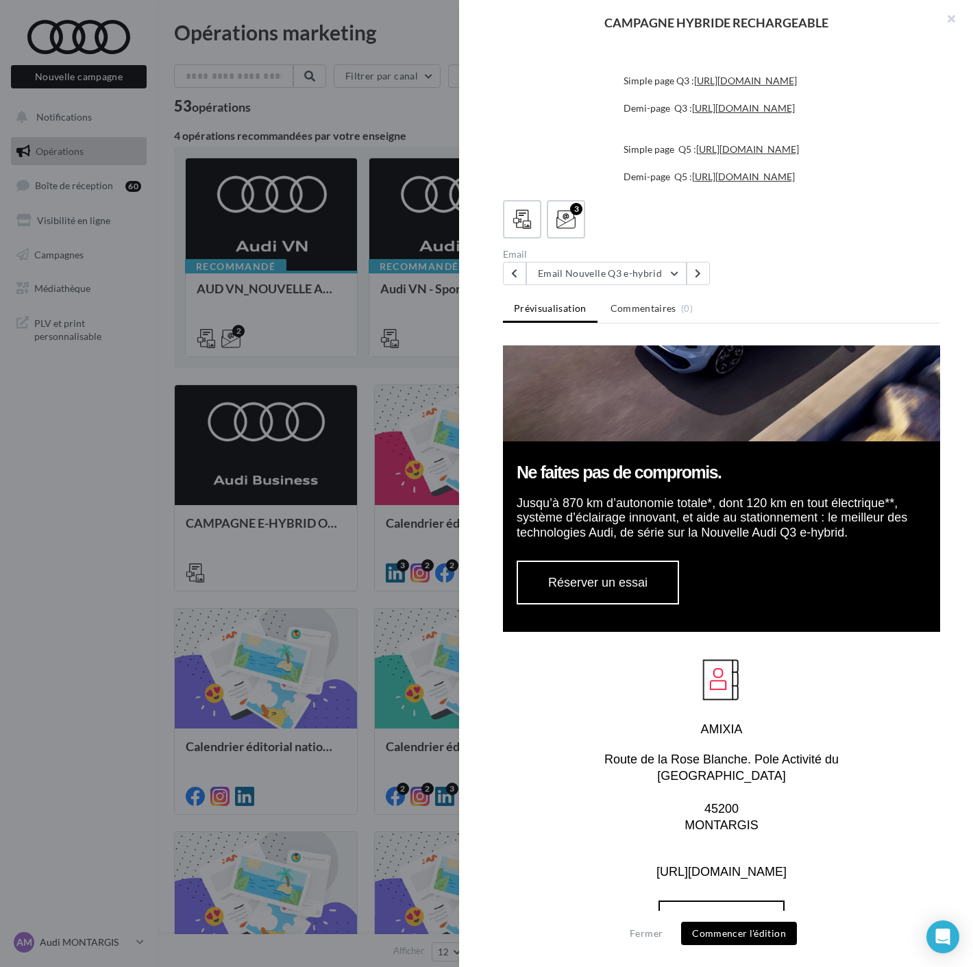
scroll to position [1051, 0]
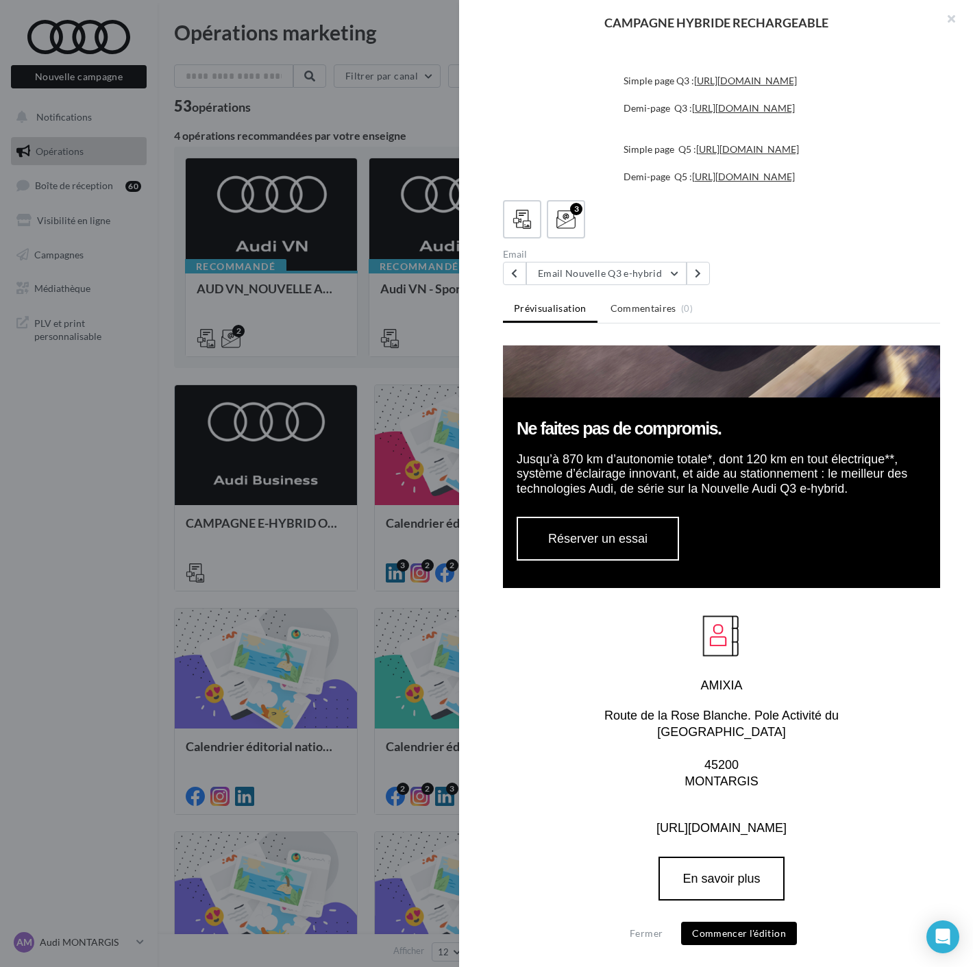
drag, startPoint x: 518, startPoint y: 390, endPoint x: 694, endPoint y: 467, distance: 191.5
click at [694, 467] on tbody "Ne faites pas de compromis. Jusqu’à 870 km d’autonomie totale*, dont 120 km en …" at bounding box center [721, 355] width 437 height 467
copy tbody "Ne faites pas de compromis. Jusqu’à 870 km d’autonomie totale*, dont 120 km en …"
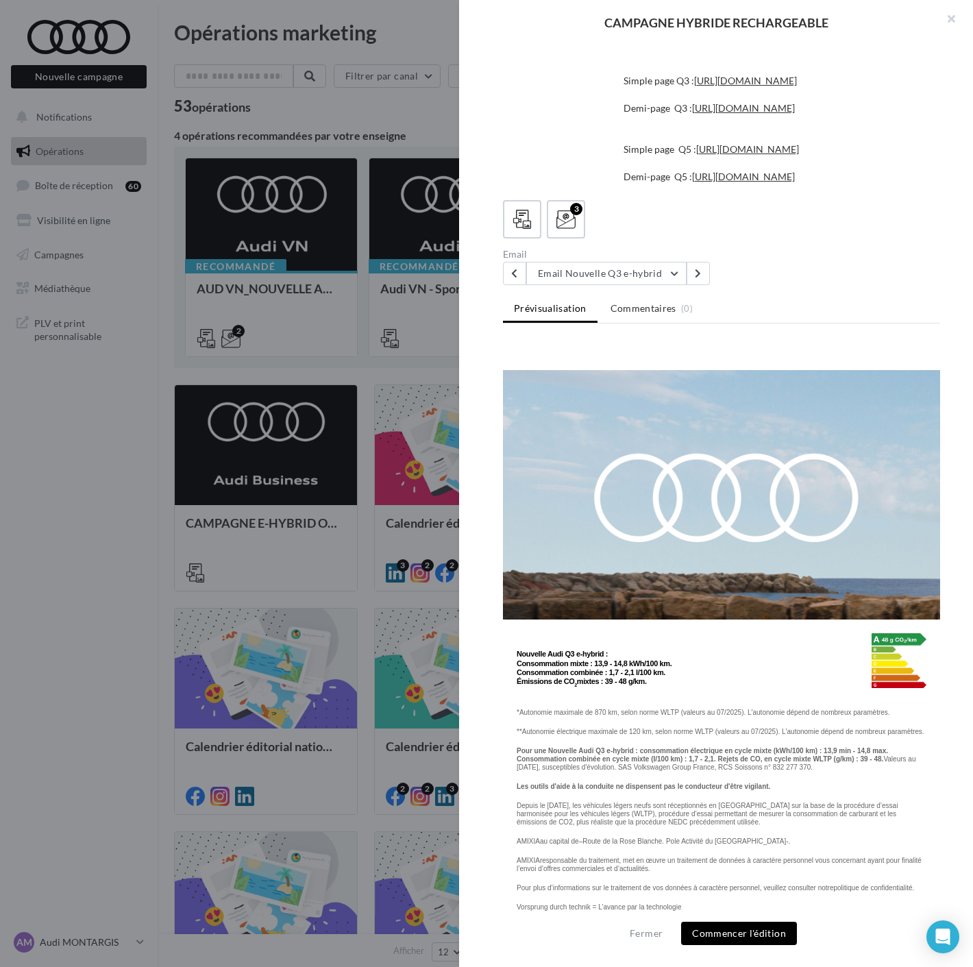
scroll to position [1611, 0]
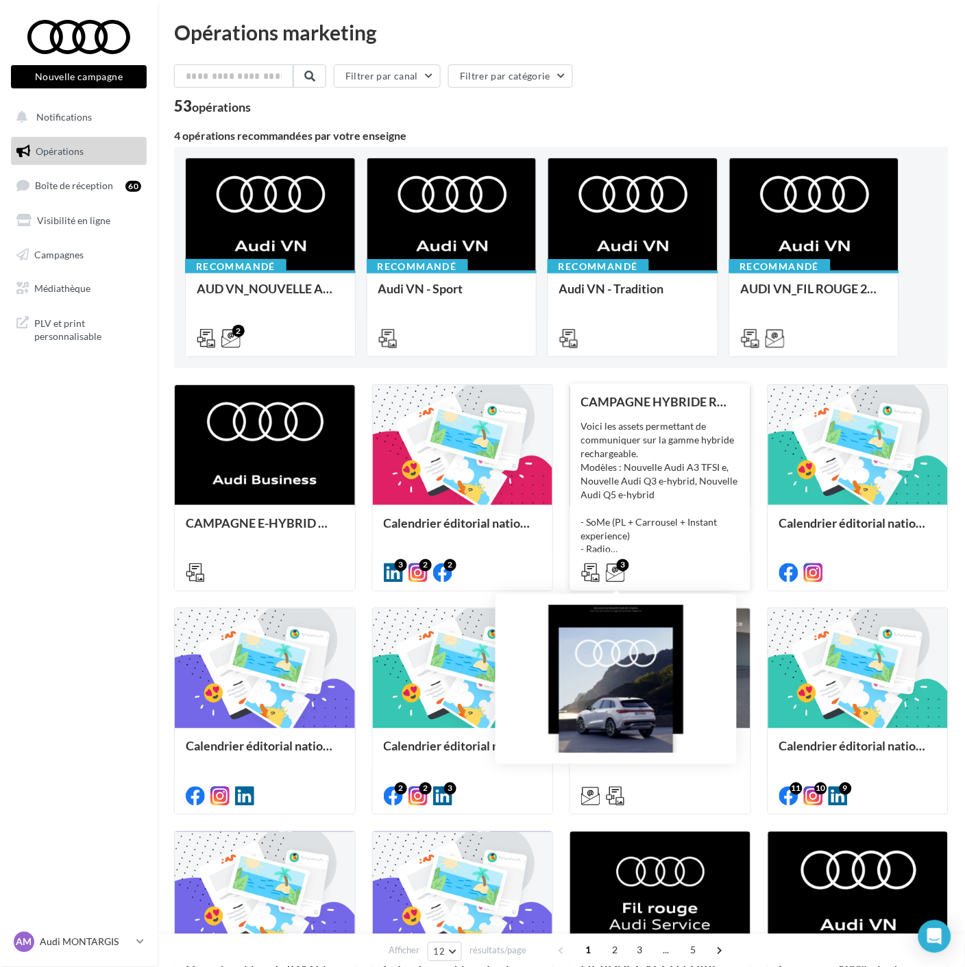
click at [622, 567] on div "3" at bounding box center [623, 565] width 12 height 12
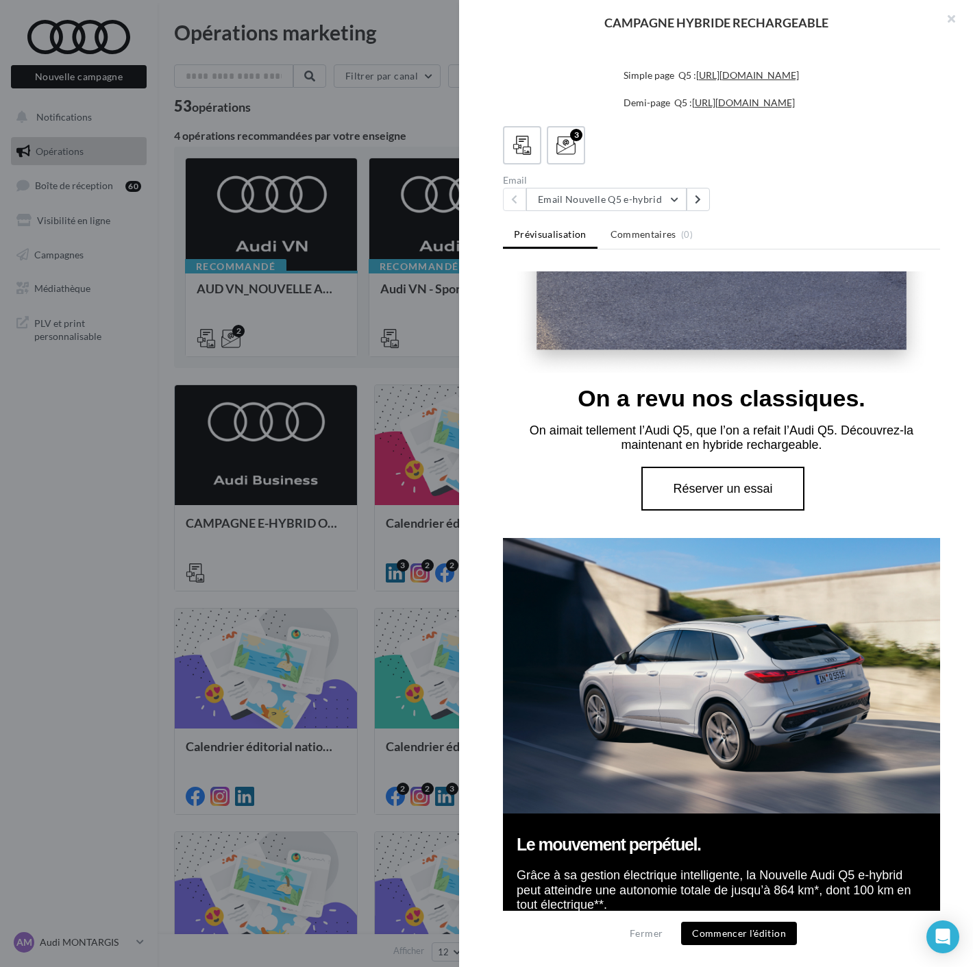
scroll to position [533, 0]
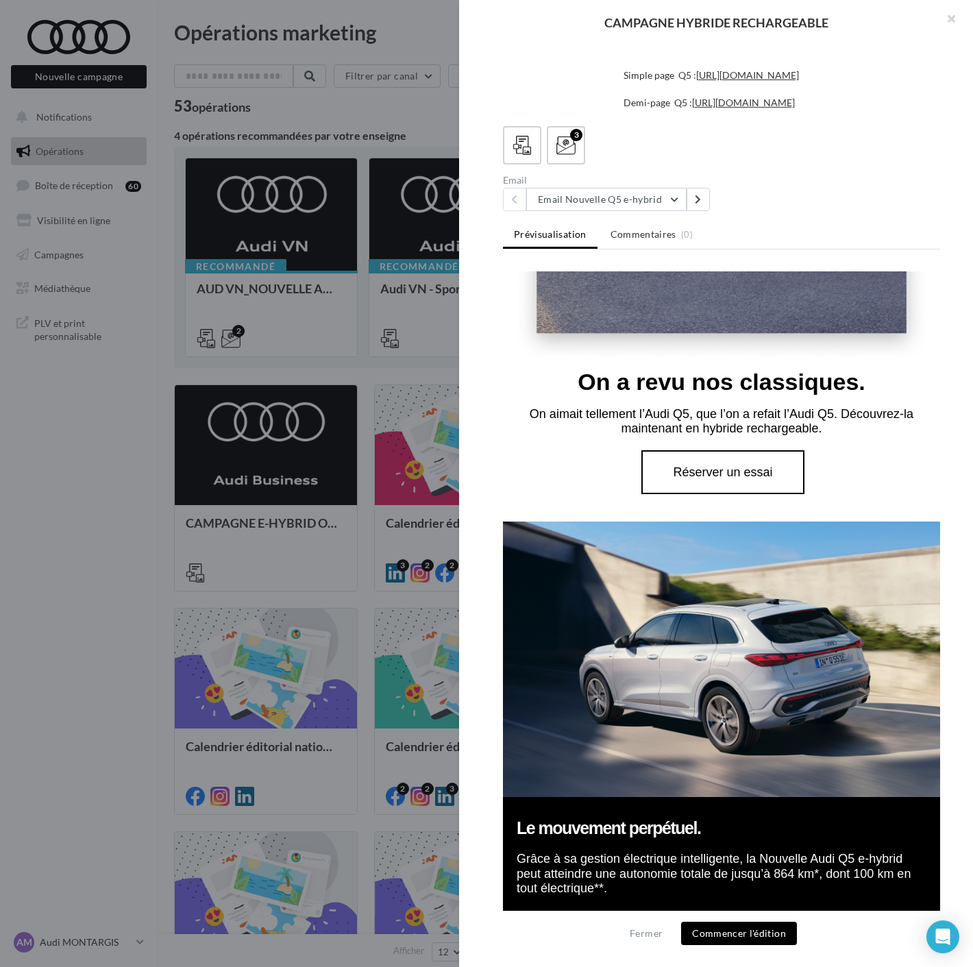
drag, startPoint x: 578, startPoint y: 357, endPoint x: 868, endPoint y: 402, distance: 293.4
click at [868, 402] on tbody "On a revu nos classiques. On aimait tellement l’Audi Q5, que l’on a refait l’Au…" at bounding box center [721, 438] width 437 height 165
copy tbody "On a revu nos classiques. On aimait tellement l’Audi Q5, que l’on a refait l’Au…"
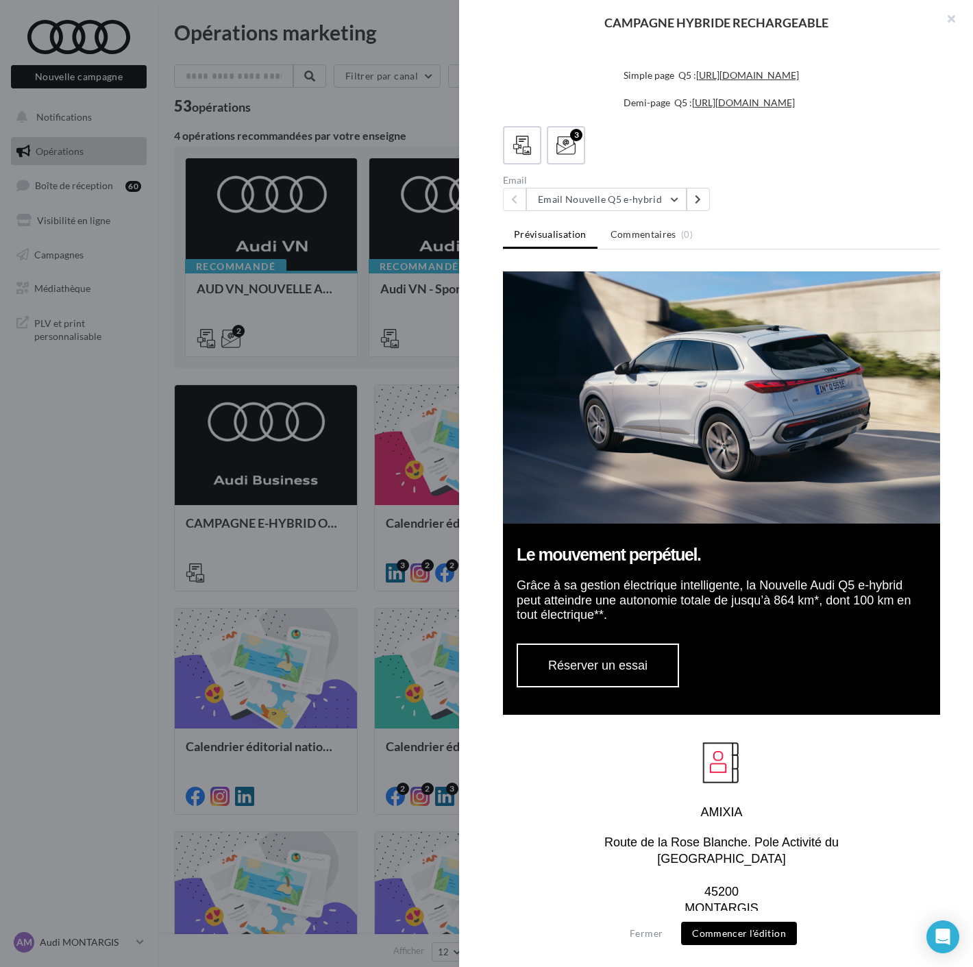
scroll to position [838, 0]
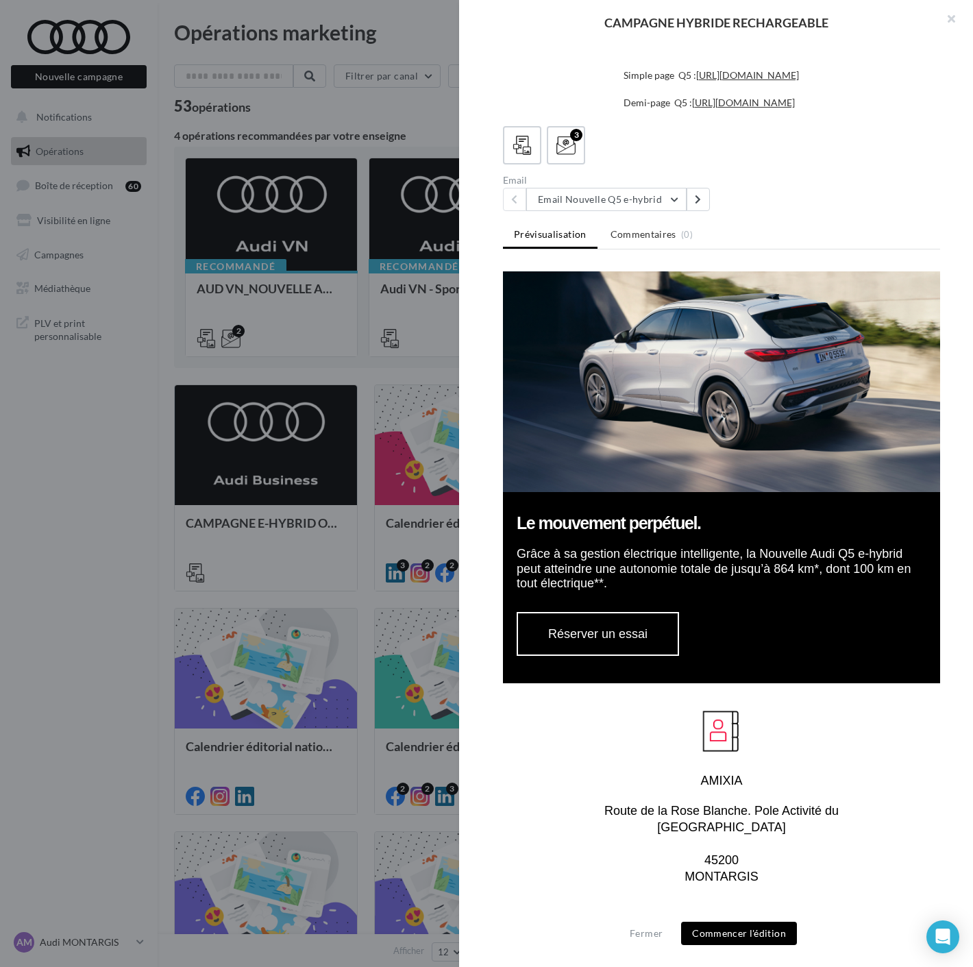
drag, startPoint x: 516, startPoint y: 480, endPoint x: 777, endPoint y: 541, distance: 267.5
click at [777, 541] on tbody "Le mouvement perpétuel. Grâce à sa gestion électrique intelligente, la Nouvelle…" at bounding box center [721, 450] width 437 height 467
copy tbody "Le mouvement perpétuel. Grâce à sa gestion électrique intelligente, la Nouvelle…"
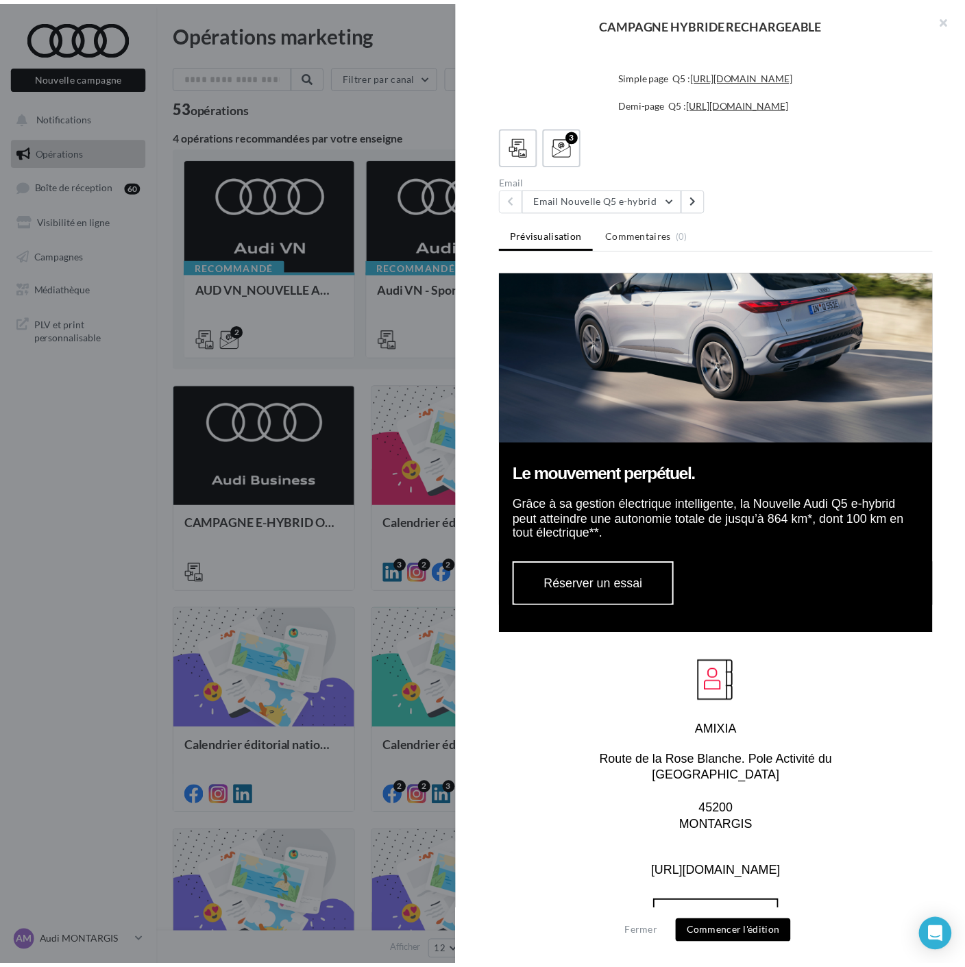
scroll to position [914, 0]
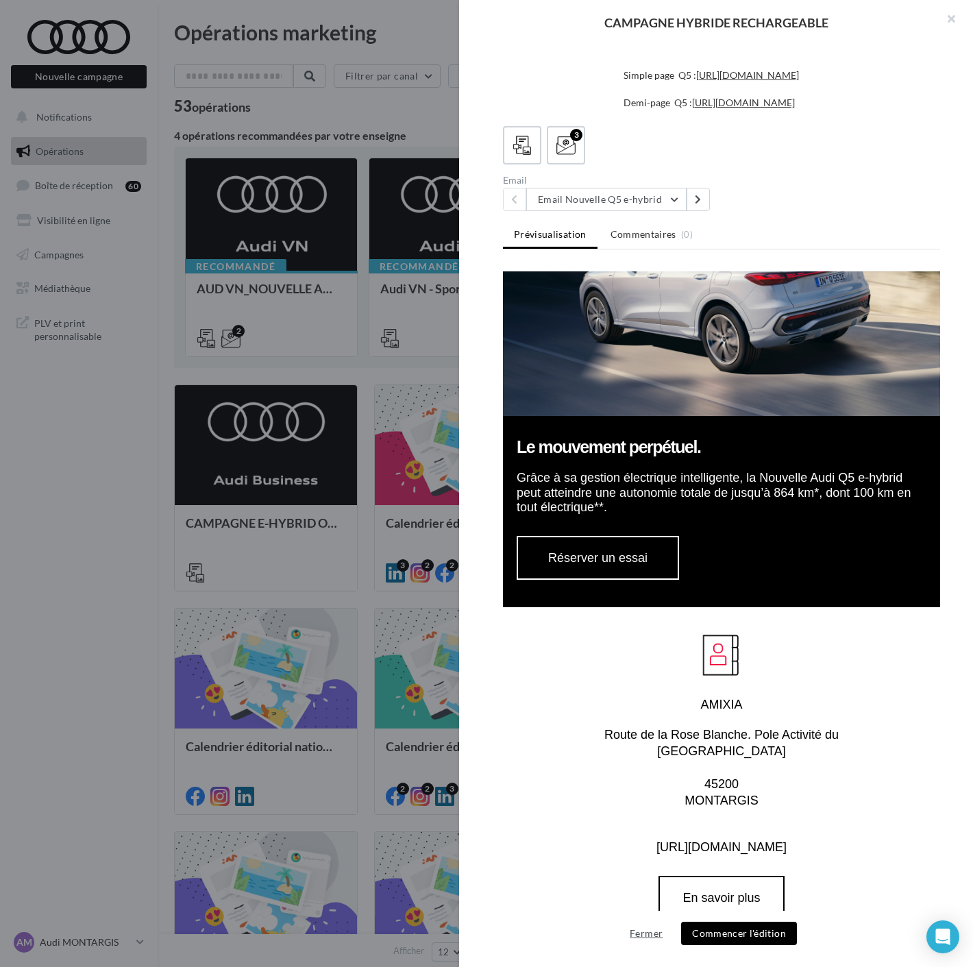
click at [646, 935] on button "Fermer" at bounding box center [646, 933] width 44 height 16
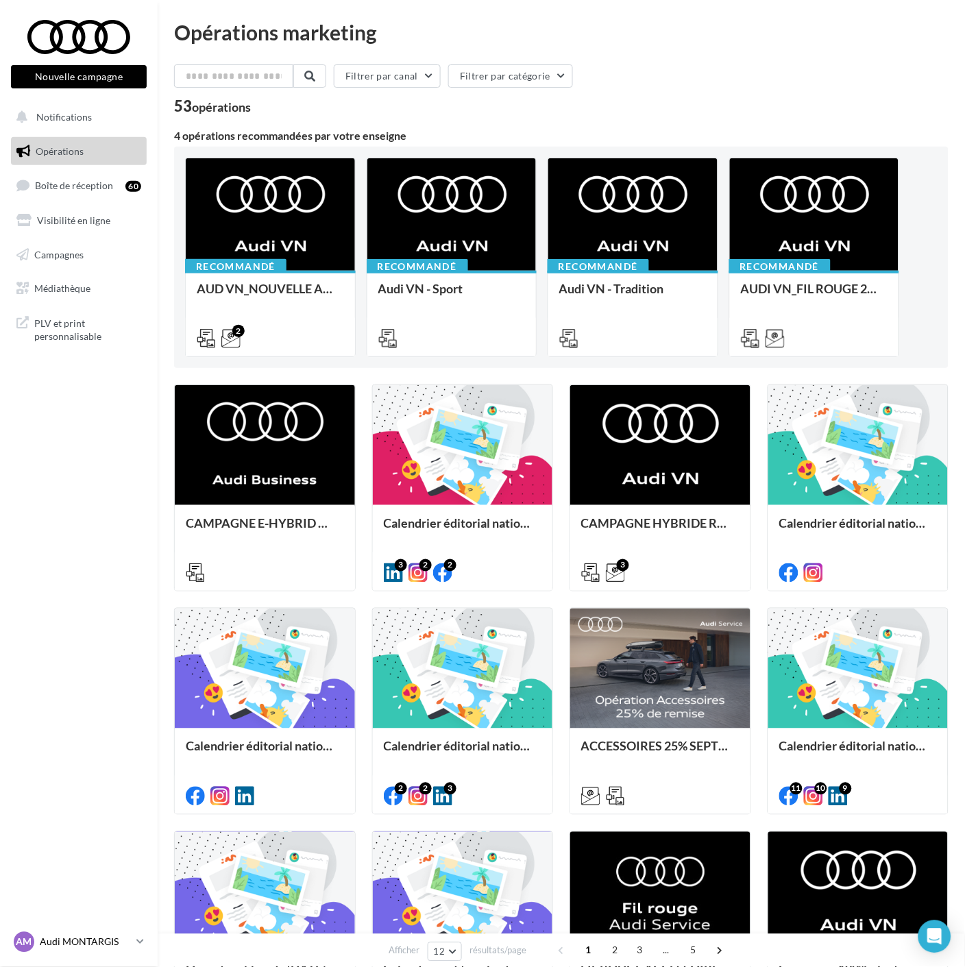
click at [99, 942] on p "Audi MONTARGIS" at bounding box center [85, 943] width 91 height 14
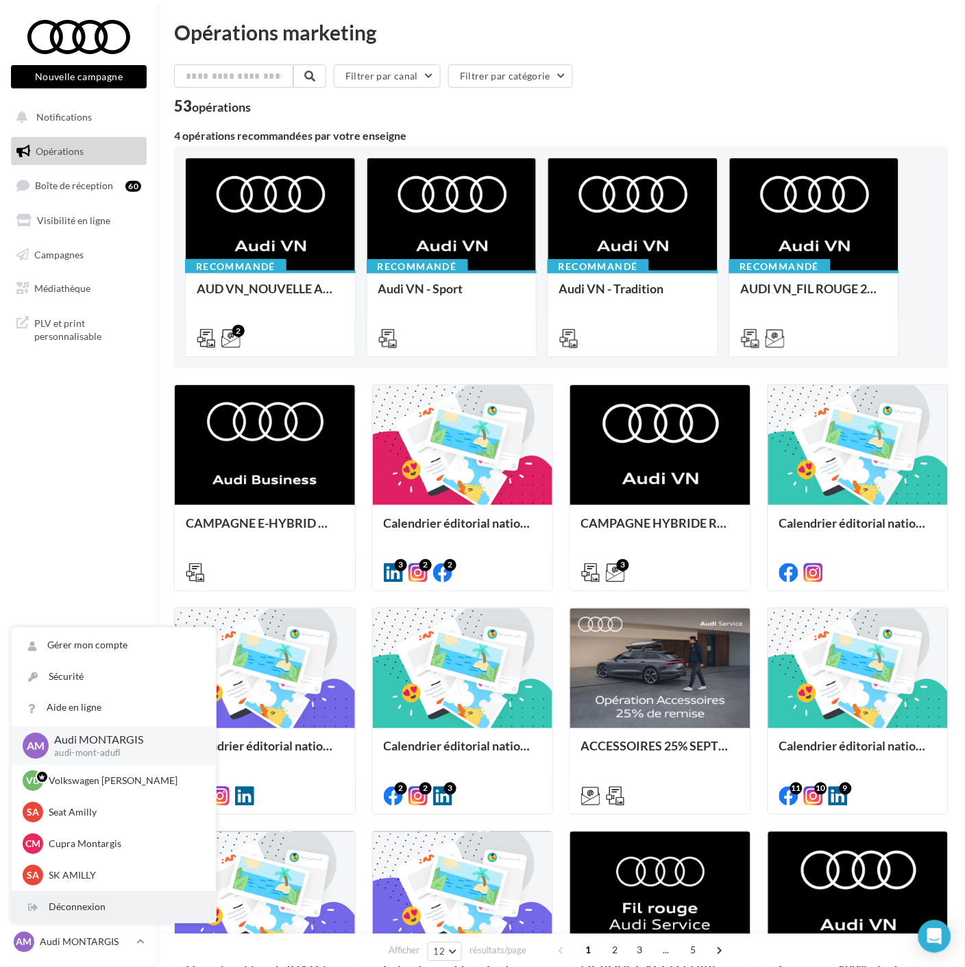
click at [93, 912] on div "Déconnexion" at bounding box center [114, 907] width 204 height 31
